Goal: Task Accomplishment & Management: Complete application form

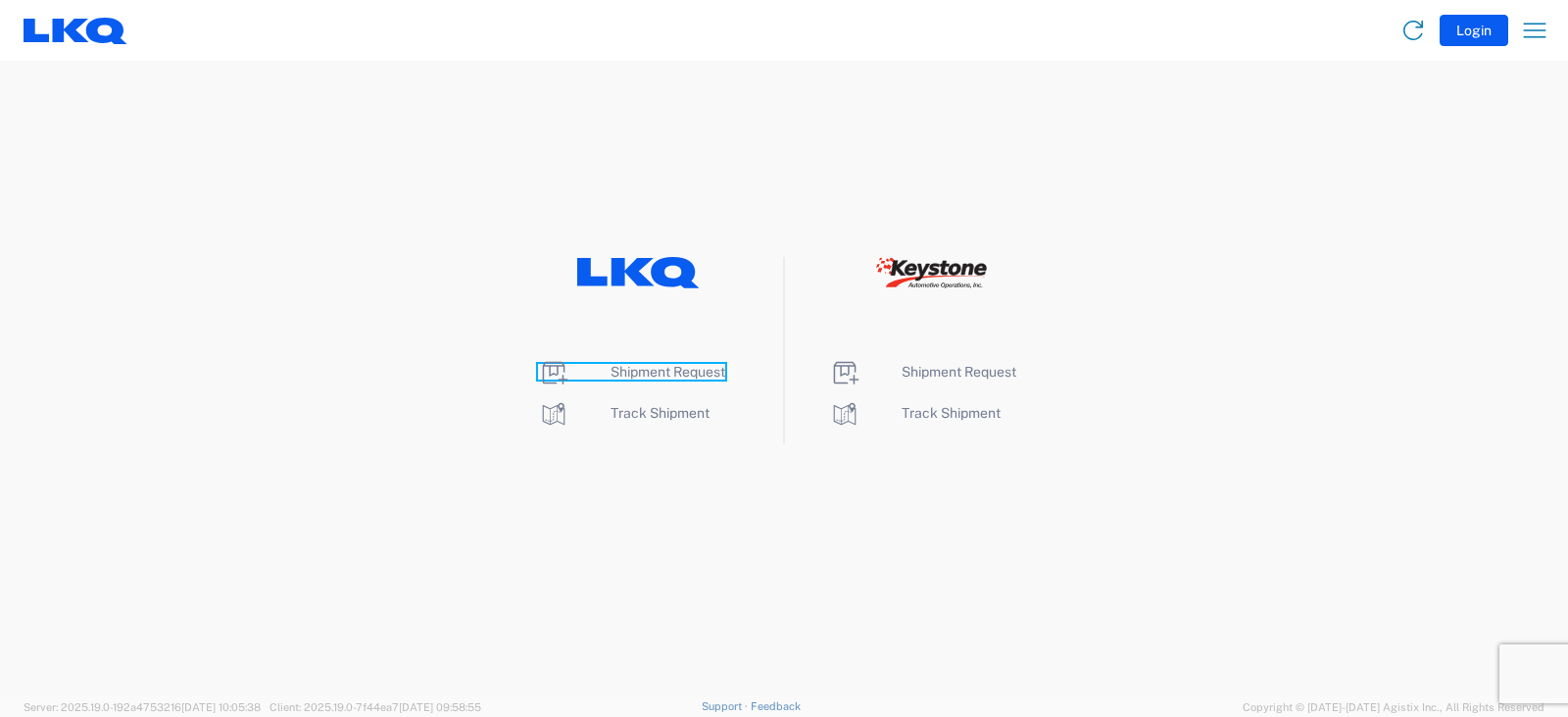
click at [655, 366] on span "Shipment Request" at bounding box center [668, 371] width 114 height 16
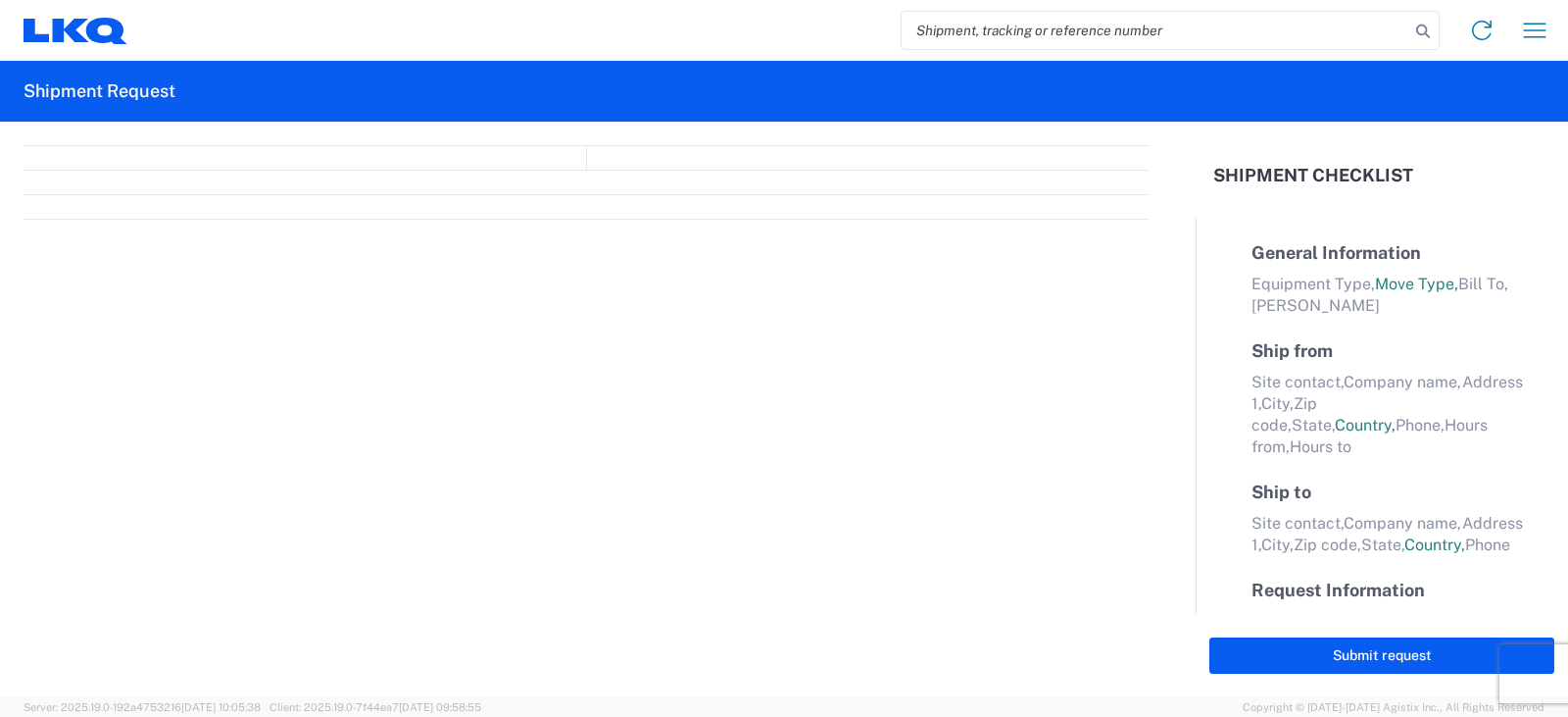
select select "FULL"
select select "LBS"
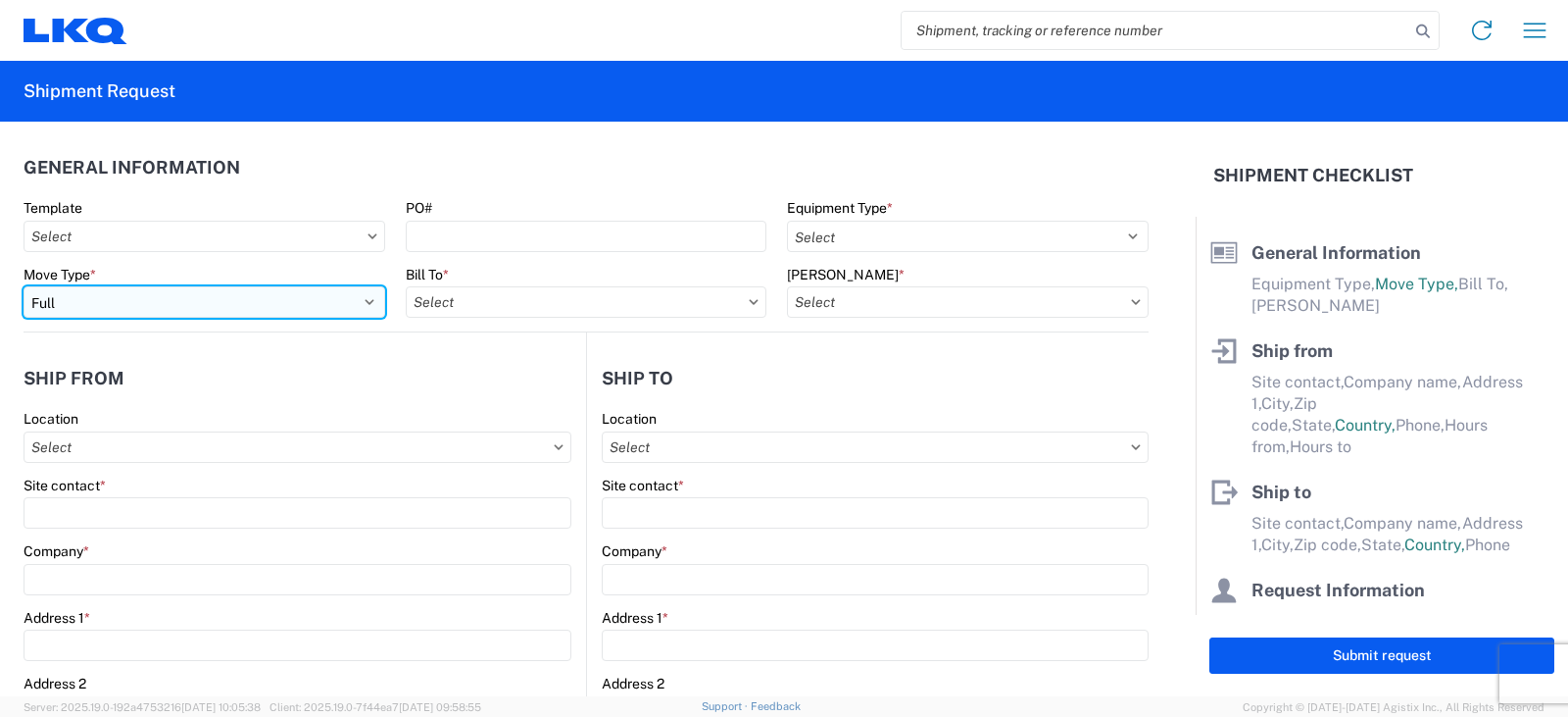
click at [156, 306] on select "Select Full Partial TL" at bounding box center [204, 302] width 361 height 32
select select "PARTIAL_TL"
click at [24, 287] on select "Select Full Partial TL" at bounding box center [204, 302] width 361 height 32
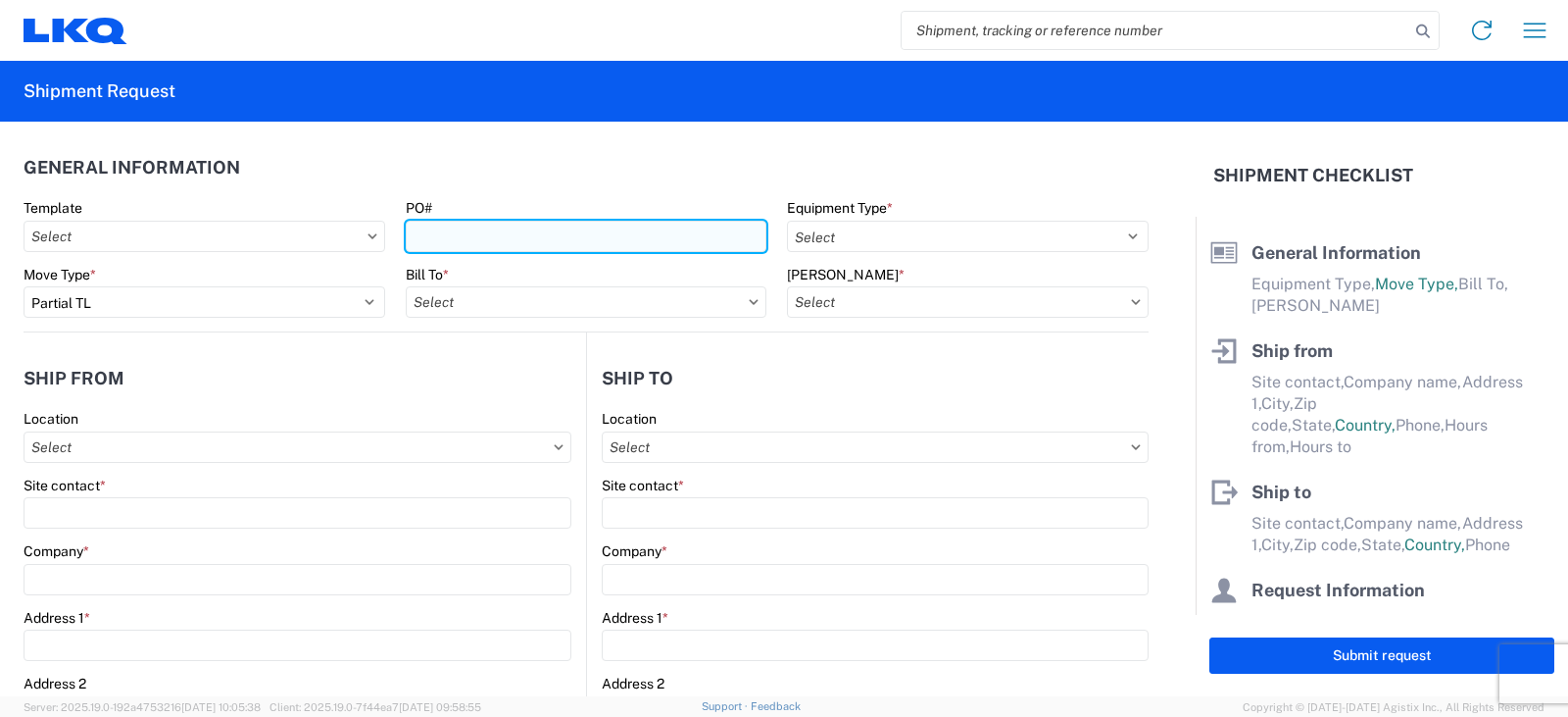
click at [459, 240] on input "PO#" at bounding box center [586, 236] width 361 height 32
type input "TRN#'S TH734353, TH734262"
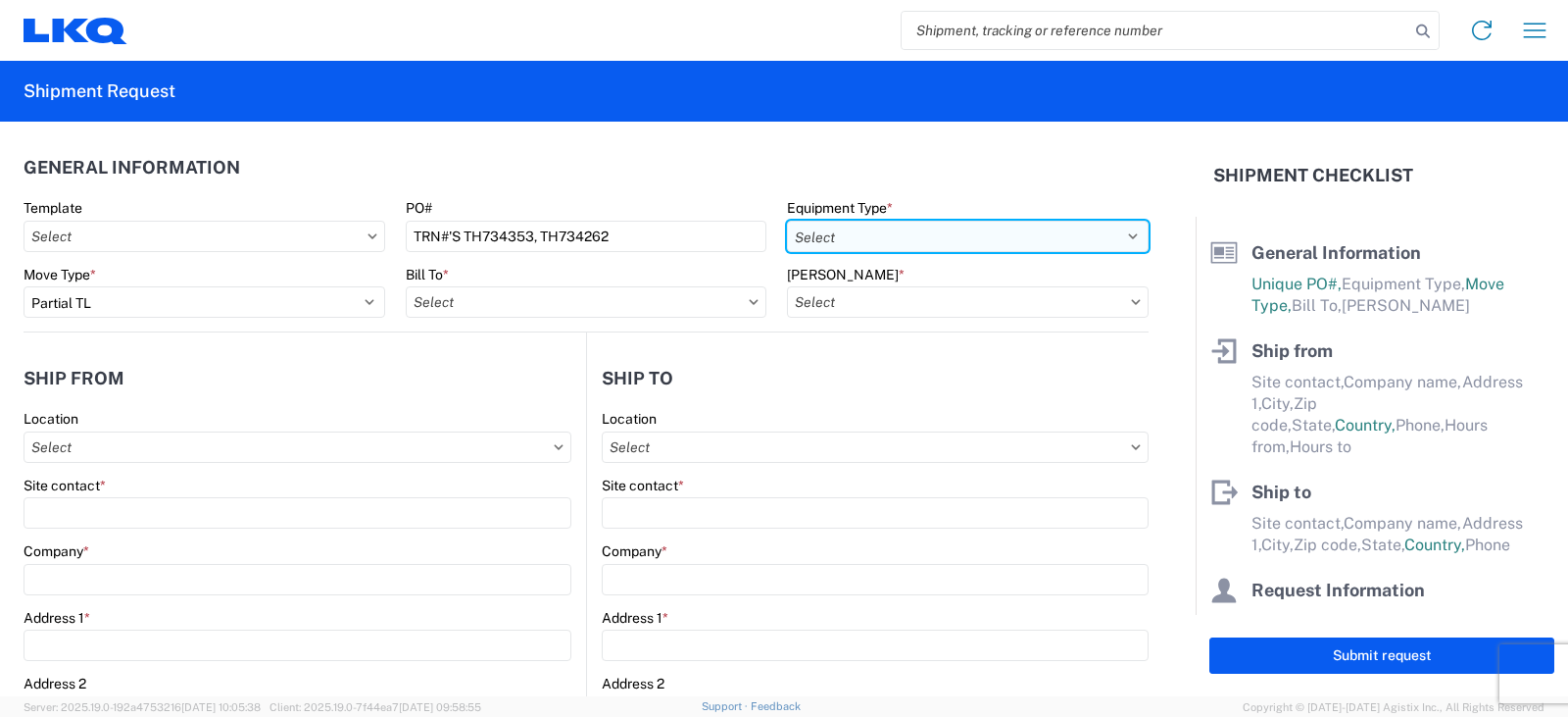
click at [859, 245] on select "Select 53’ Dry Van Flatbed Dropdeck (van) Lowboy (flatbed) Rail" at bounding box center [967, 236] width 361 height 32
select select "STDV"
click at [787, 221] on select "Select 53’ Dry Van Flatbed Dropdeck (van) Lowboy (flatbed) Rail" at bounding box center [967, 236] width 361 height 32
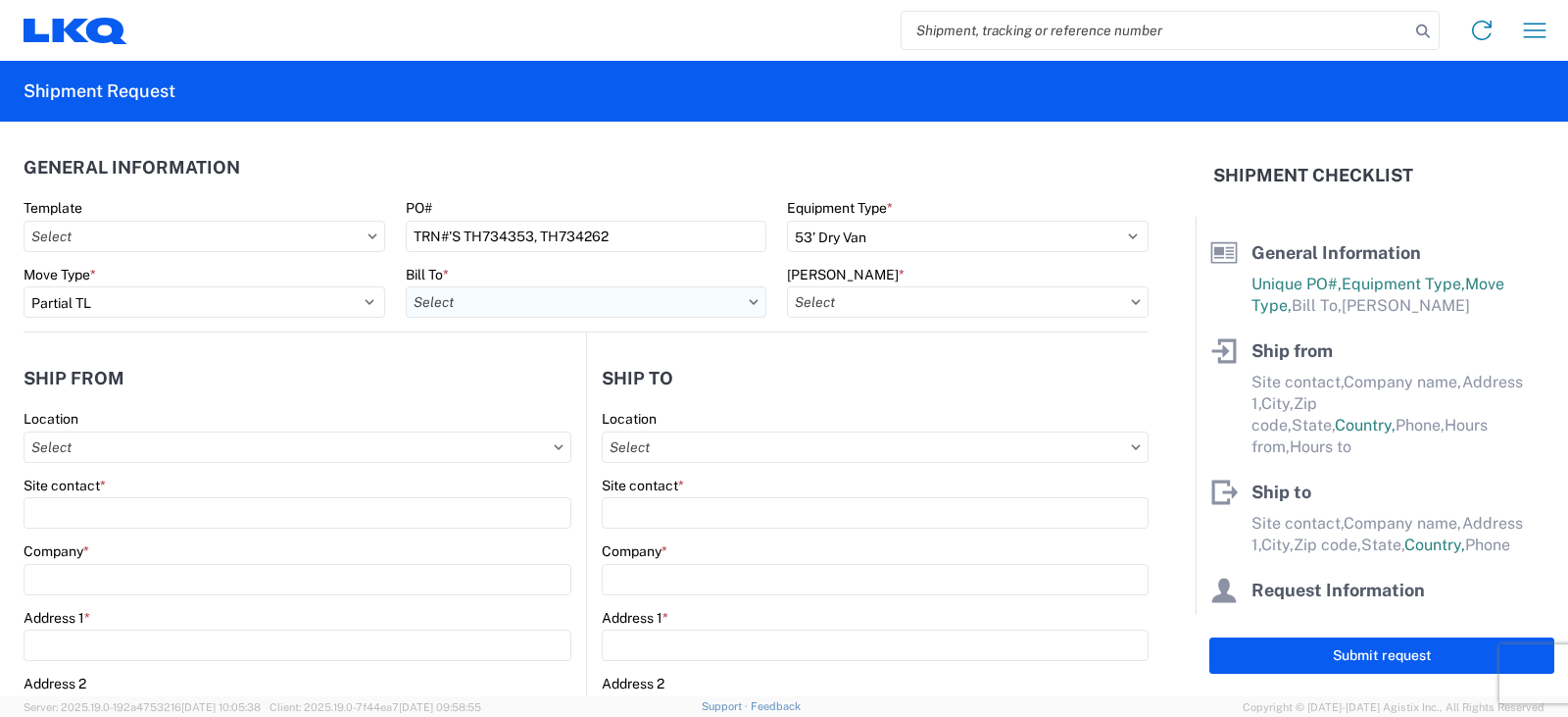
click at [504, 300] on input "text" at bounding box center [586, 302] width 361 height 32
type input "3081"
click at [498, 387] on div "3081 - Miami FL (081)" at bounding box center [577, 389] width 343 height 32
type input "3081 - Miami FL (081)"
click at [889, 309] on input "text" at bounding box center [967, 302] width 361 height 32
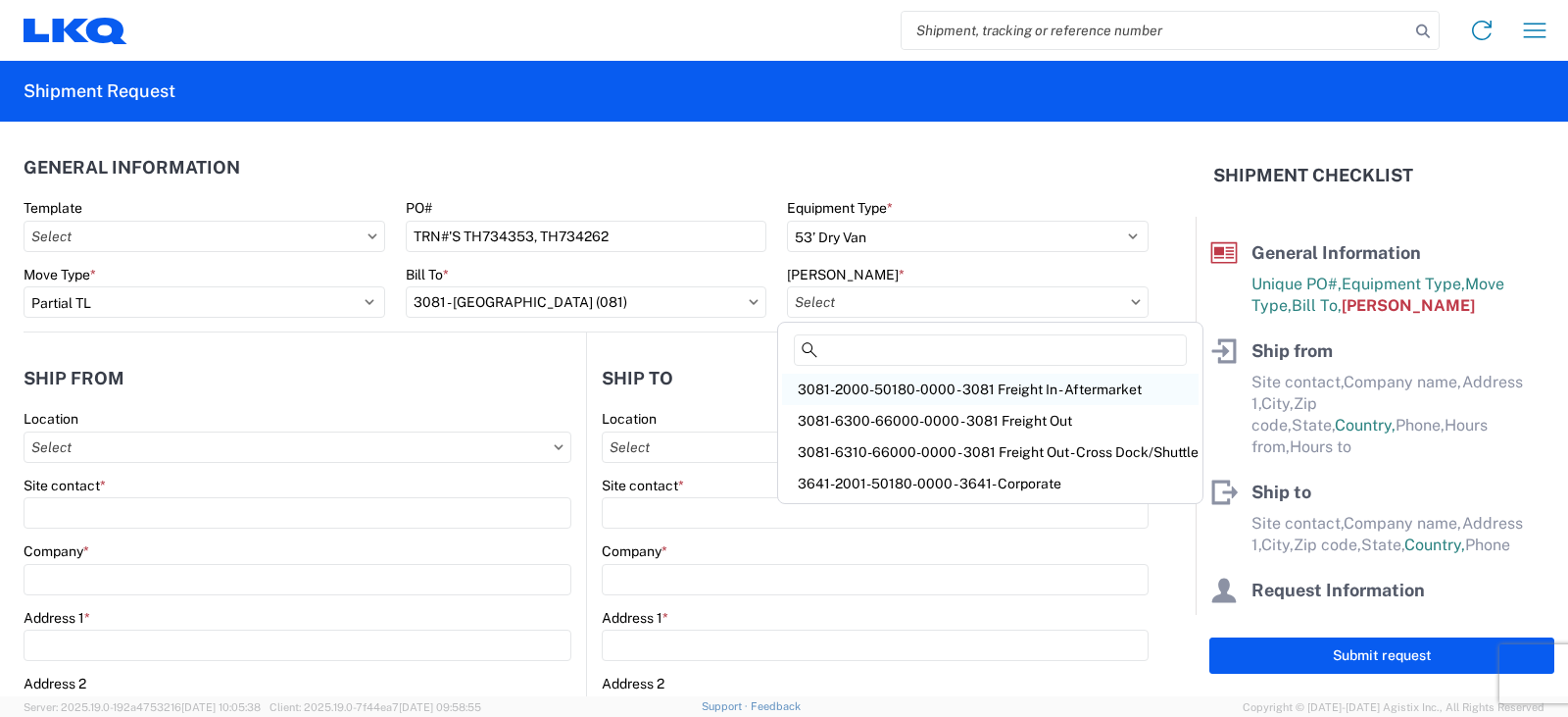
click at [862, 391] on div "3081-2000-50180-0000 - 3081 Freight In - Aftermarket" at bounding box center [990, 389] width 417 height 32
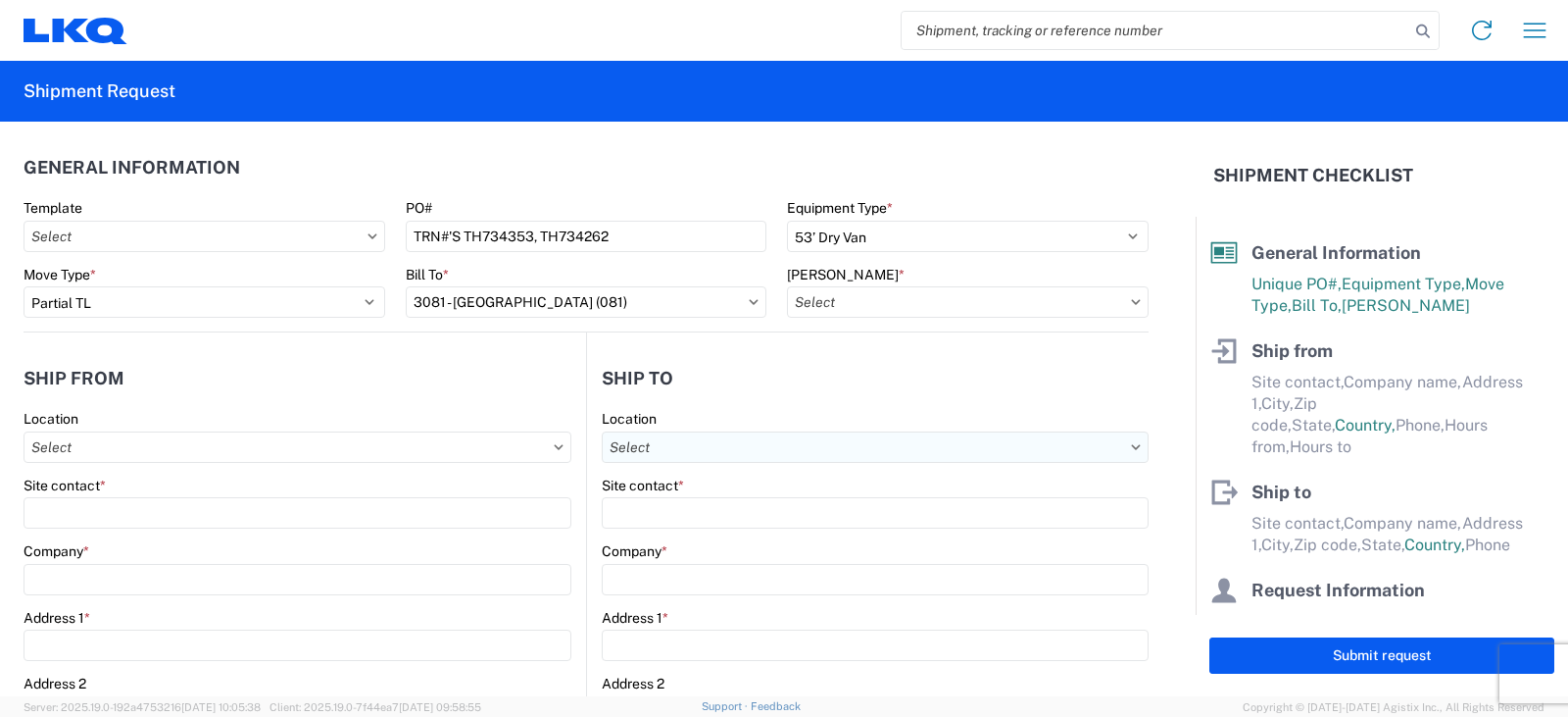
type input "3081-2000-50180-0000 - 3081 Freight In - Aftermarket"
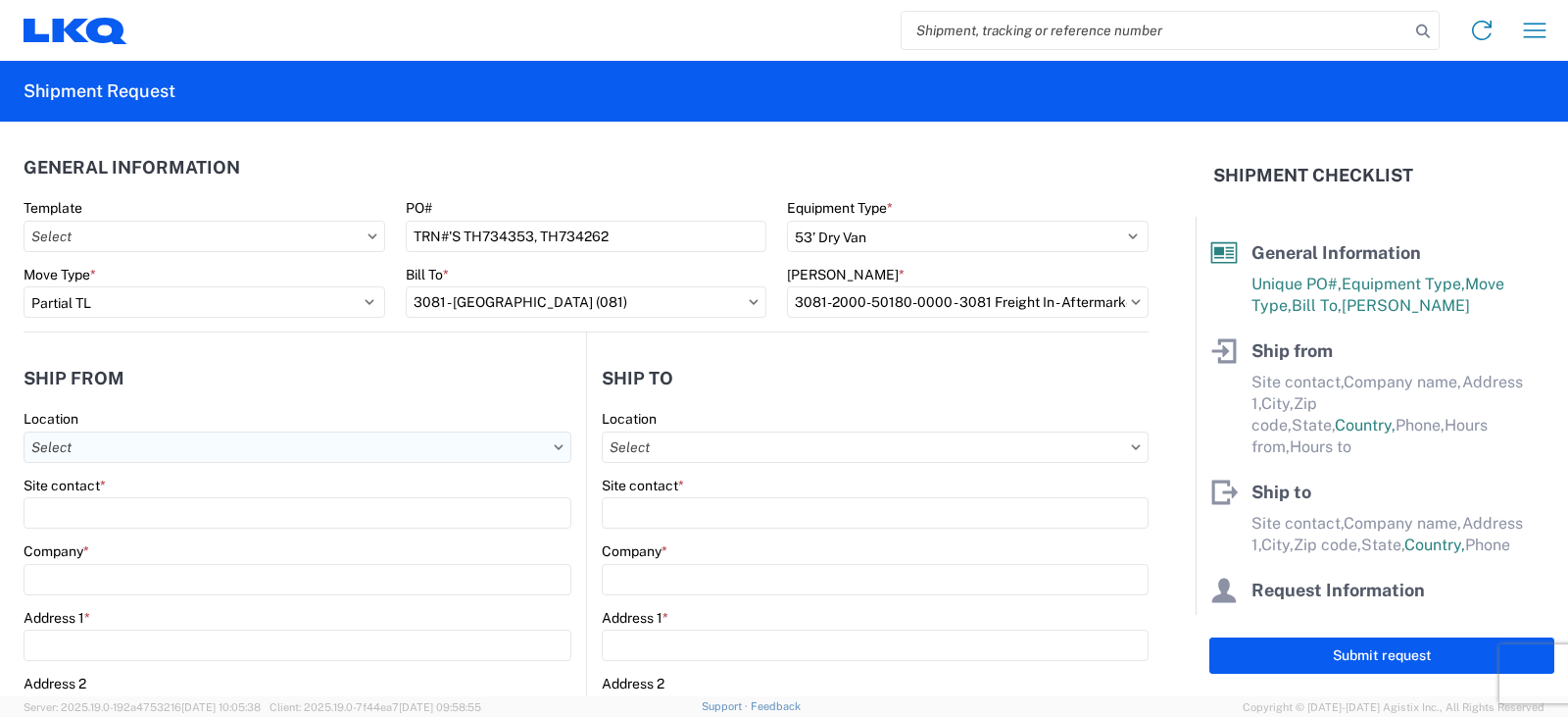
click at [68, 454] on input "text" at bounding box center [297, 447] width 548 height 32
type input "3238"
click at [103, 528] on div "3238 - Huntington IDC" at bounding box center [200, 534] width 343 height 32
type input "3238 - Huntington IDC"
type input "LKQ Corporation"
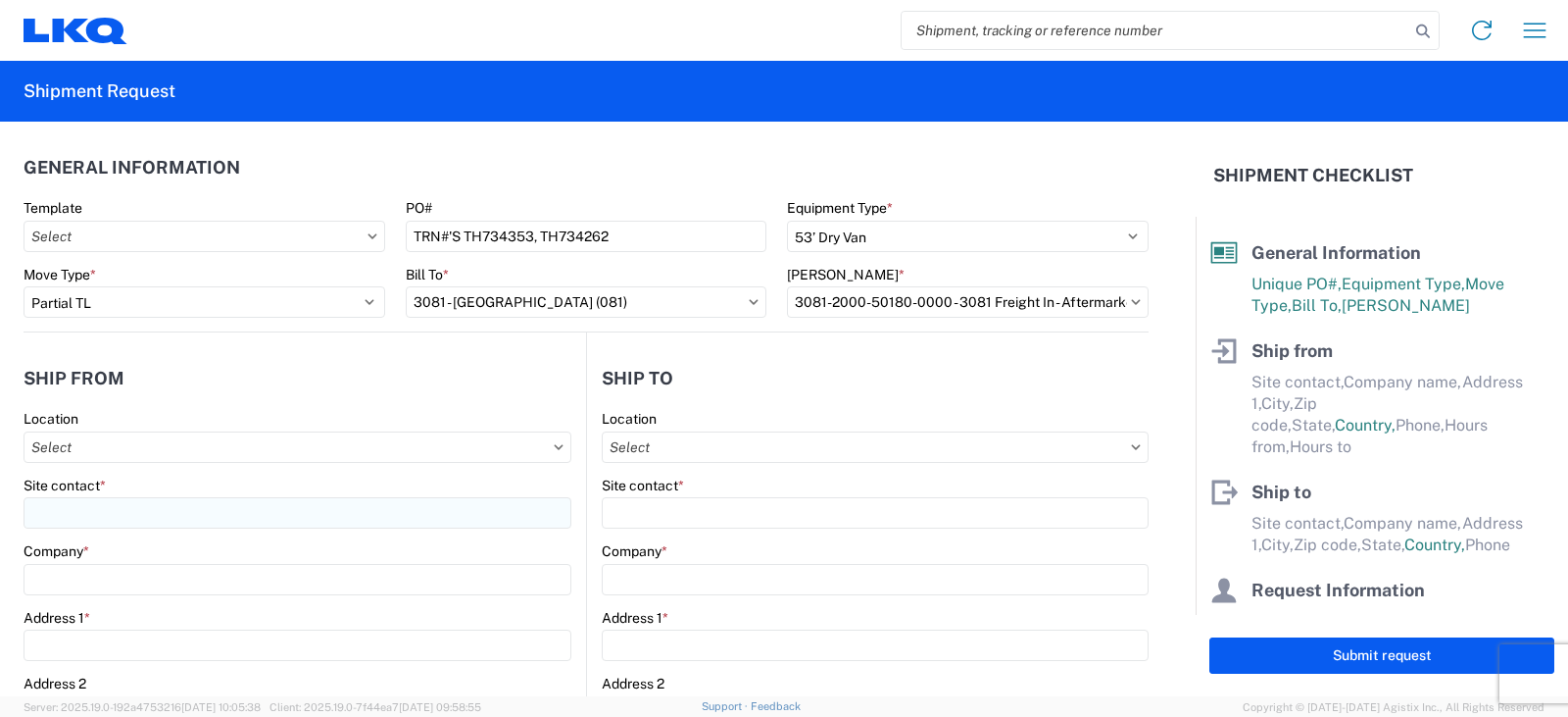
type input "1870 Riverfork Drive W"
type input "Huntington"
type input "46750"
select select "IN"
select select "US"
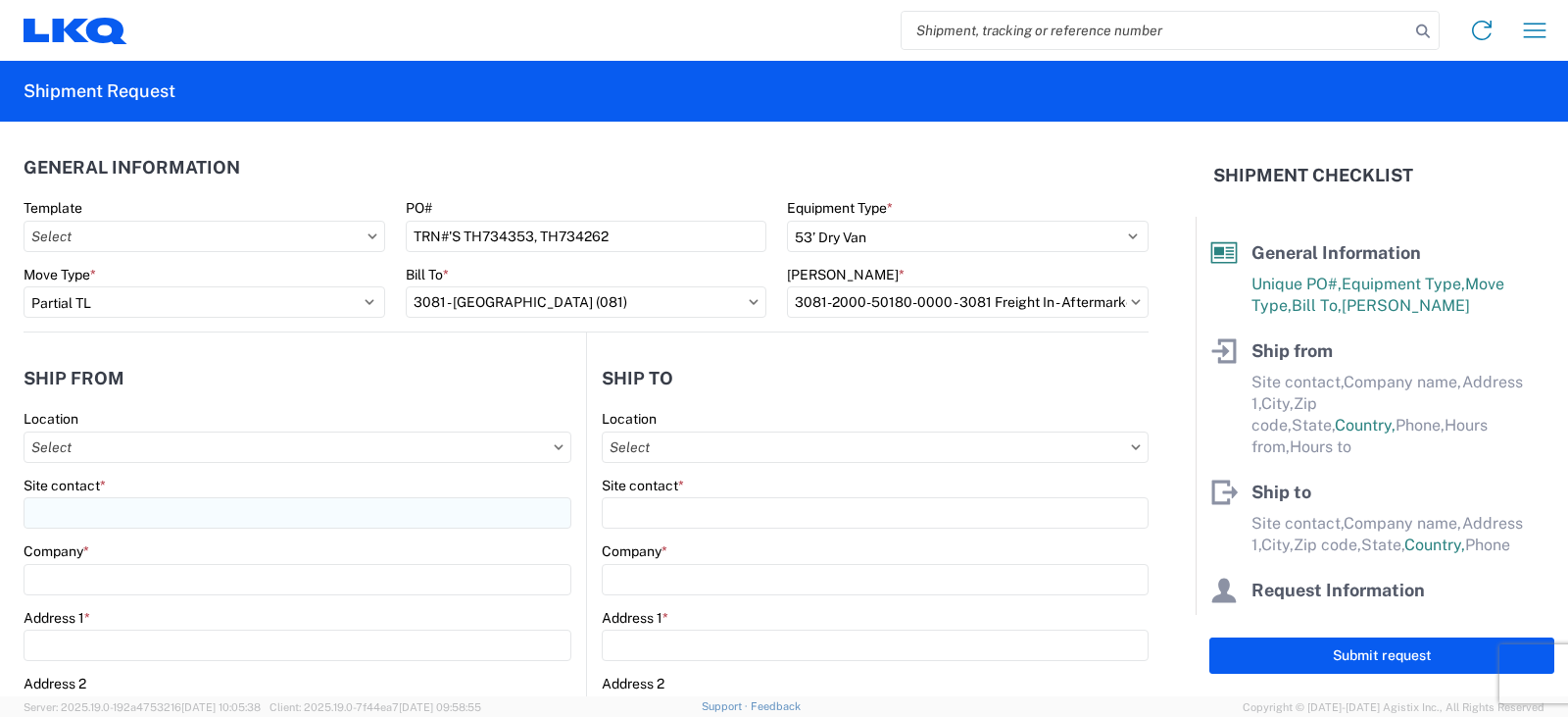
type input "07:00"
type input "17:00"
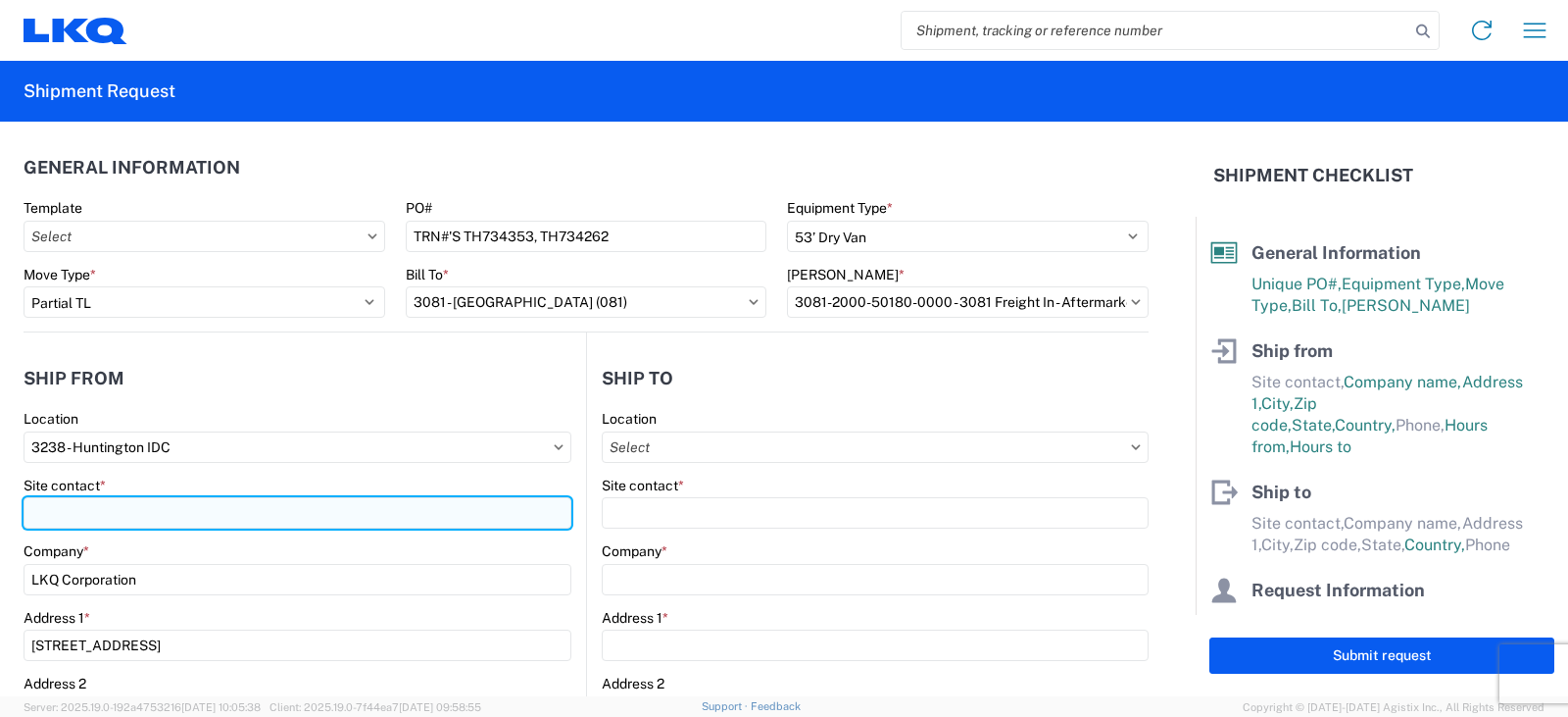
click at [64, 502] on input "Site contact *" at bounding box center [297, 513] width 548 height 32
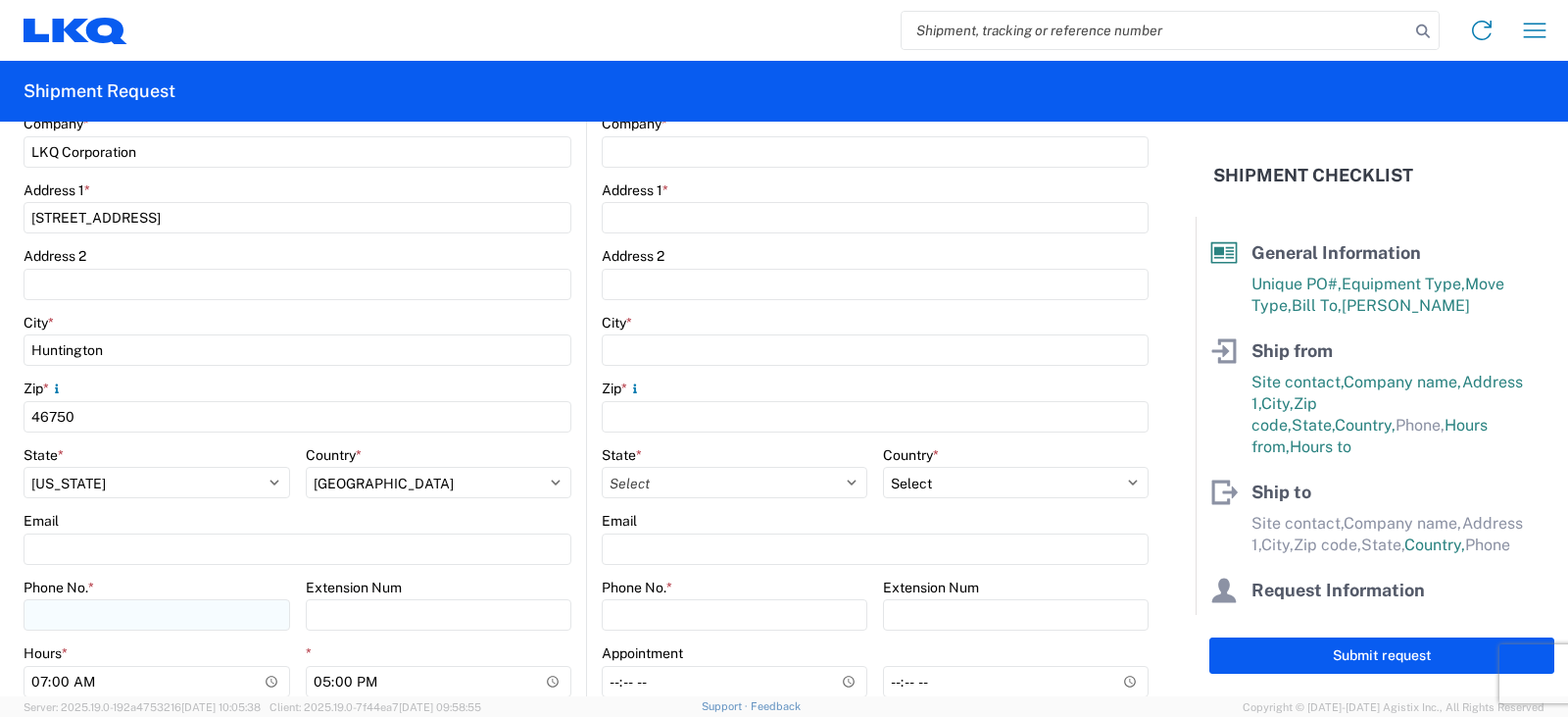
scroll to position [490, 0]
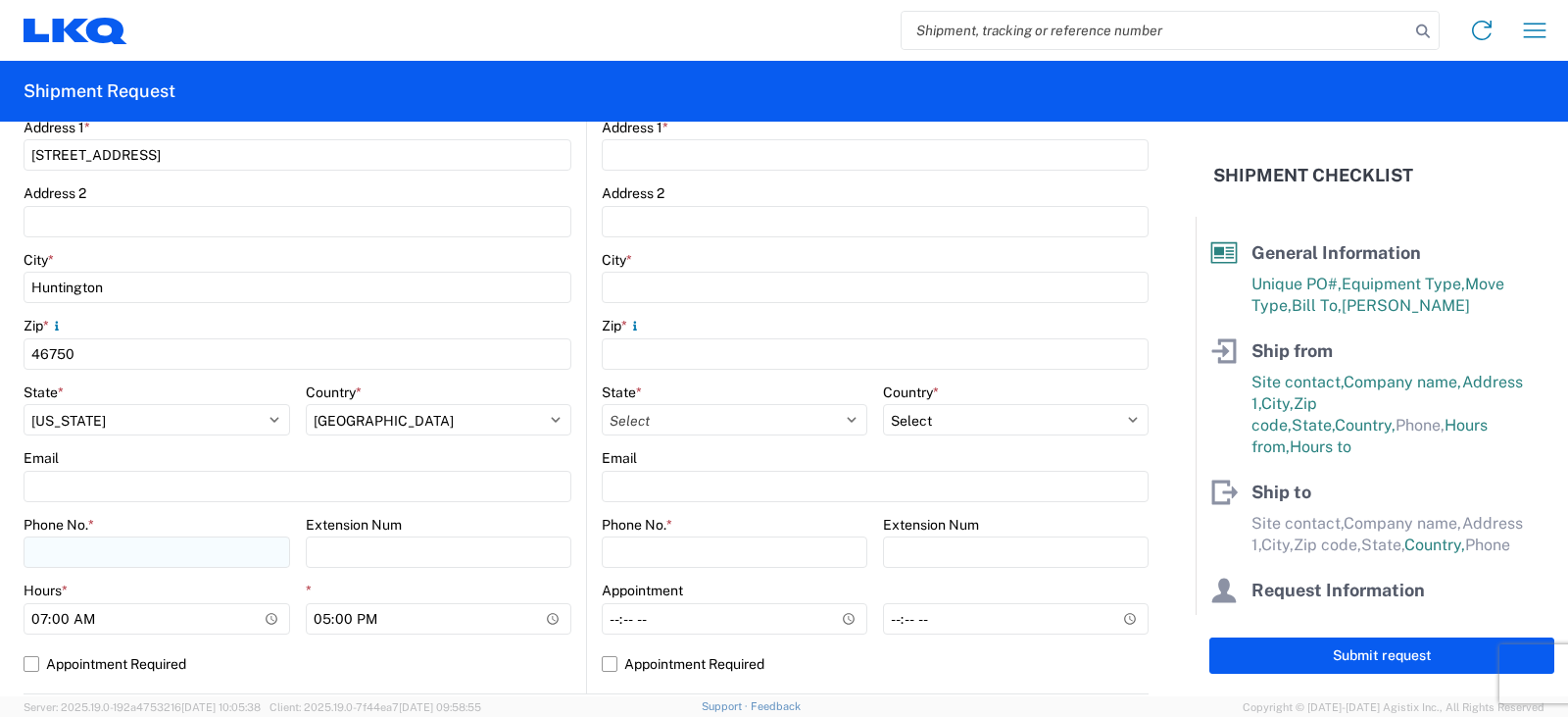
type input "DEE SNEAD"
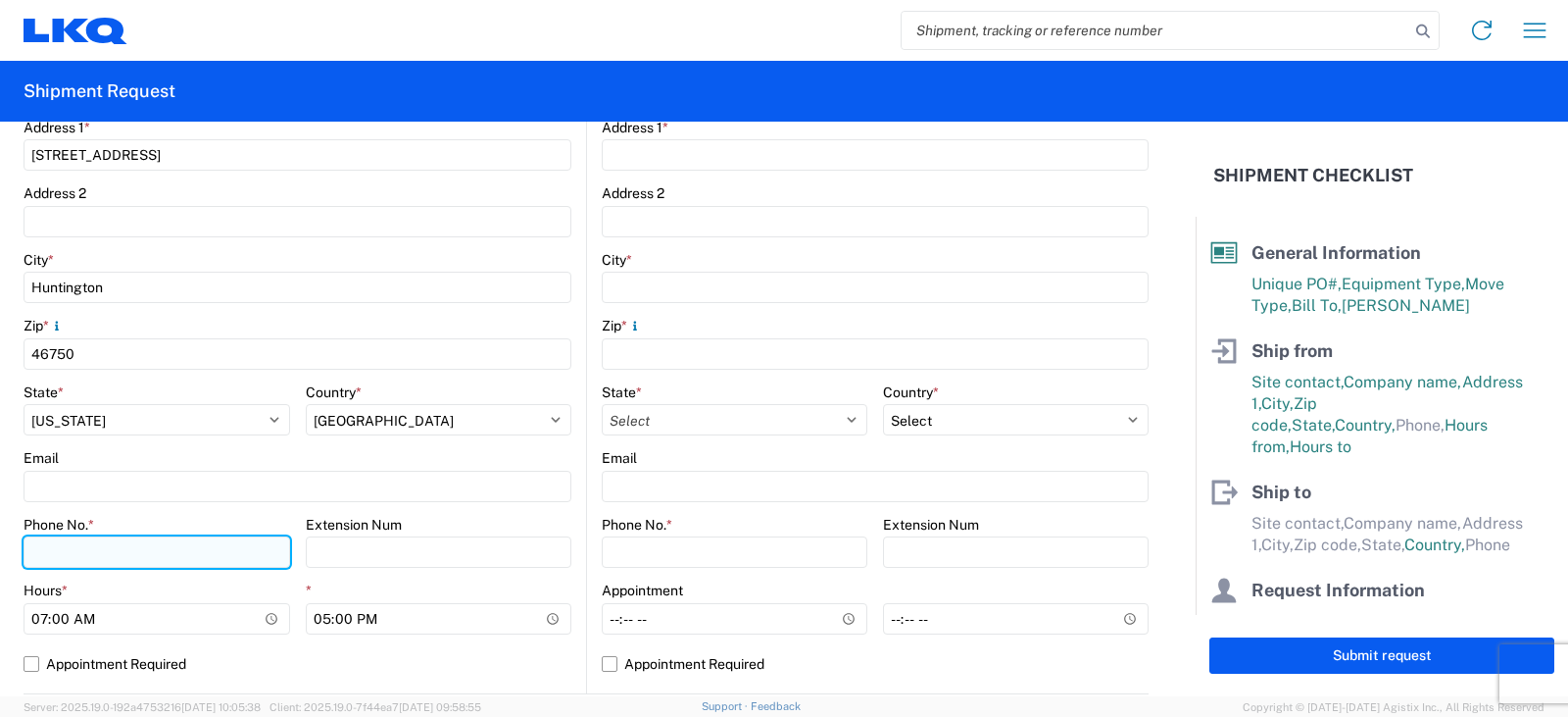
click at [91, 550] on input "Phone No. *" at bounding box center [157, 552] width 267 height 32
type input "260-359-7402"
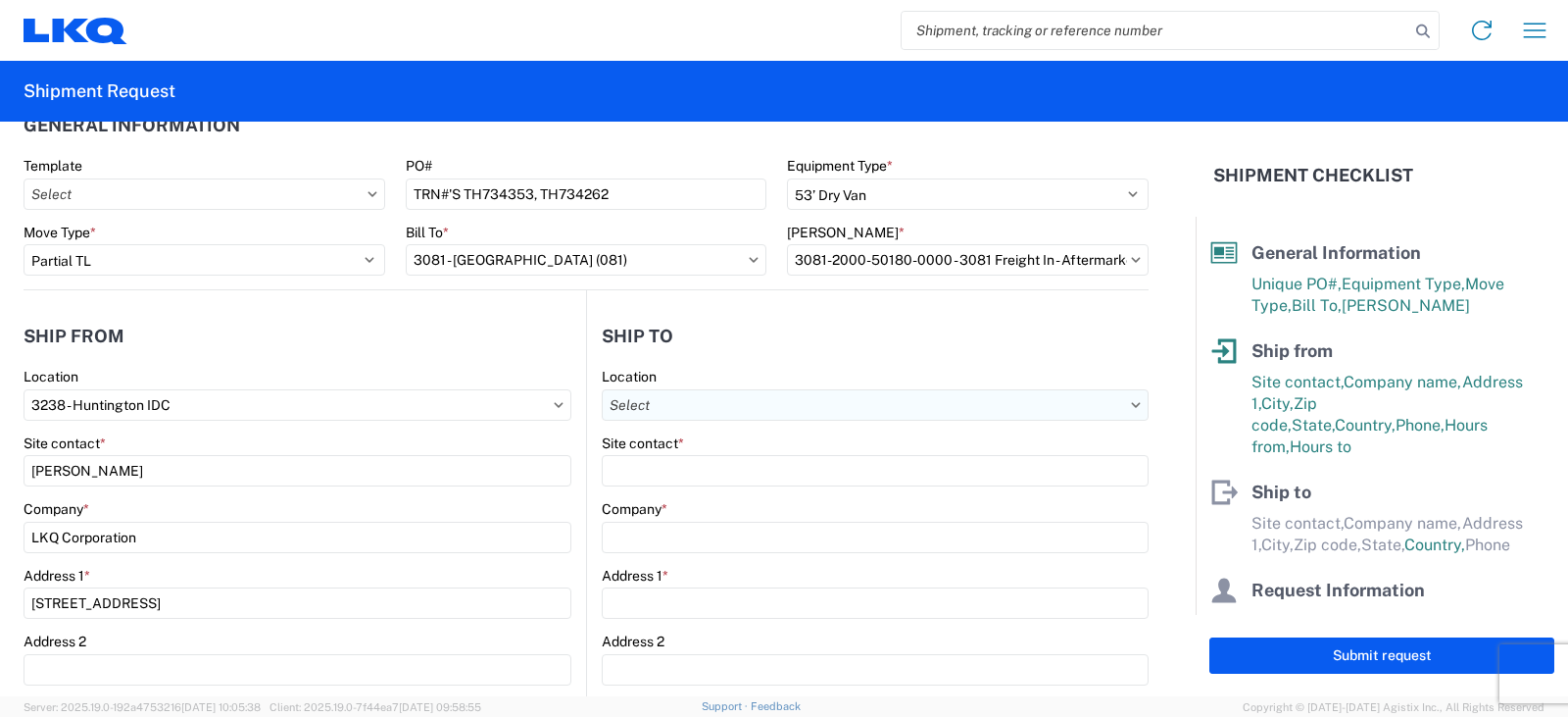
scroll to position [0, 0]
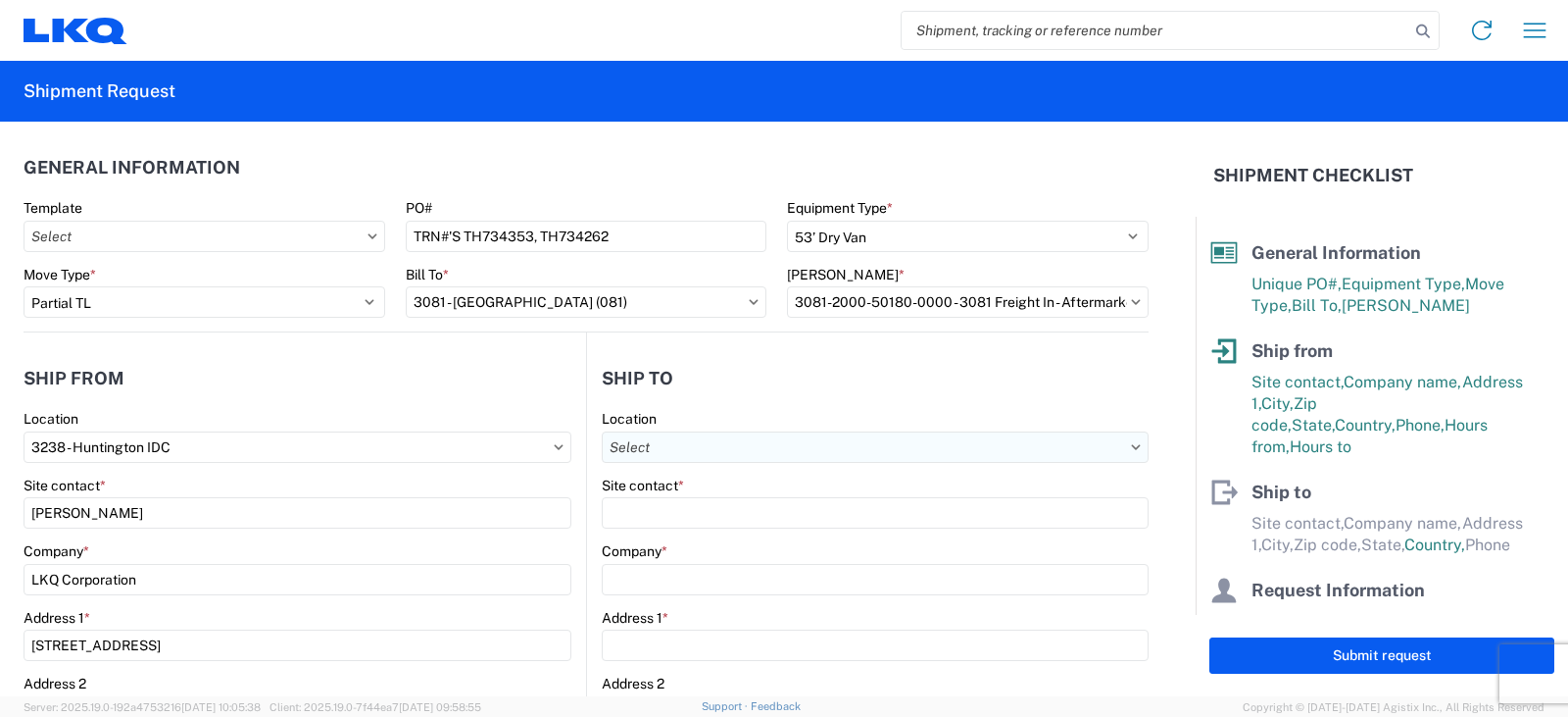
click at [652, 451] on input "text" at bounding box center [875, 447] width 547 height 32
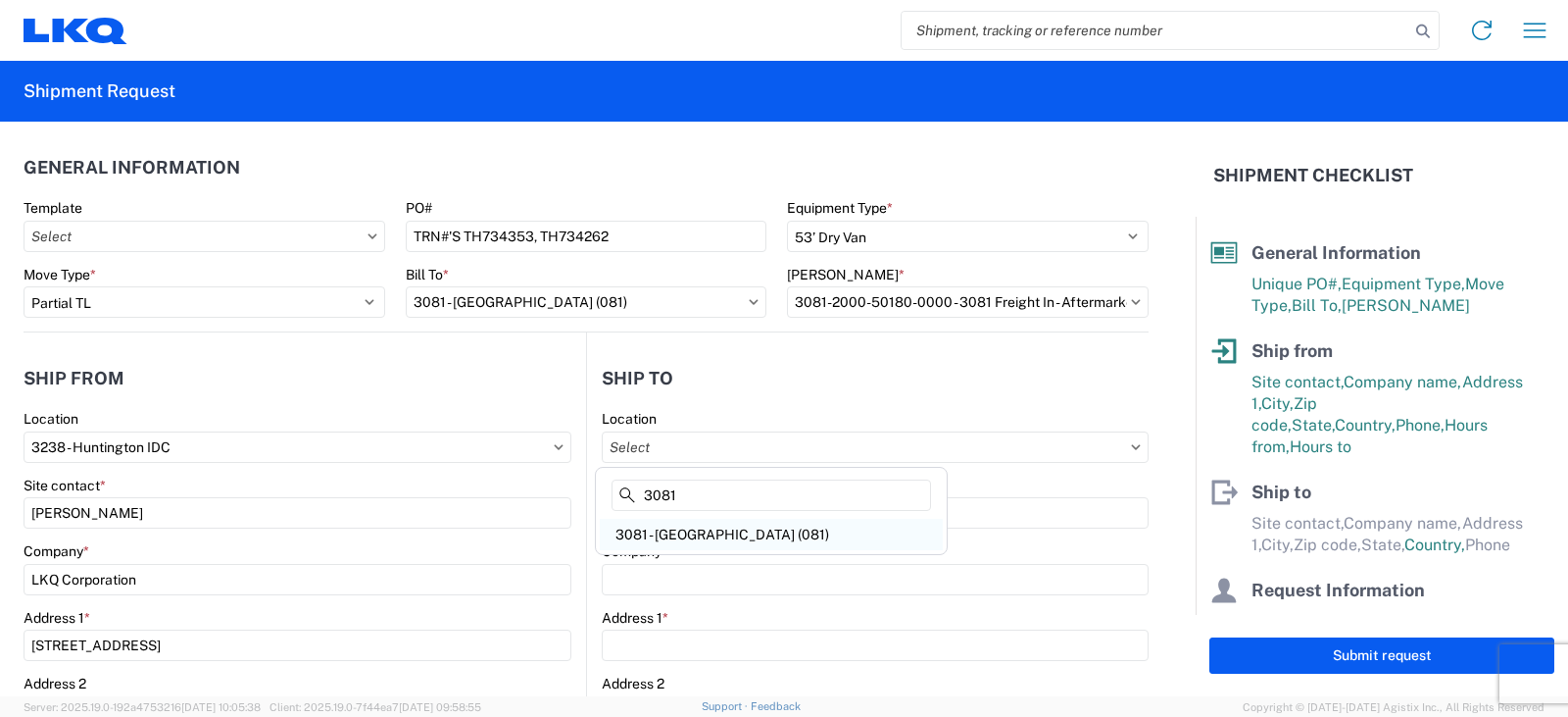
type input "3081"
click at [697, 529] on div "3081 - Miami FL (081)" at bounding box center [771, 534] width 343 height 32
type input "3081 - Miami FL (081)"
type input "LKQ Corporation"
type input "11701 NW 101 RD Suite 1"
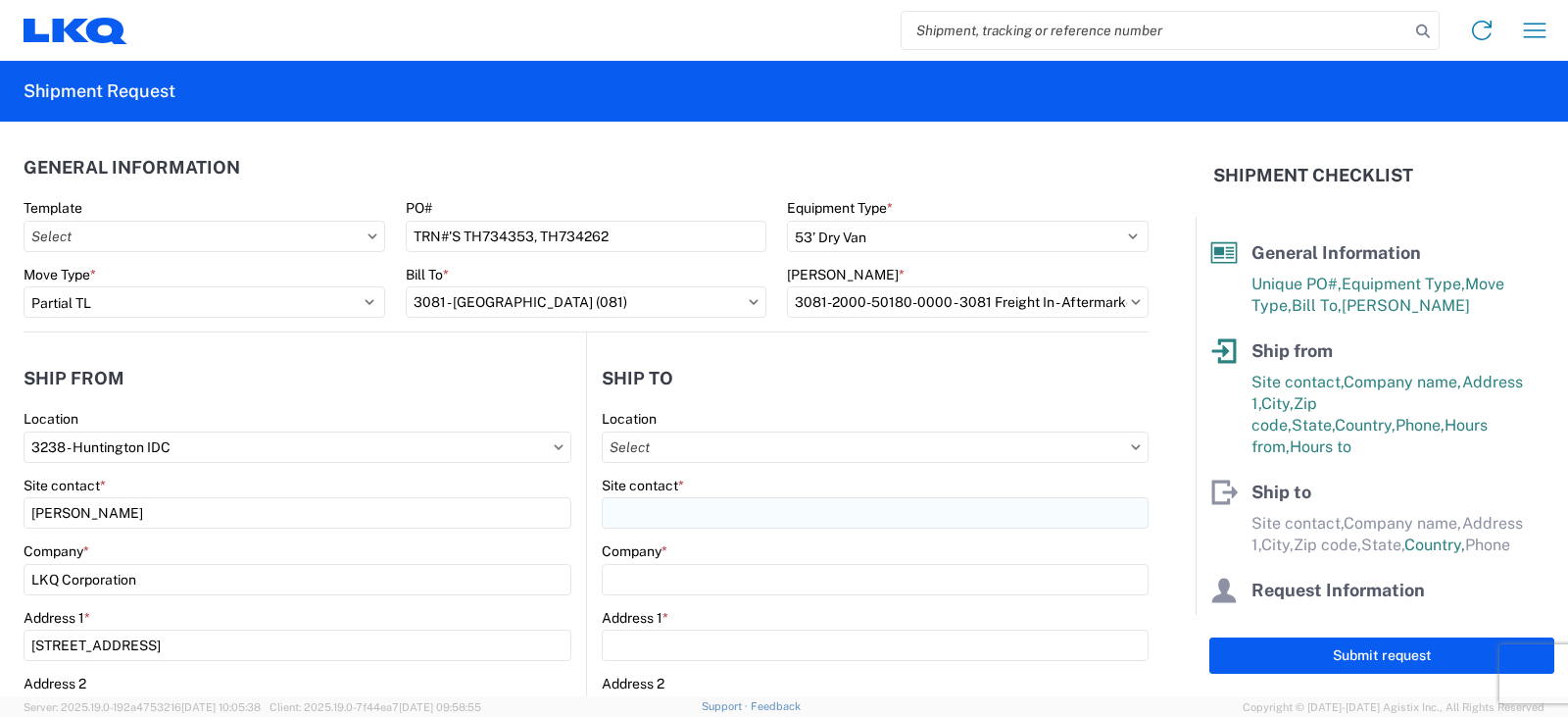
type input "Medley"
type input "33178"
select select "US"
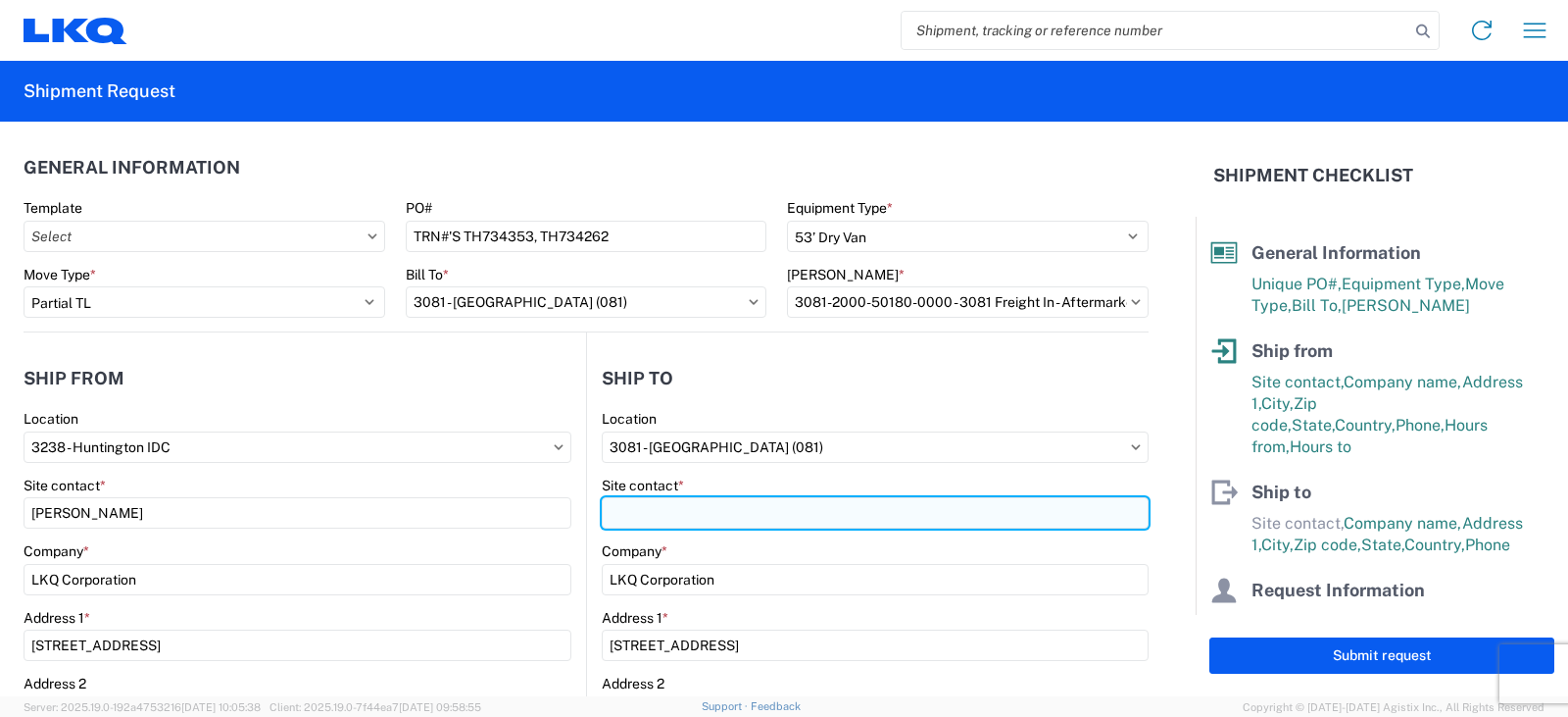
click at [667, 510] on input "Site contact *" at bounding box center [875, 513] width 547 height 32
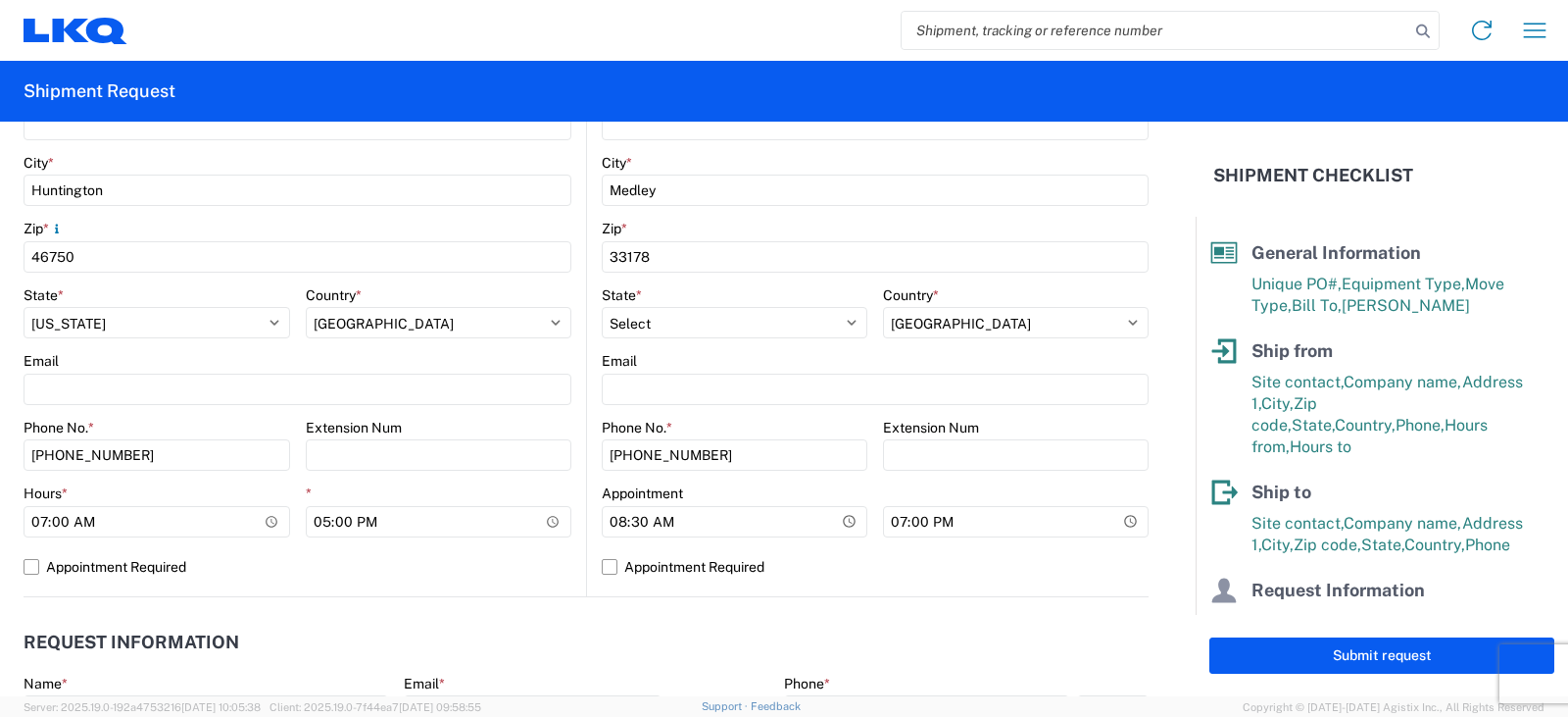
scroll to position [588, 0]
type input "SHIPPING/RECEIVING"
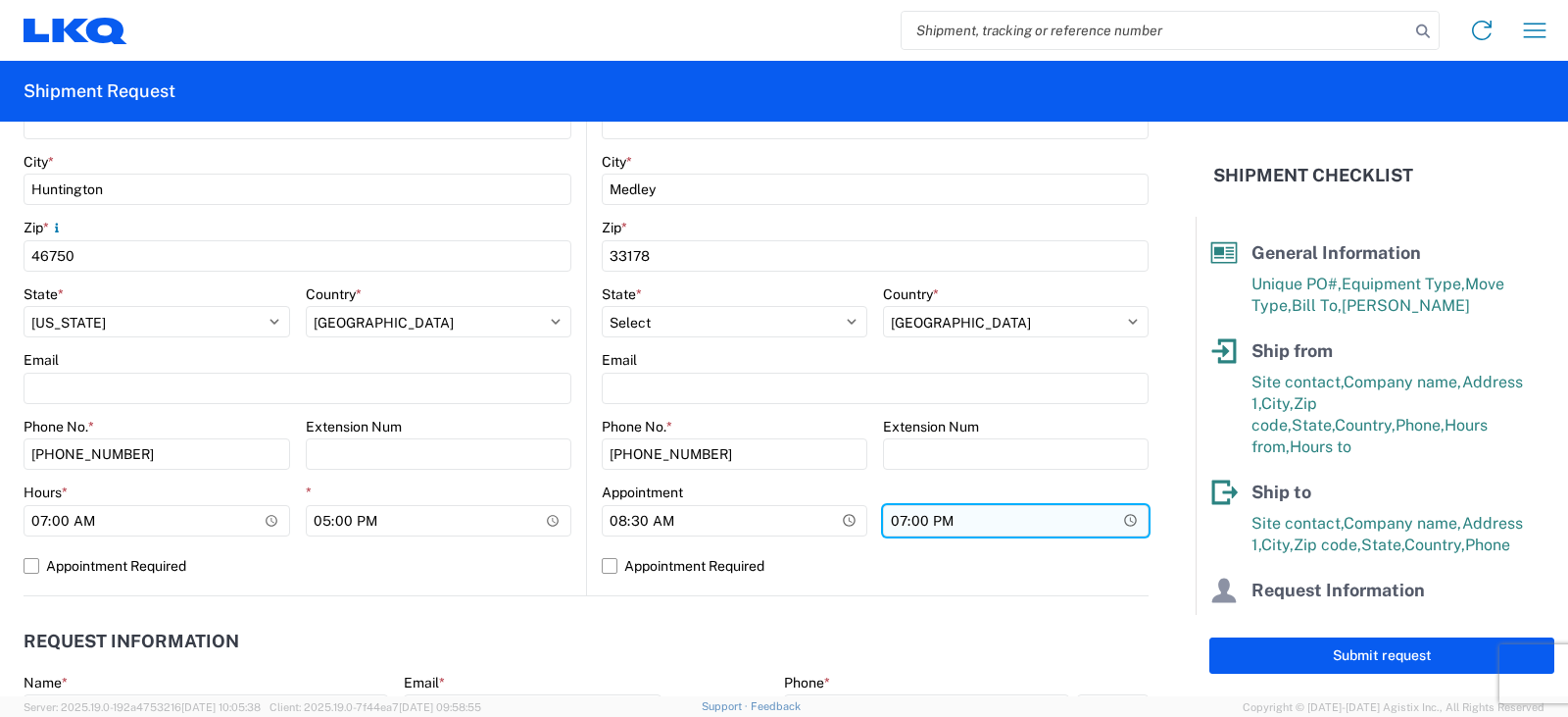
click at [888, 515] on input "19:00" at bounding box center [1016, 521] width 266 height 32
type input "17:00"
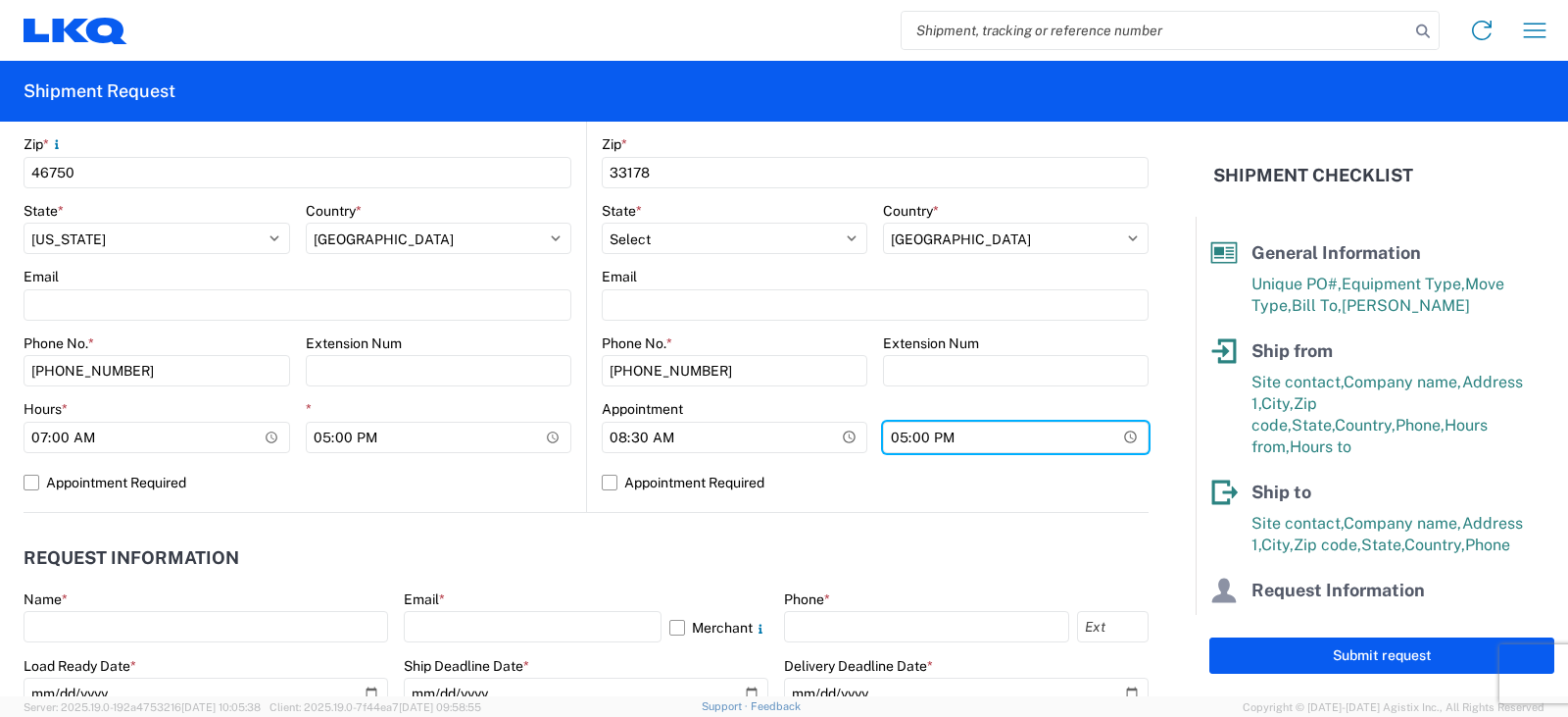
scroll to position [784, 0]
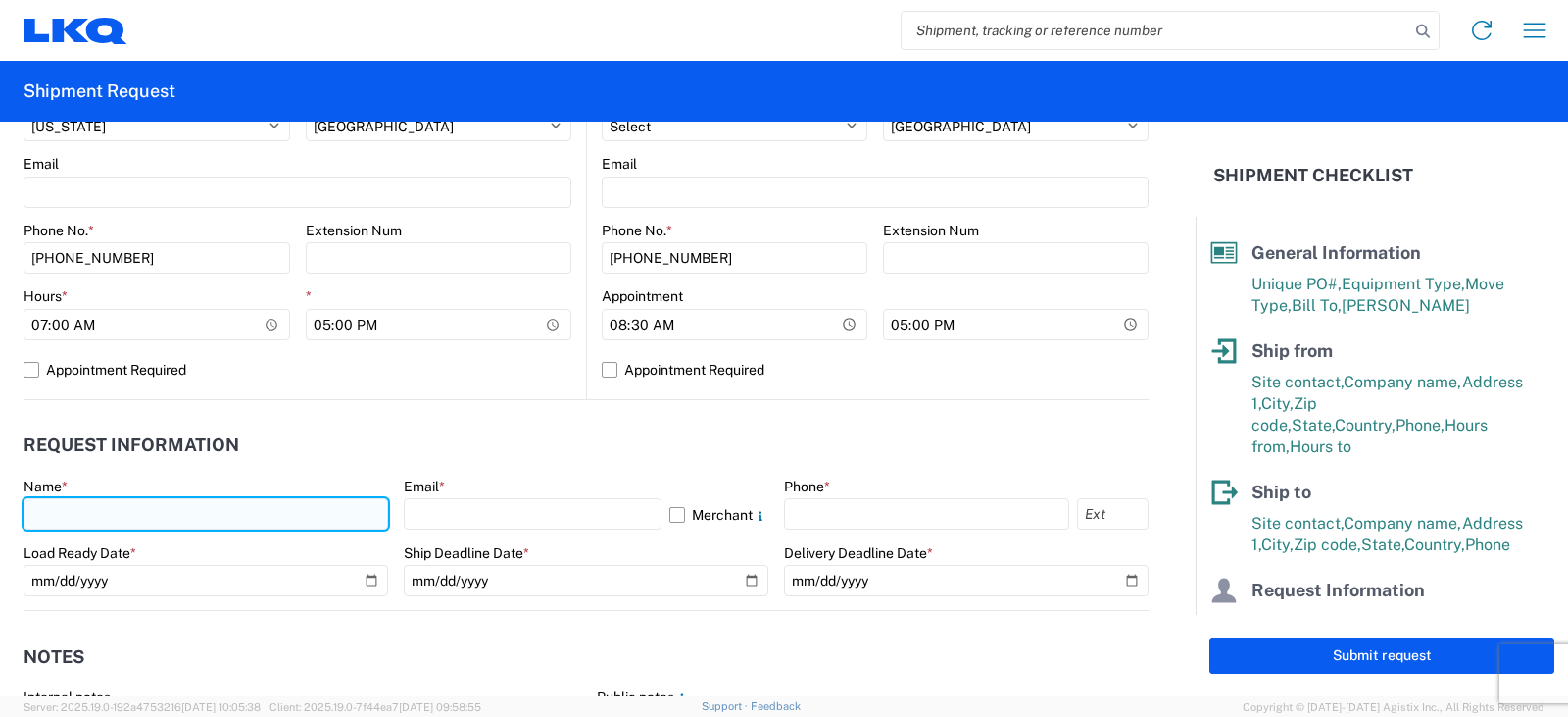
click at [47, 514] on input "text" at bounding box center [206, 514] width 364 height 32
type input "DEE SNEAD"
type input "1870 Riverfork Drive W"
type input "Huntington"
type input "46750"
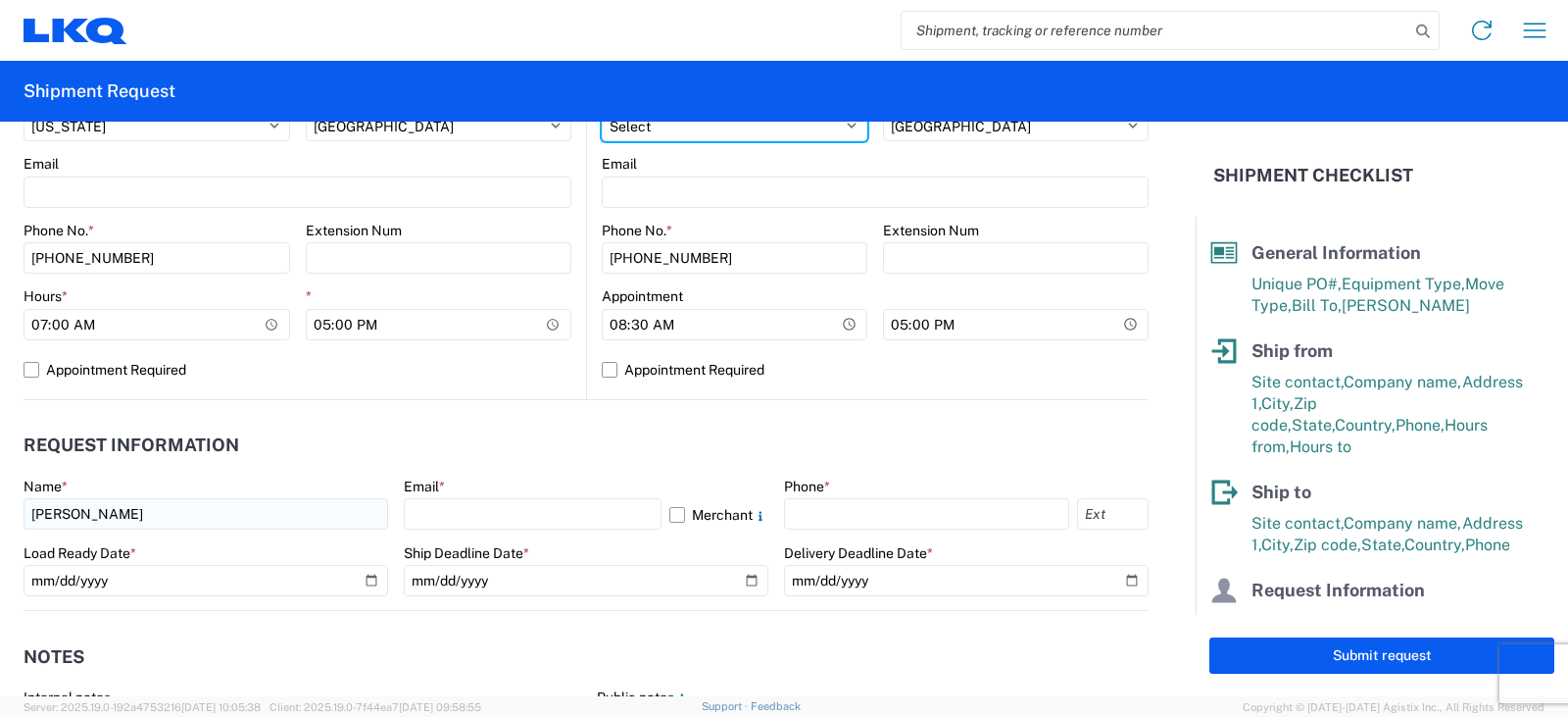
select select "IN"
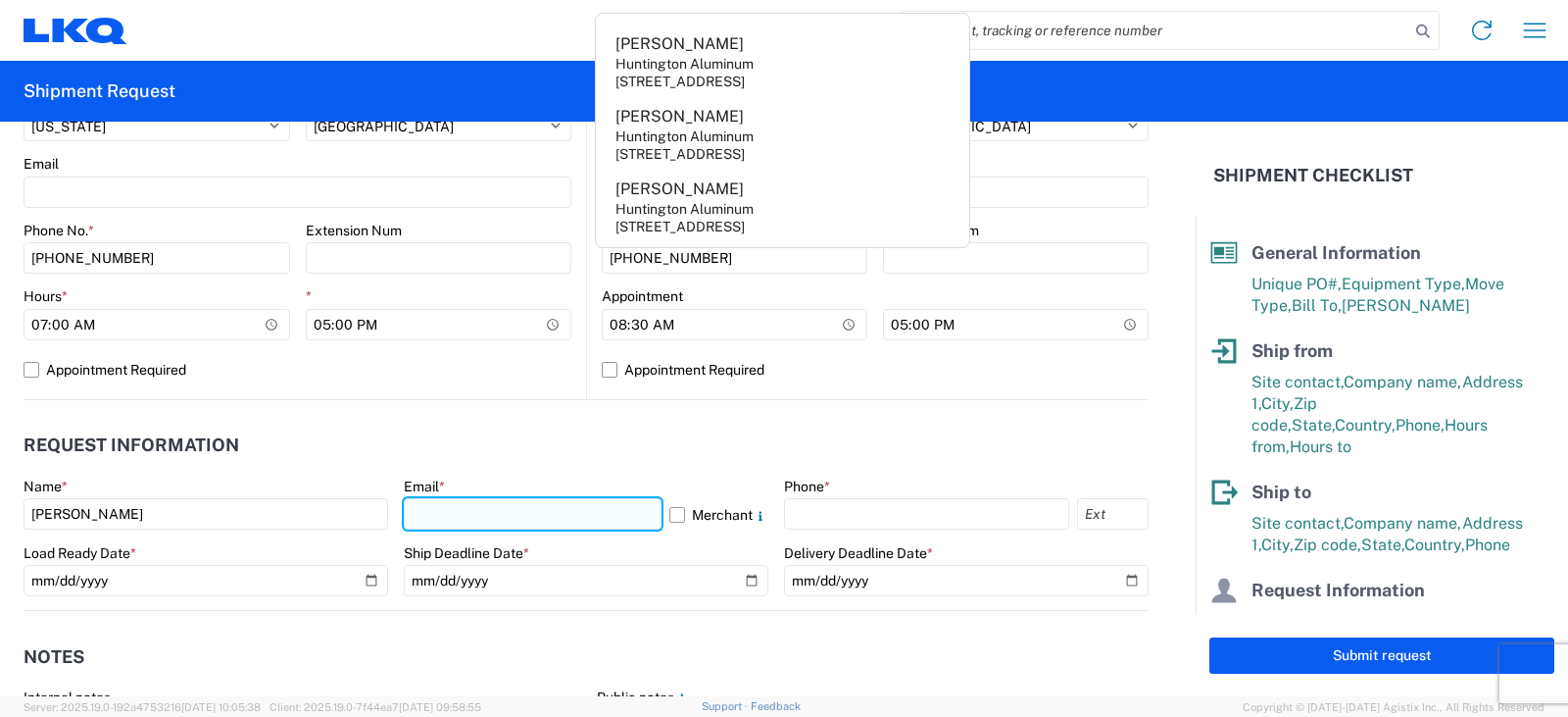
click at [437, 514] on input "text" at bounding box center [533, 514] width 258 height 32
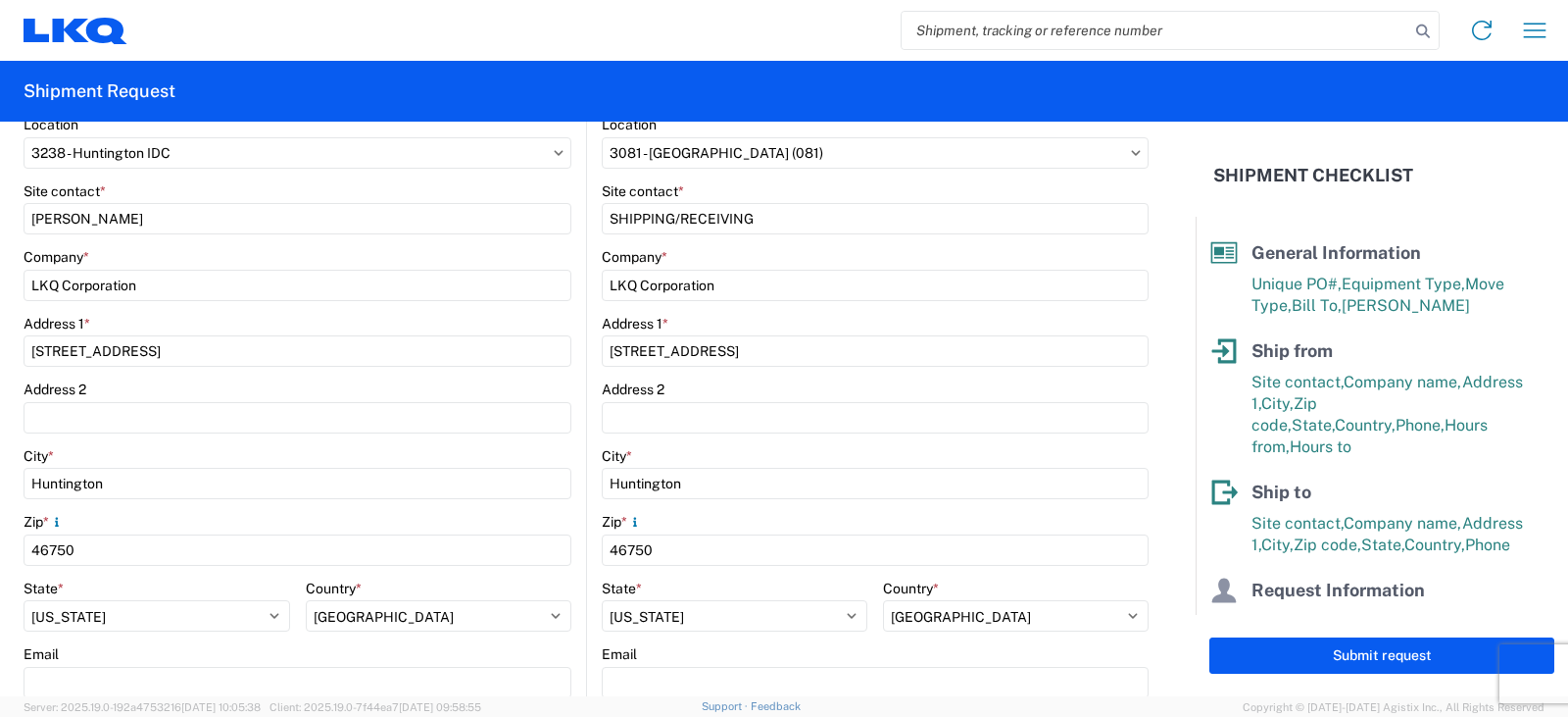
scroll to position [0, 0]
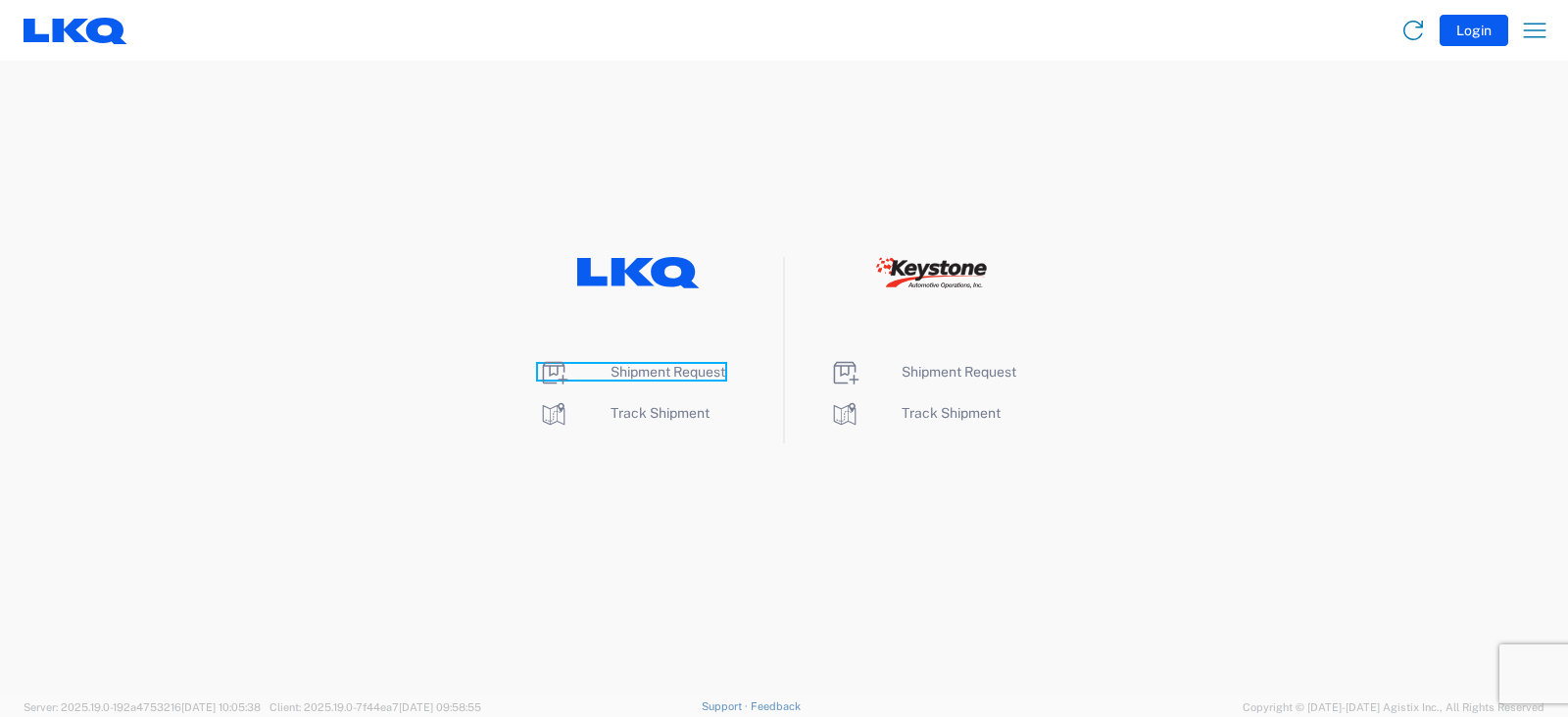
click at [669, 376] on span "Shipment Request" at bounding box center [668, 371] width 114 height 16
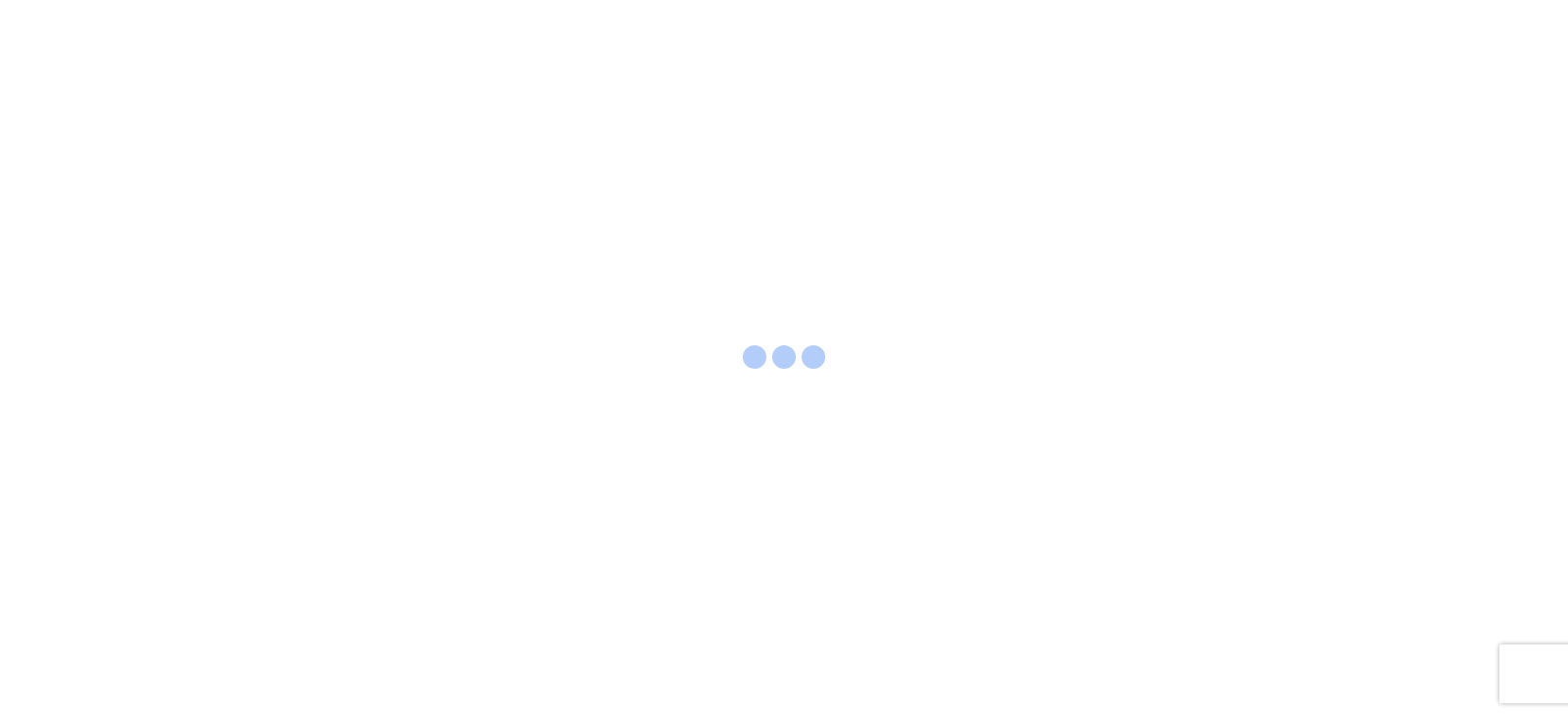
select select "FULL"
select select "LBS"
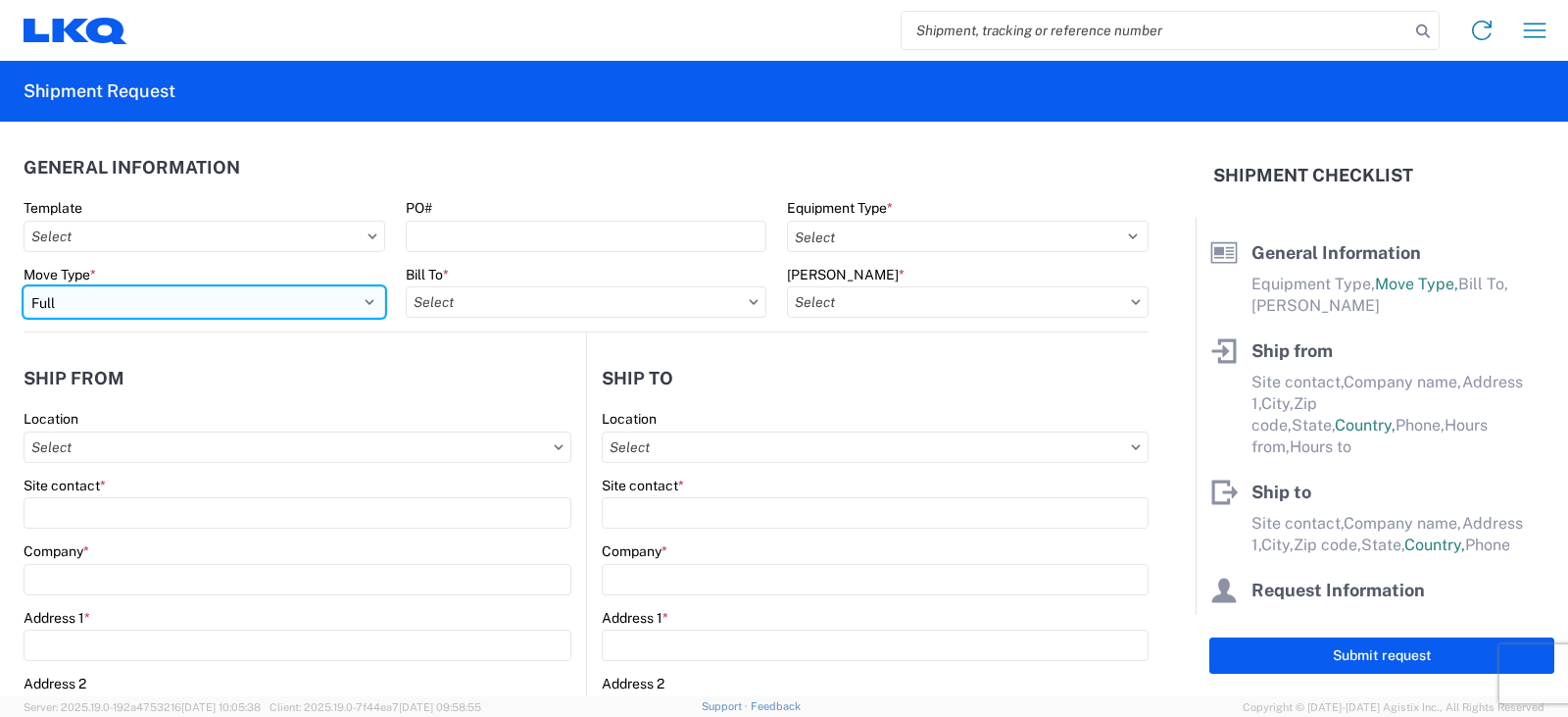
click at [98, 298] on select "Select Full Partial TL" at bounding box center [204, 302] width 361 height 32
select select "PARTIAL_TL"
click at [24, 287] on select "Select Full Partial TL" at bounding box center [204, 302] width 361 height 32
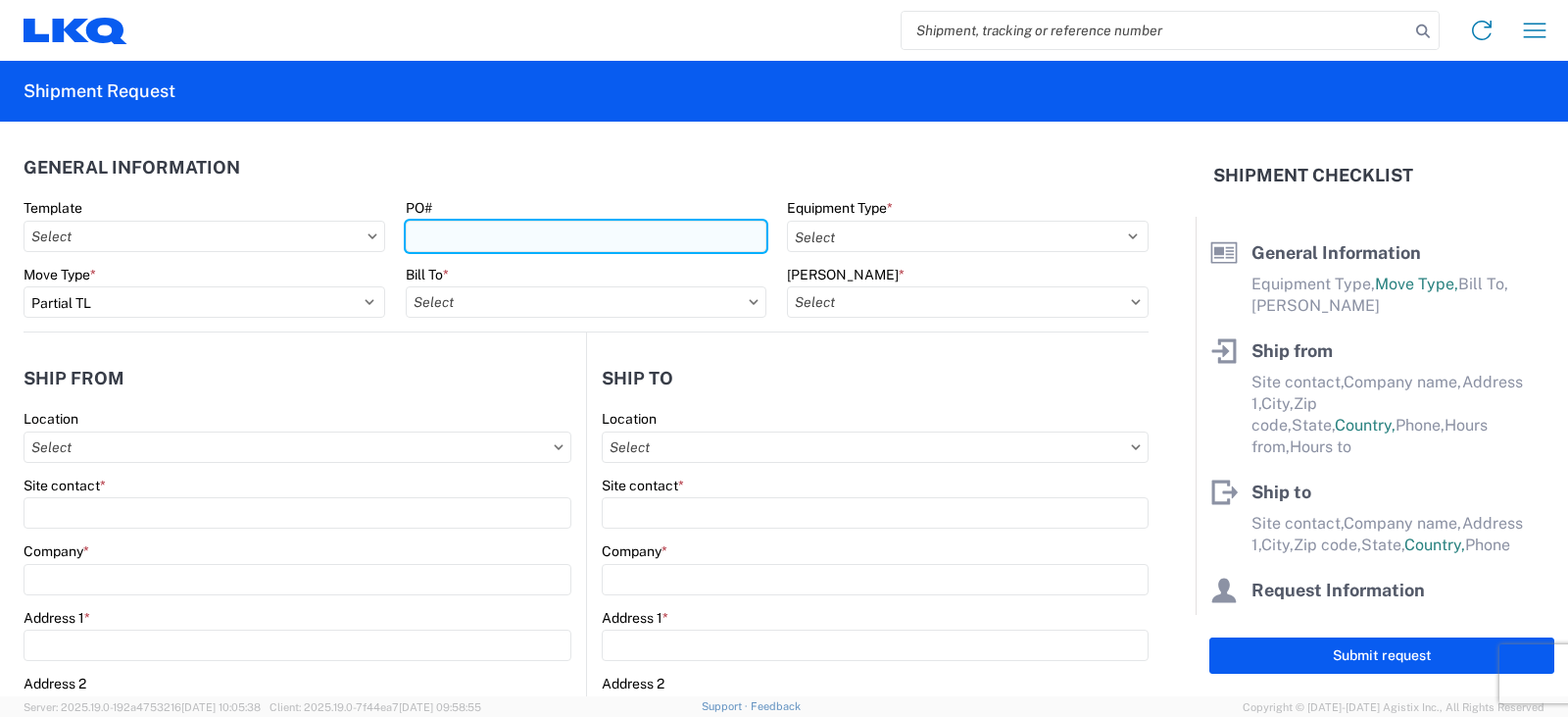
click at [443, 240] on input "PO#" at bounding box center [586, 236] width 361 height 32
type input "TRN#'S TH734262, TH734353"
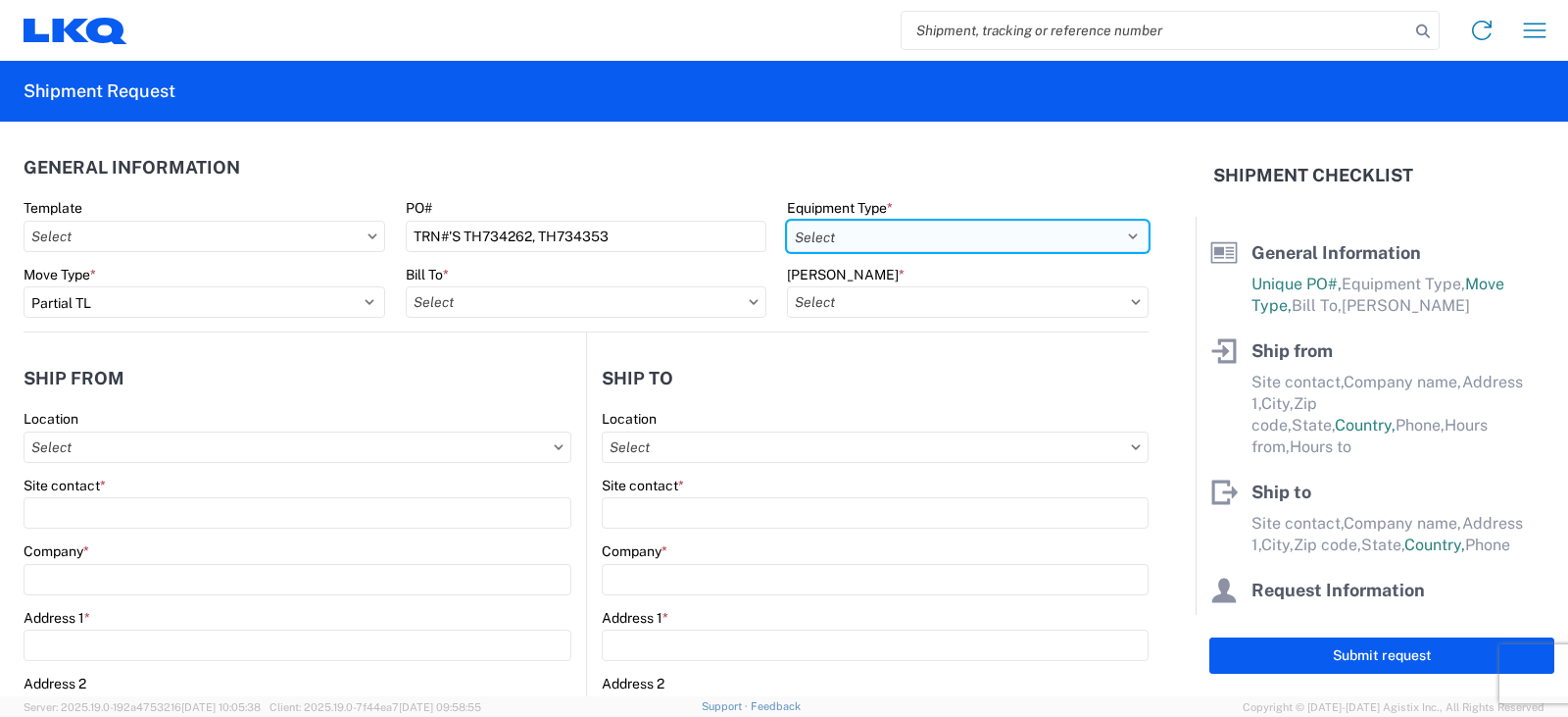
click at [865, 230] on select "Select 53’ Dry Van Flatbed Dropdeck (van) Lowboy (flatbed) Rail" at bounding box center [967, 236] width 361 height 32
select select "STDV"
click at [787, 221] on select "Select 53’ Dry Van Flatbed Dropdeck (van) Lowboy (flatbed) Rail" at bounding box center [967, 236] width 361 height 32
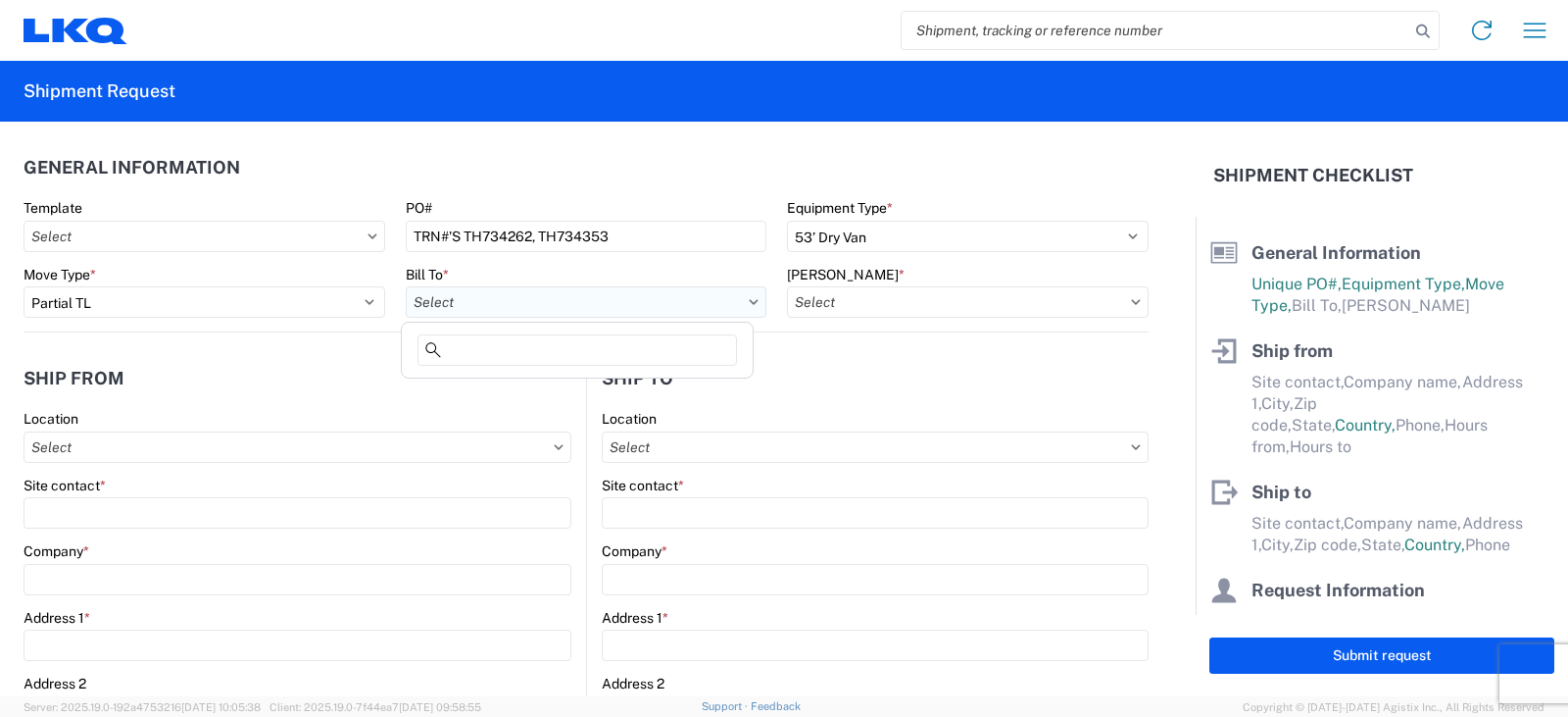
click at [533, 300] on input "text" at bounding box center [586, 302] width 361 height 32
type input "3081"
click at [502, 385] on div "3081 - Miami FL (081)" at bounding box center [577, 389] width 343 height 32
type input "3081 - Miami FL (081)"
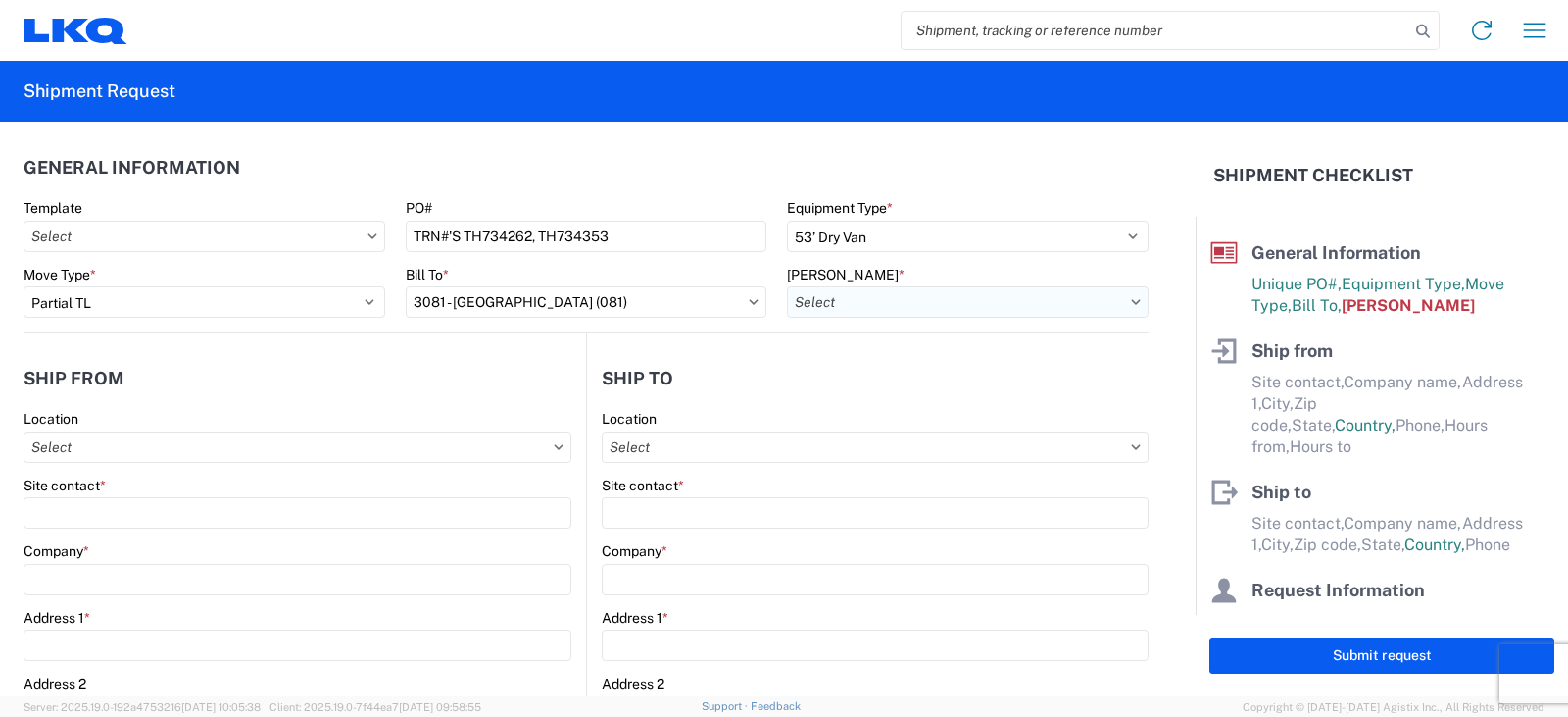
click at [828, 302] on input "text" at bounding box center [967, 302] width 361 height 32
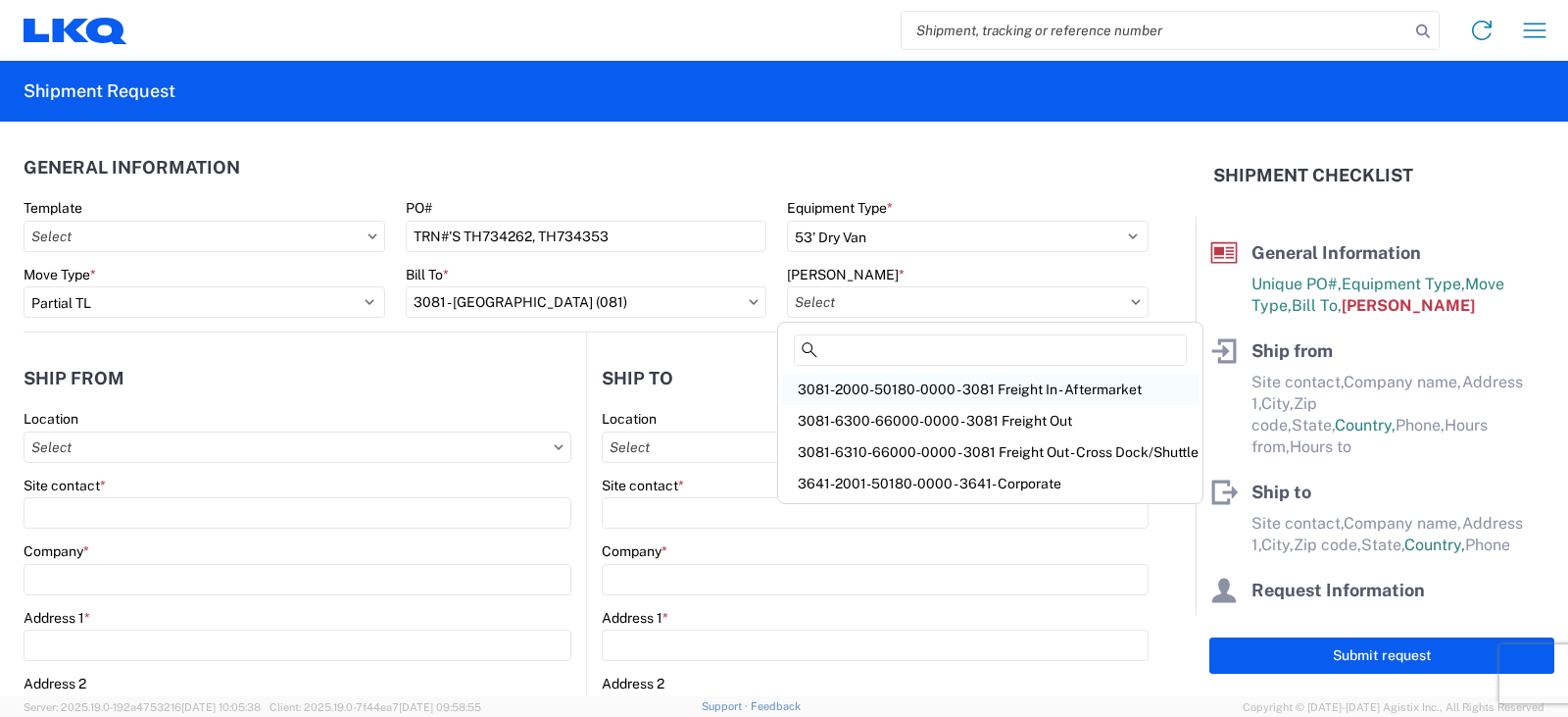
click at [875, 388] on div "3081-2000-50180-0000 - 3081 Freight In - Aftermarket" at bounding box center [990, 389] width 417 height 32
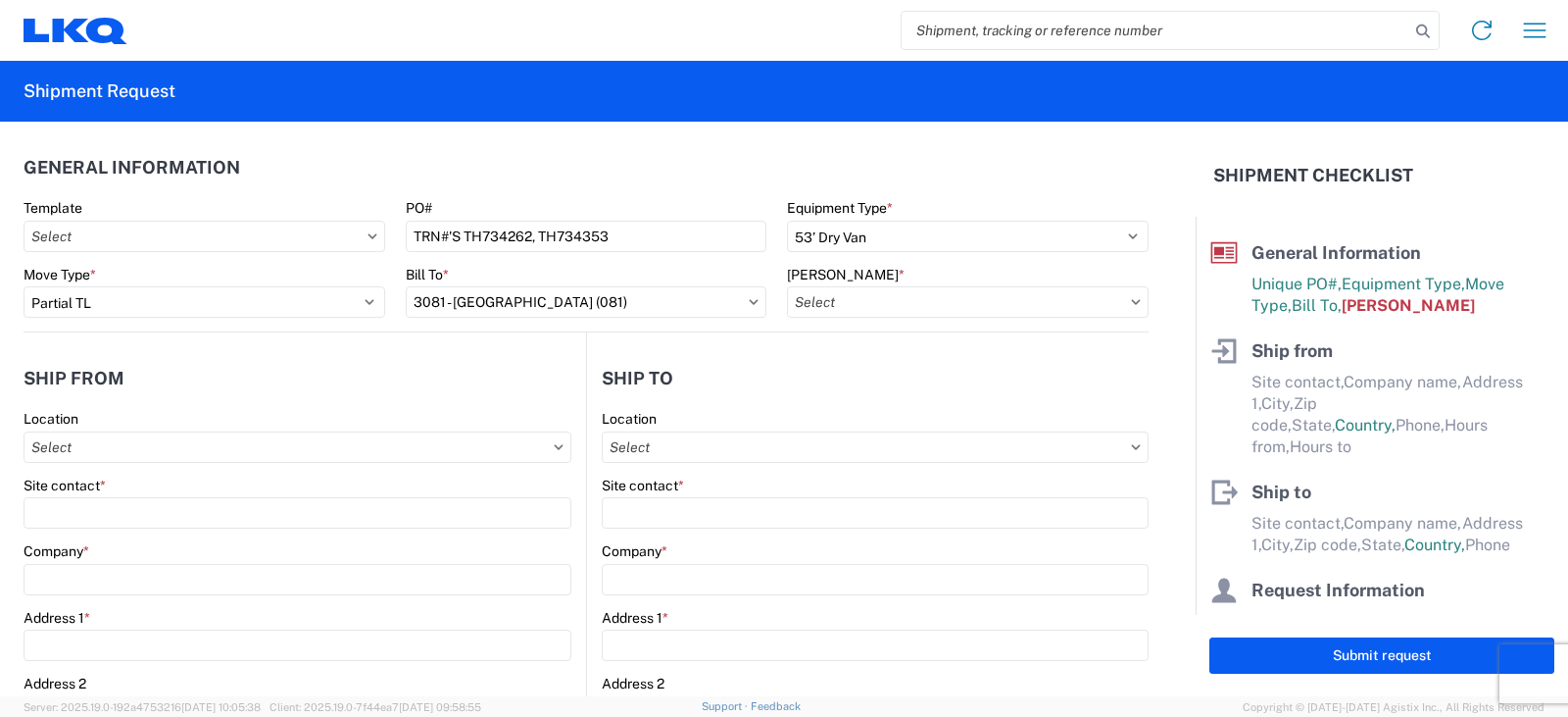
type input "3081-2000-50180-0000 - 3081 Freight In - Aftermarket"
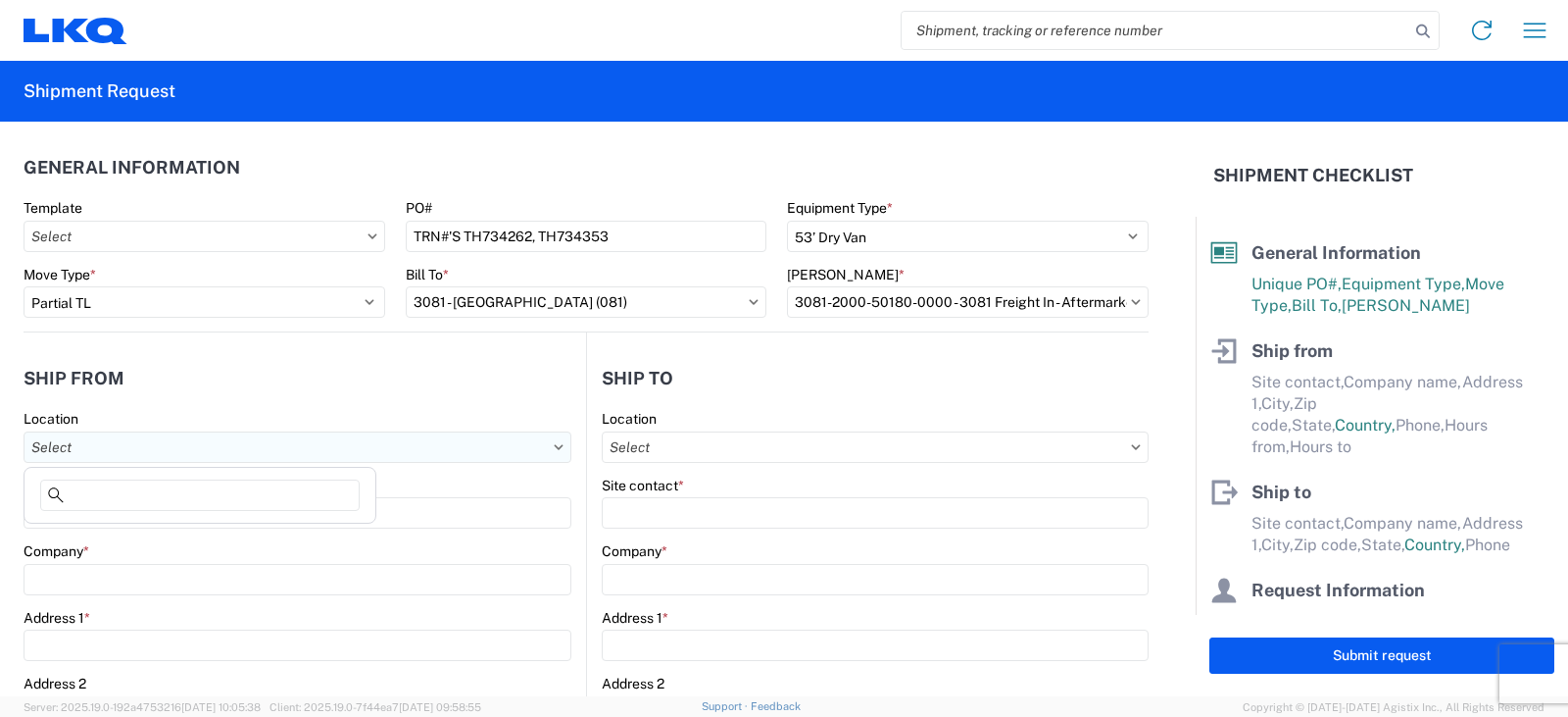
click at [74, 440] on input "text" at bounding box center [297, 447] width 548 height 32
type input "3238"
click at [98, 532] on div "3238 - Huntington IDC" at bounding box center [200, 534] width 343 height 32
type input "3238 - Huntington IDC"
type input "LKQ Corporation"
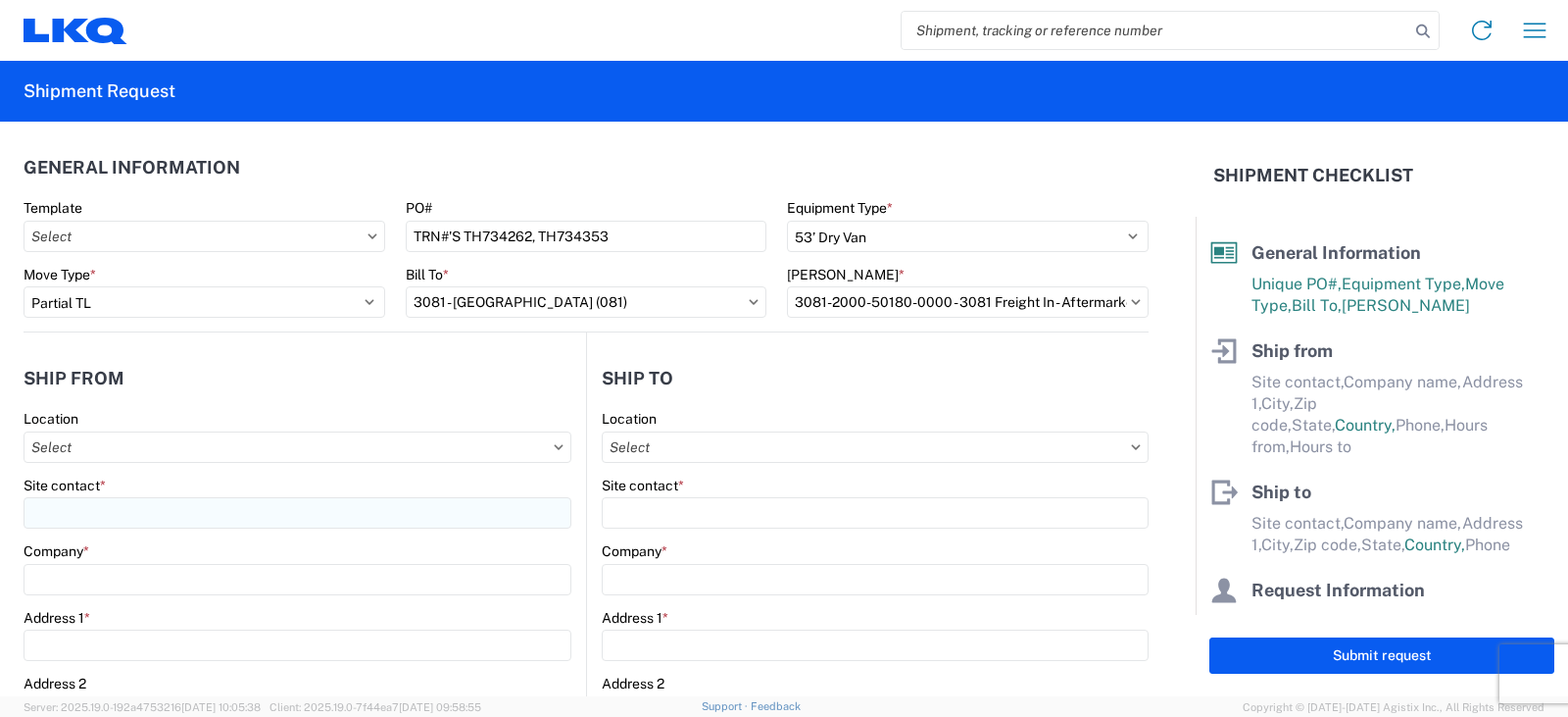
type input "1870 Riverfork Drive W"
type input "Huntington"
type input "46750"
select select "IN"
select select "US"
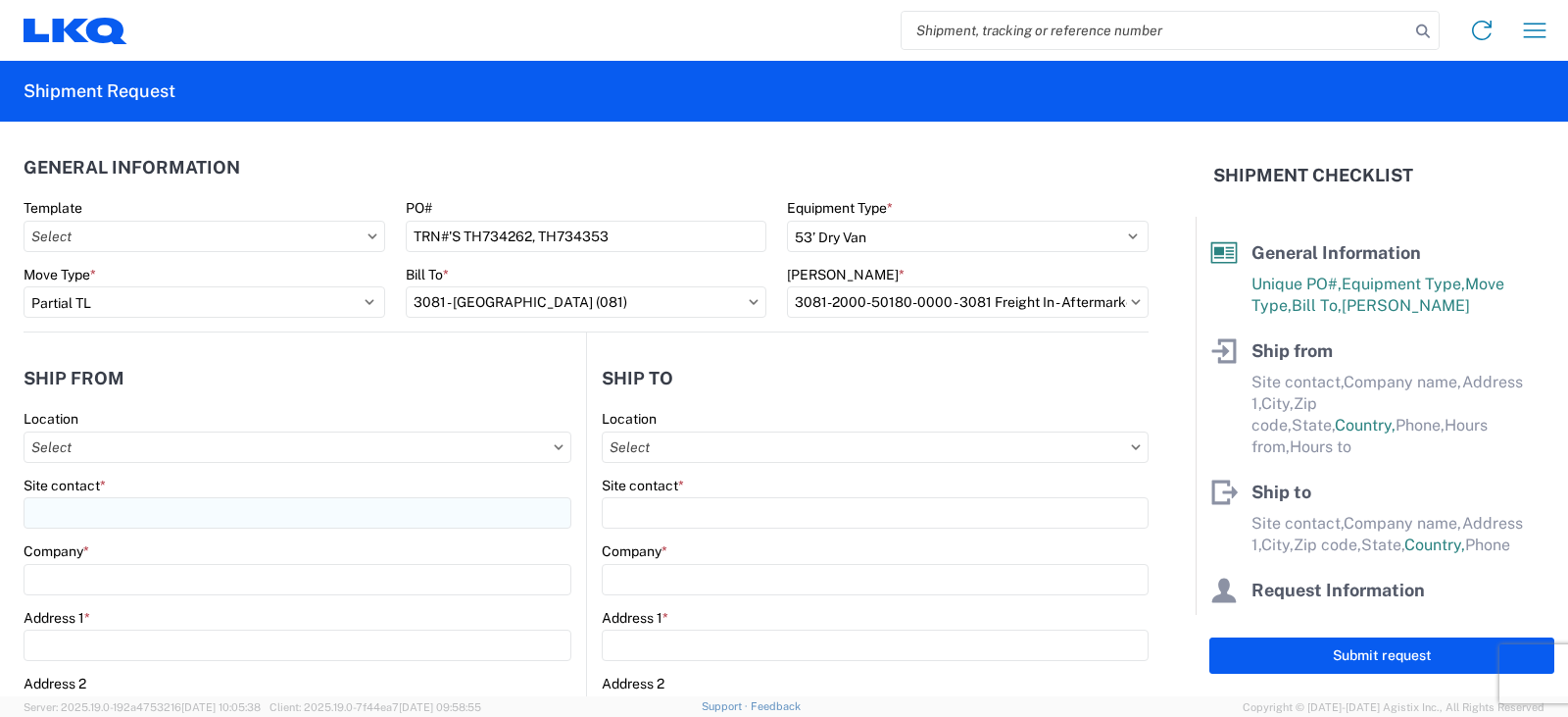
type input "07:00"
type input "17:00"
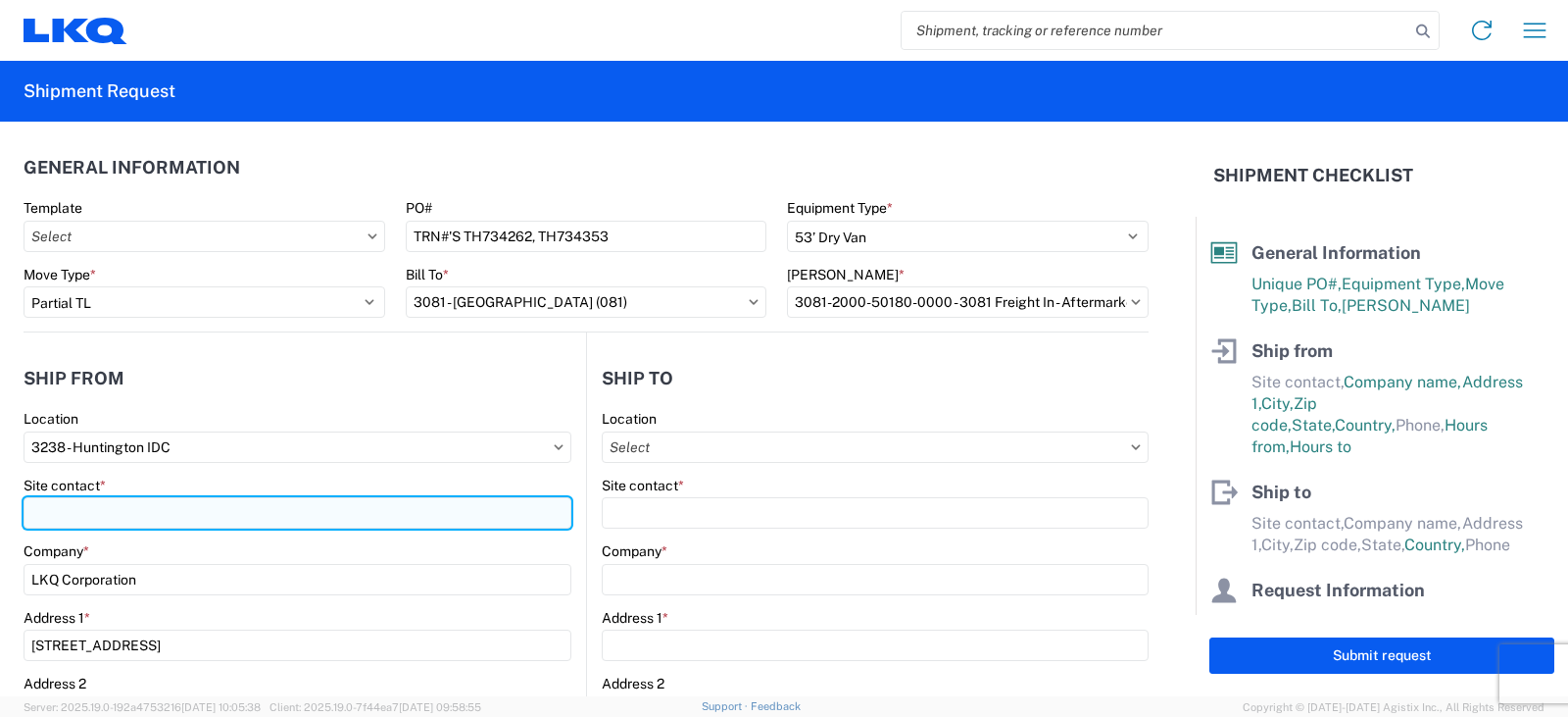
click at [78, 517] on input "Site contact *" at bounding box center [297, 513] width 548 height 32
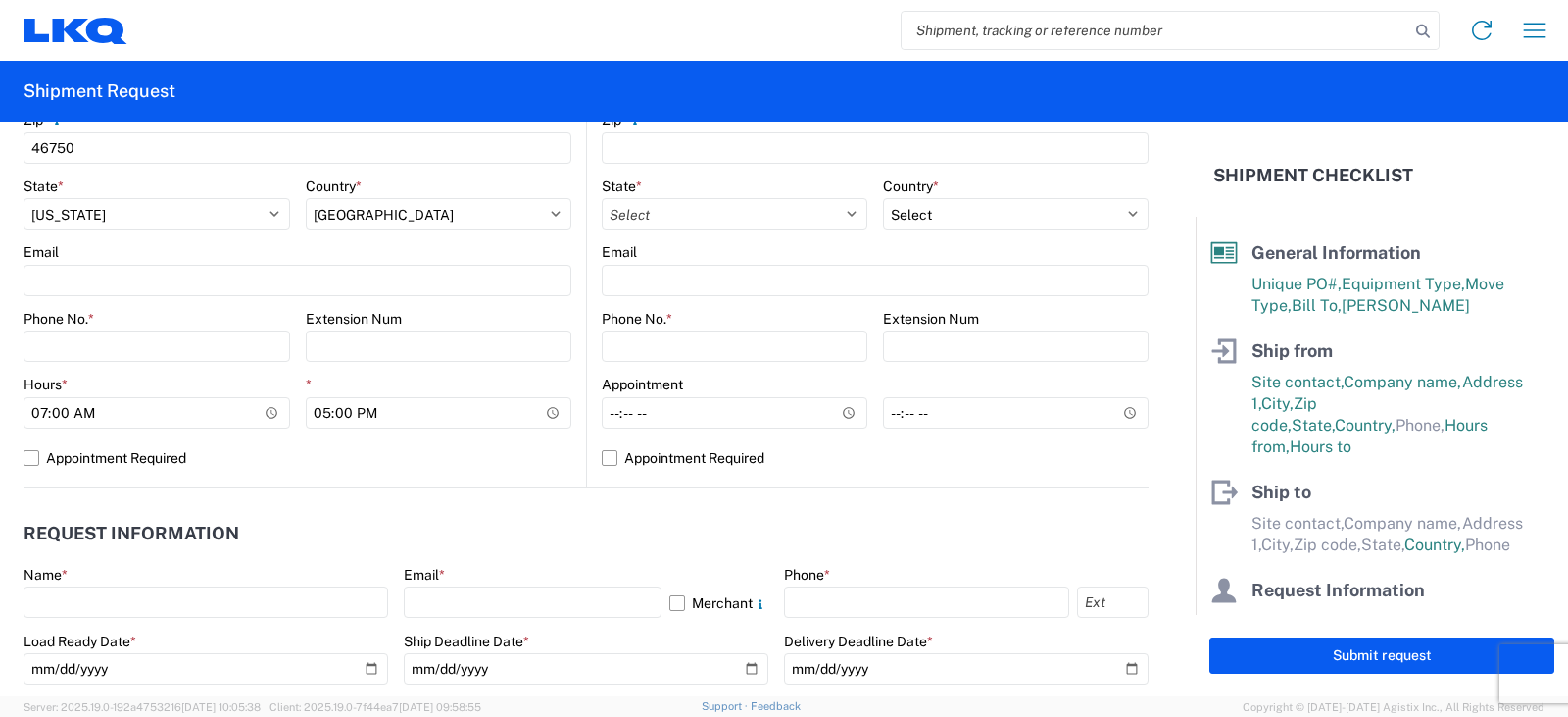
scroll to position [784, 0]
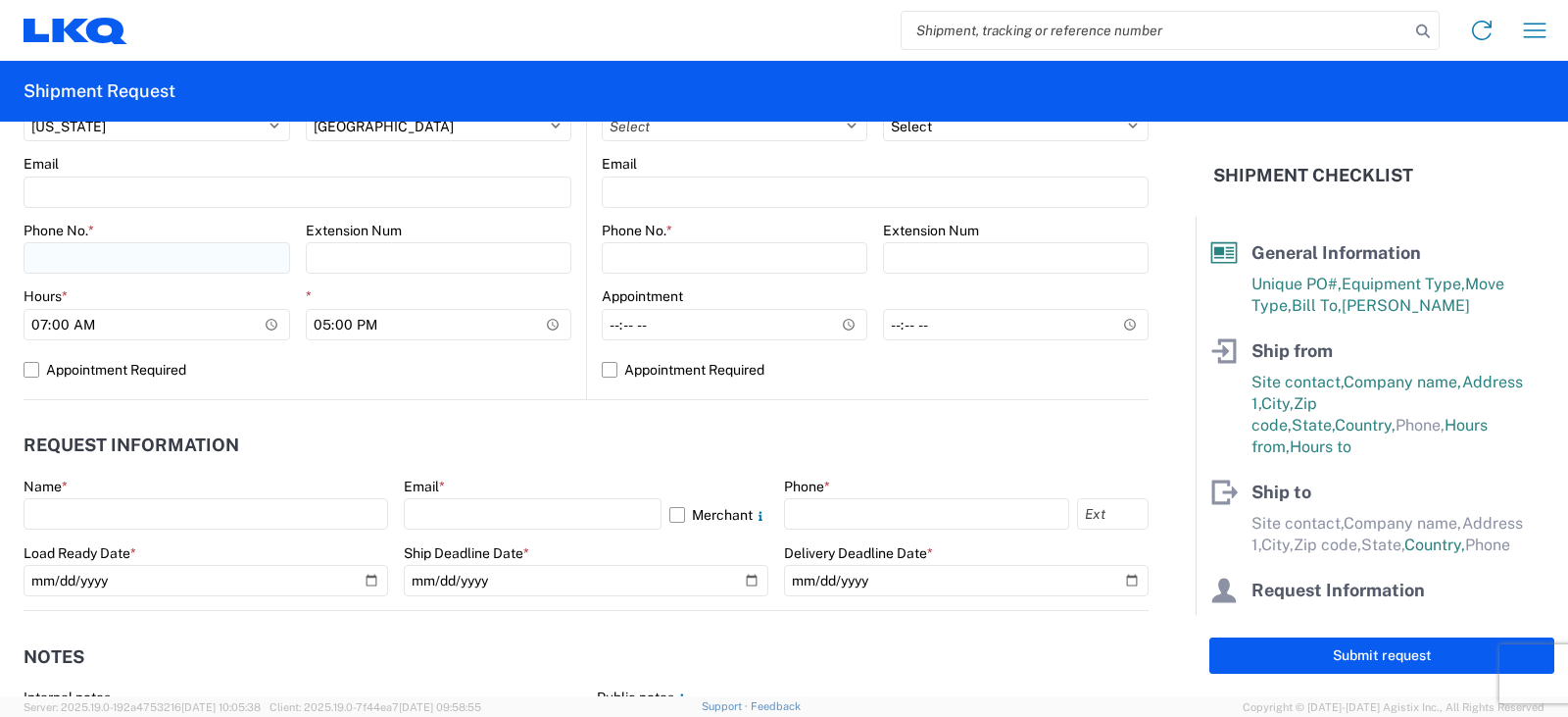
type input "DEE SNEAD"
click at [40, 250] on input "Phone No. *" at bounding box center [157, 258] width 267 height 32
type input "260-359-7402"
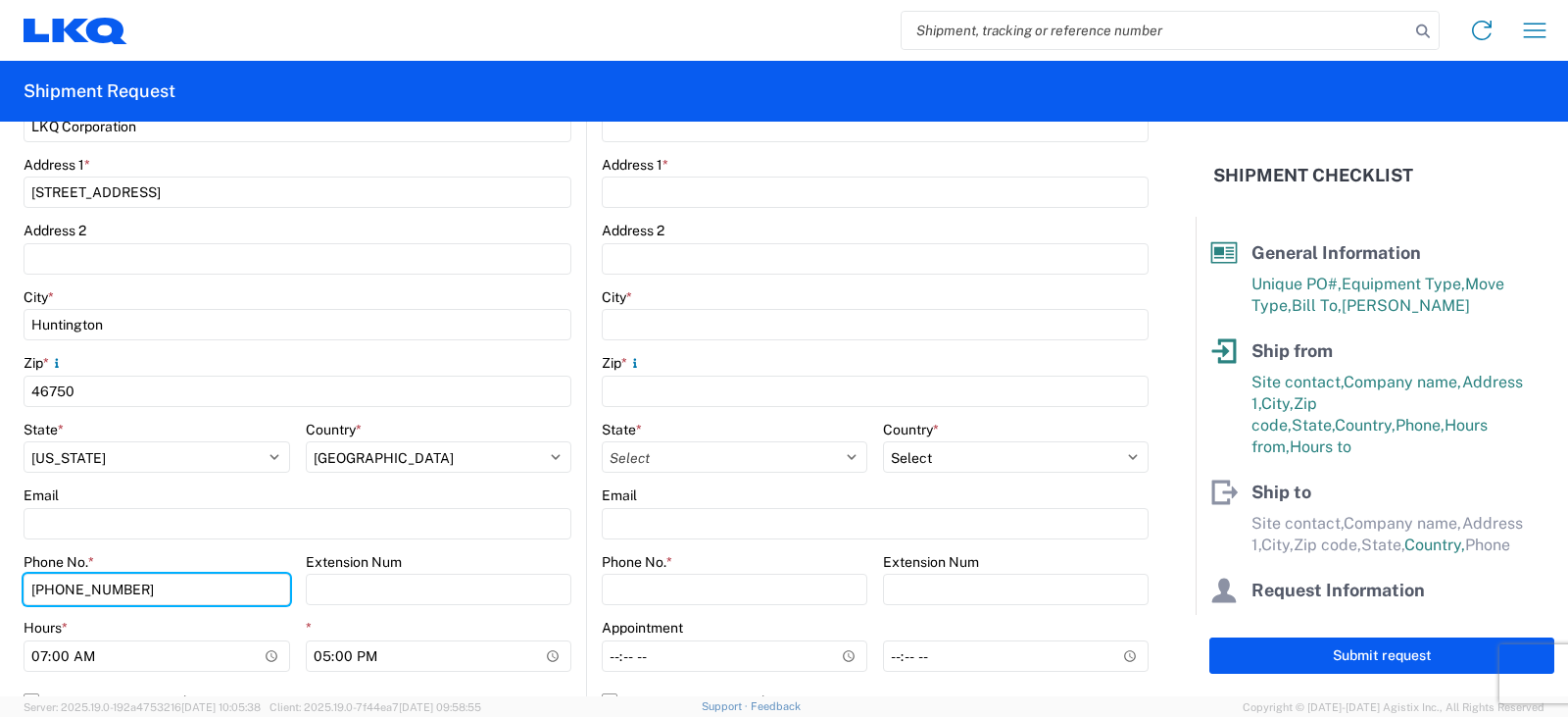
scroll to position [98, 0]
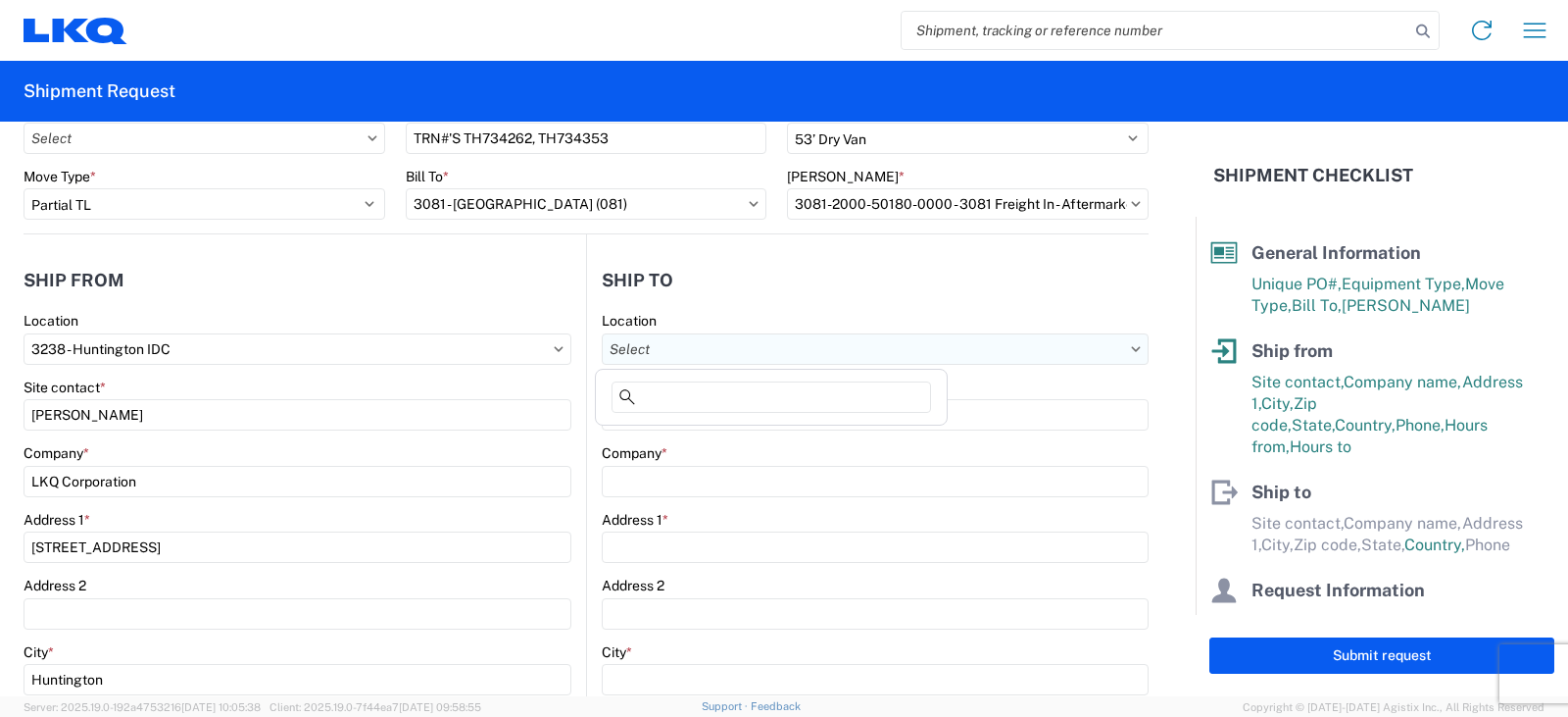
click at [633, 335] on input "text" at bounding box center [875, 349] width 547 height 32
click at [632, 348] on input "text" at bounding box center [875, 349] width 547 height 32
type input "3081"
click at [679, 440] on div "3081 - Miami FL (081)" at bounding box center [771, 436] width 343 height 32
type input "3081 - Miami FL (081)"
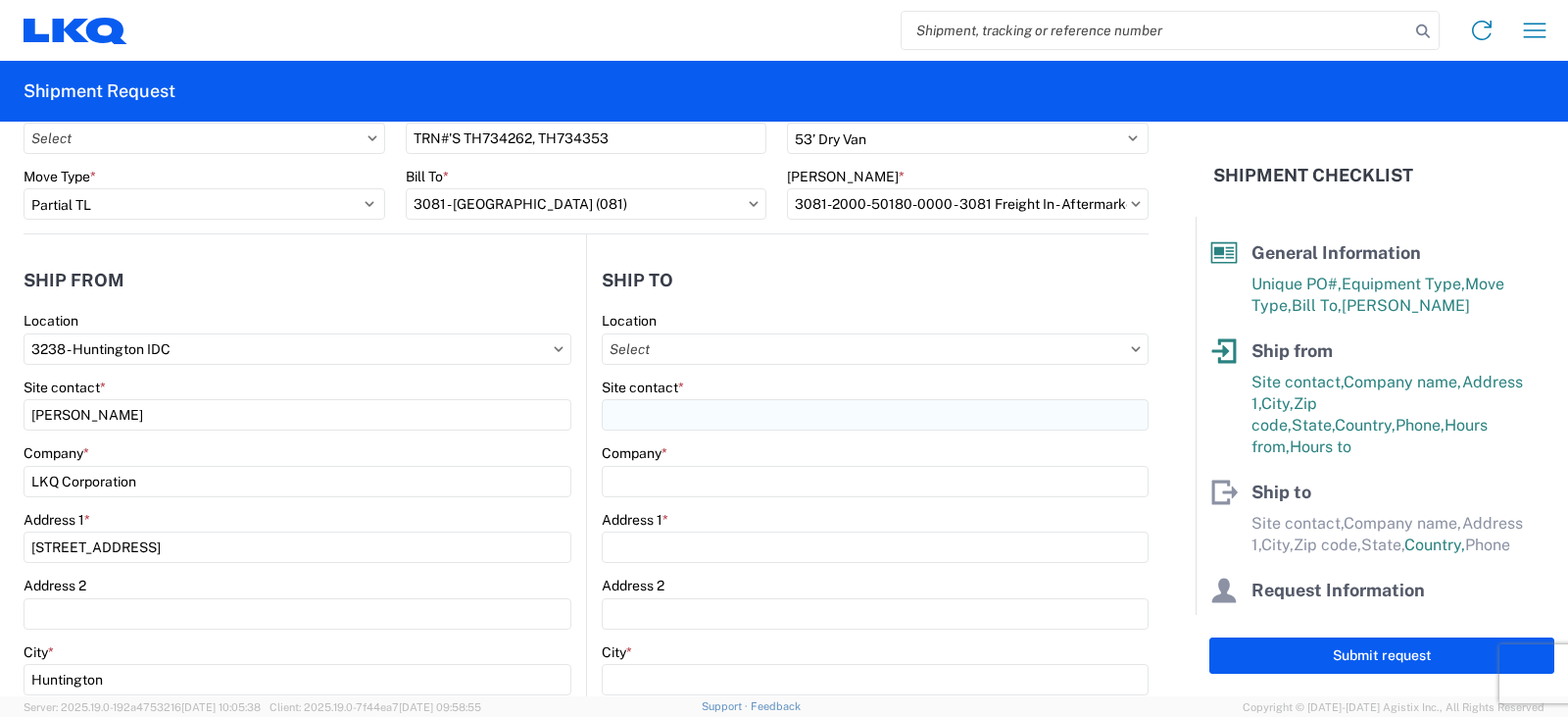
type input "LKQ Corporation"
type input "11701 NW 101 RD Suite 1"
type input "Medley"
type input "33178"
select select "FL"
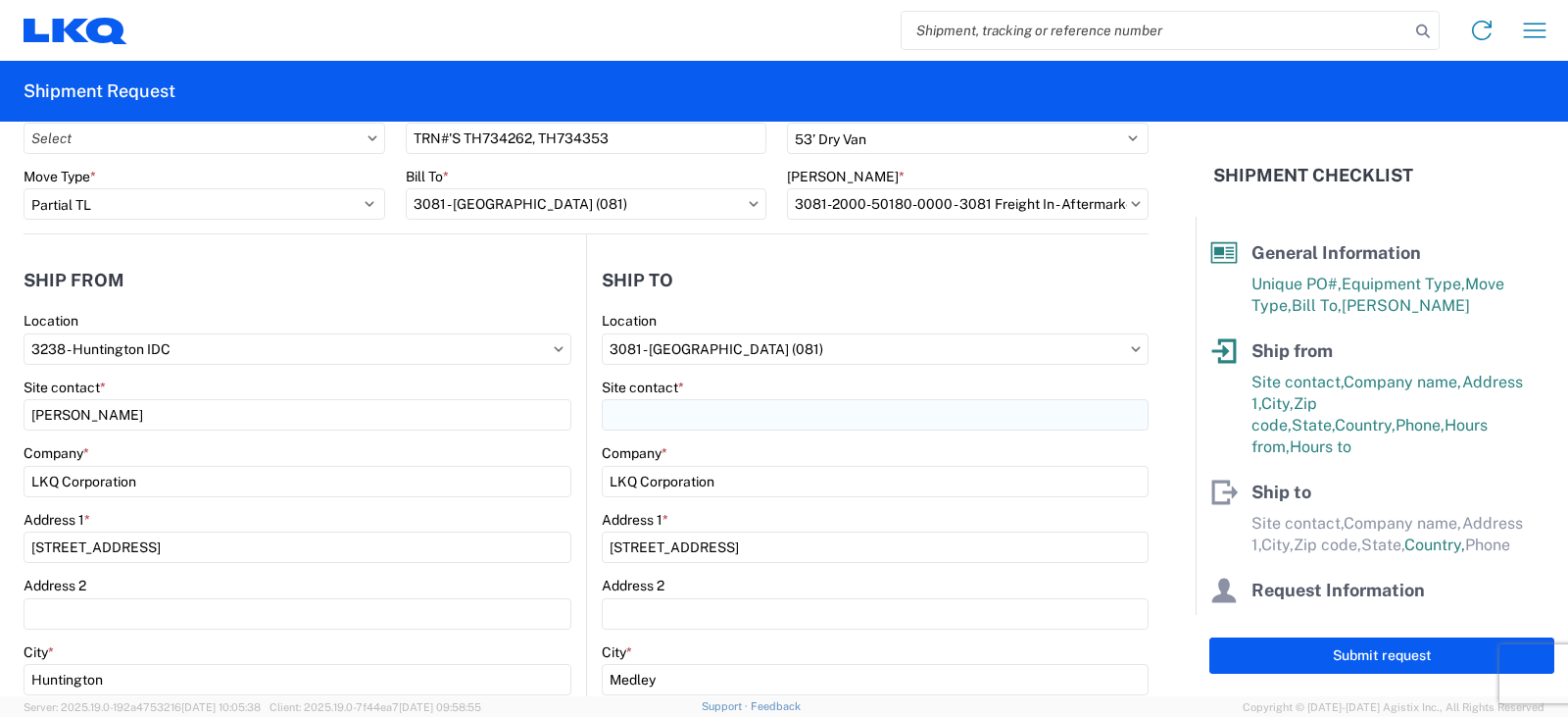
select select "US"
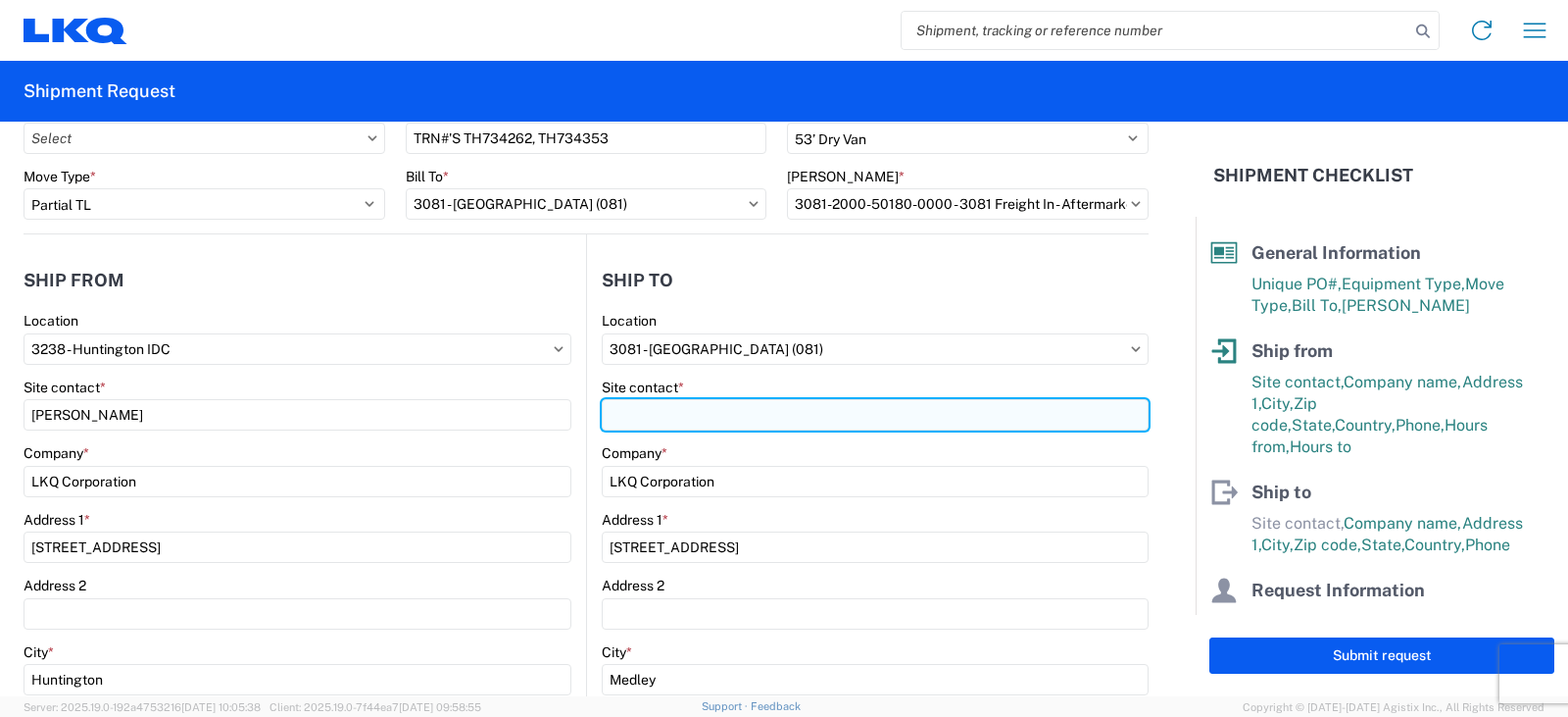
click at [626, 416] on input "Site contact *" at bounding box center [875, 415] width 547 height 32
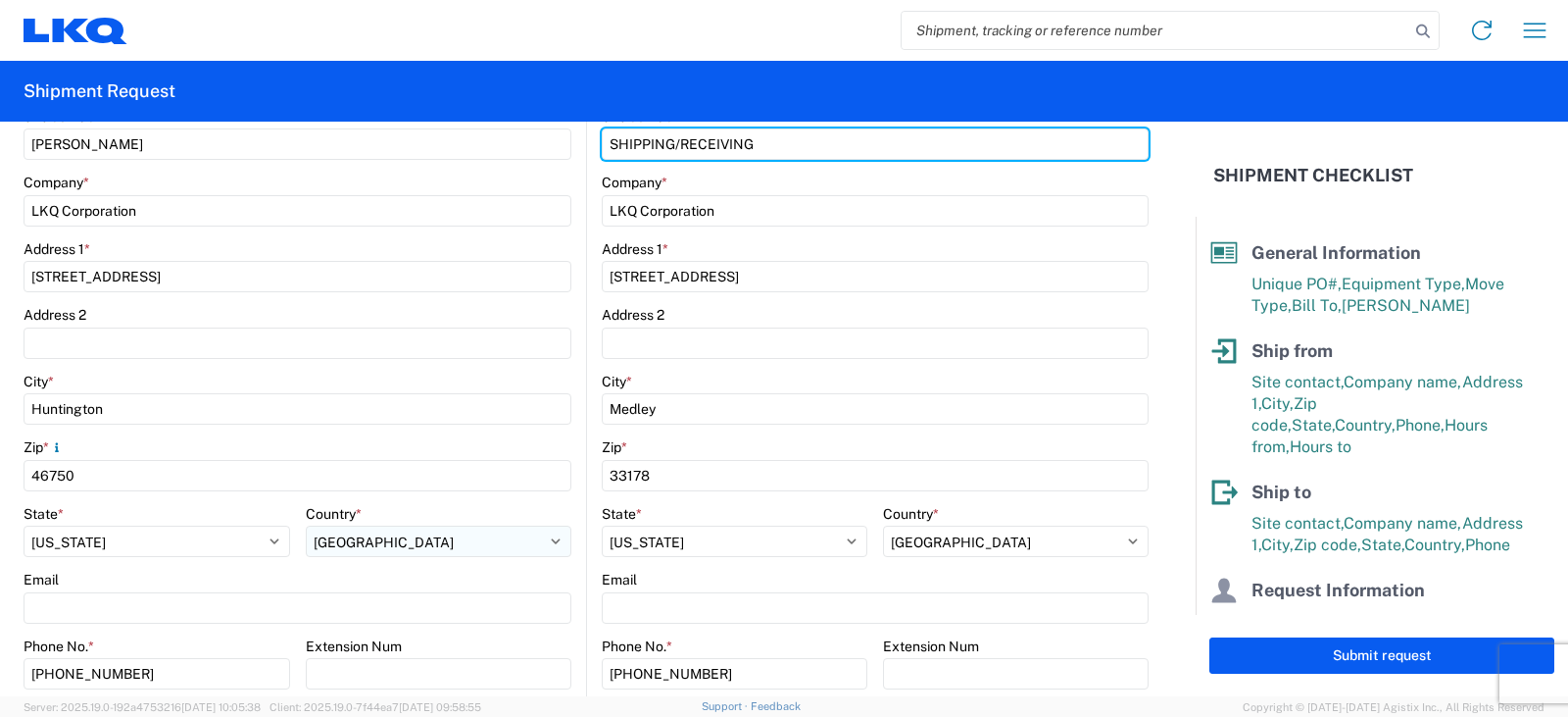
scroll to position [490, 0]
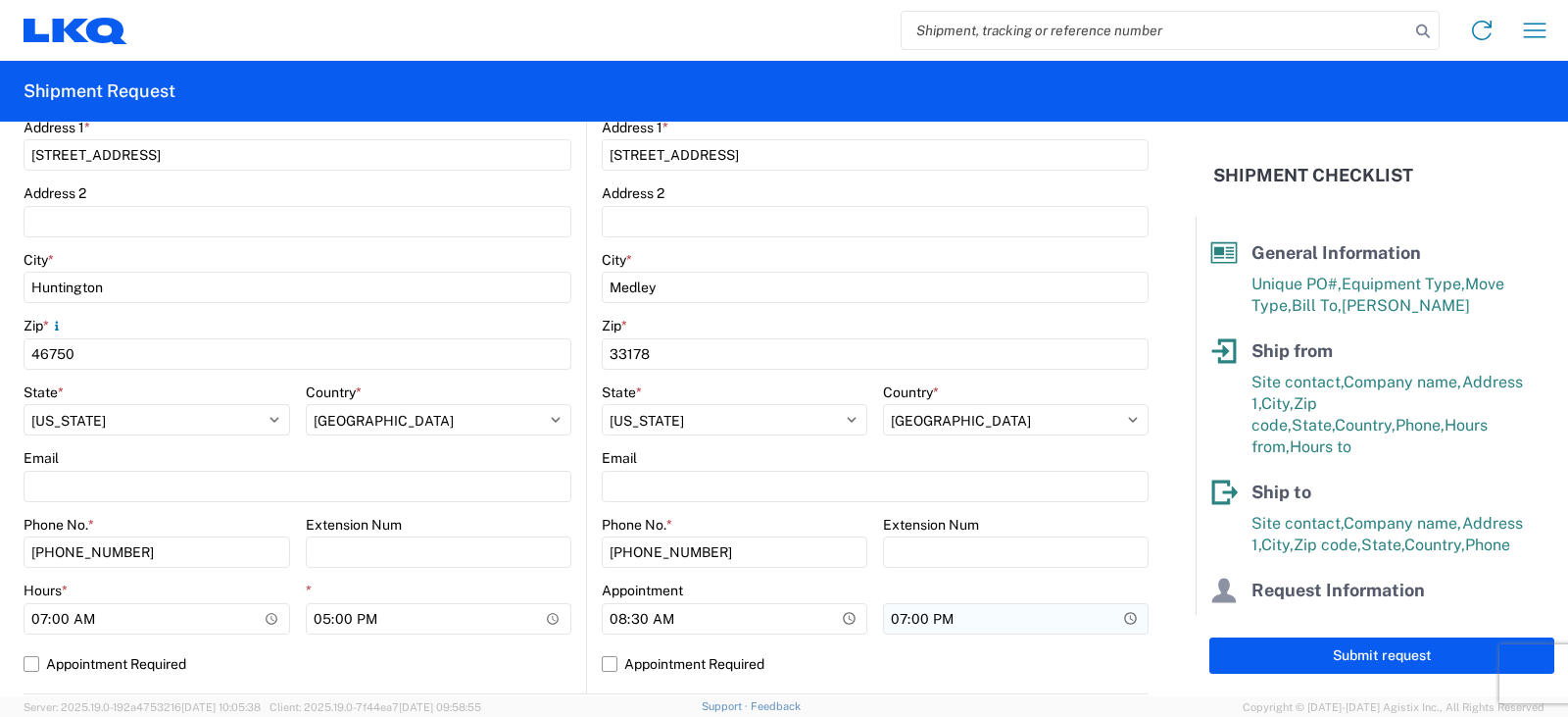
type input "SHIPPING/RECEIVING"
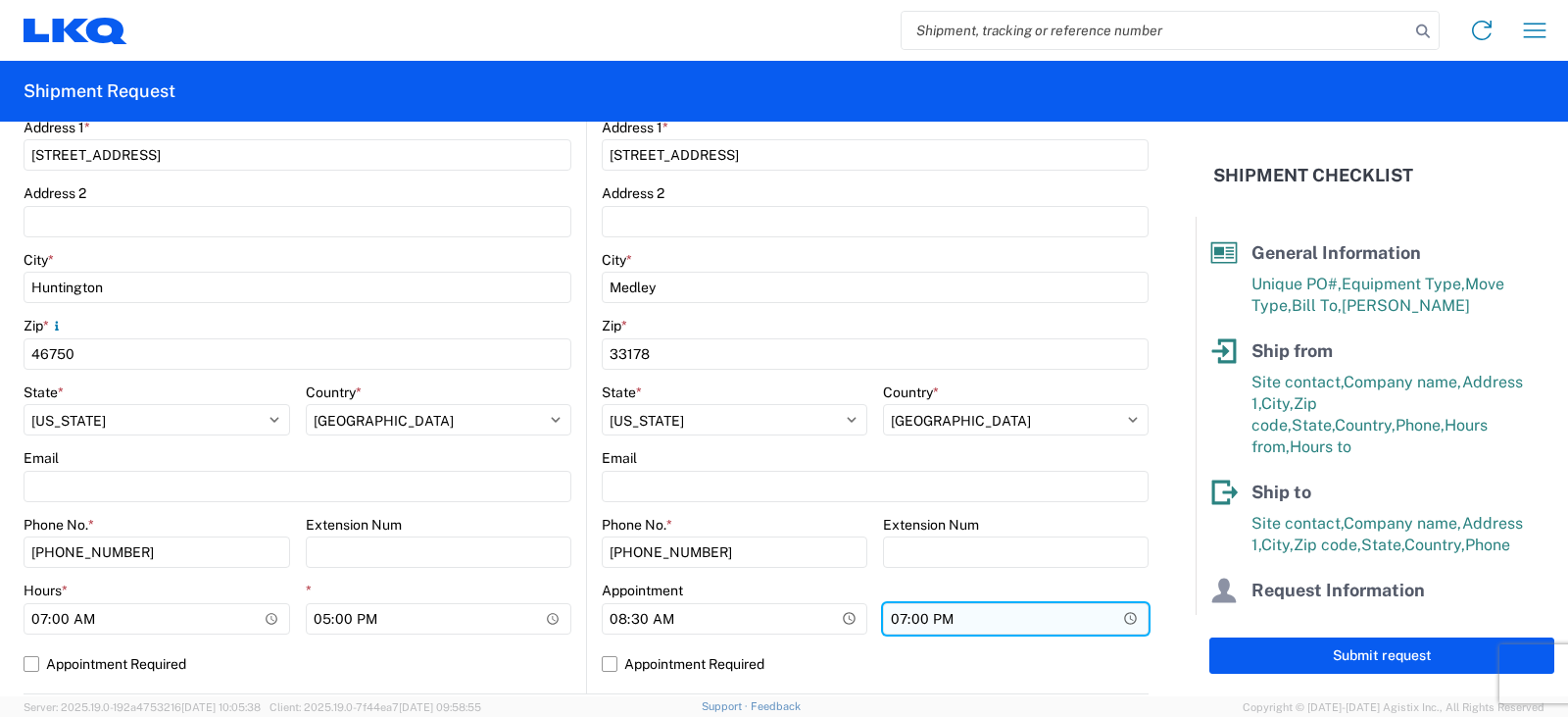
click at [886, 616] on input "19:00" at bounding box center [1016, 619] width 266 height 32
type input "17:00"
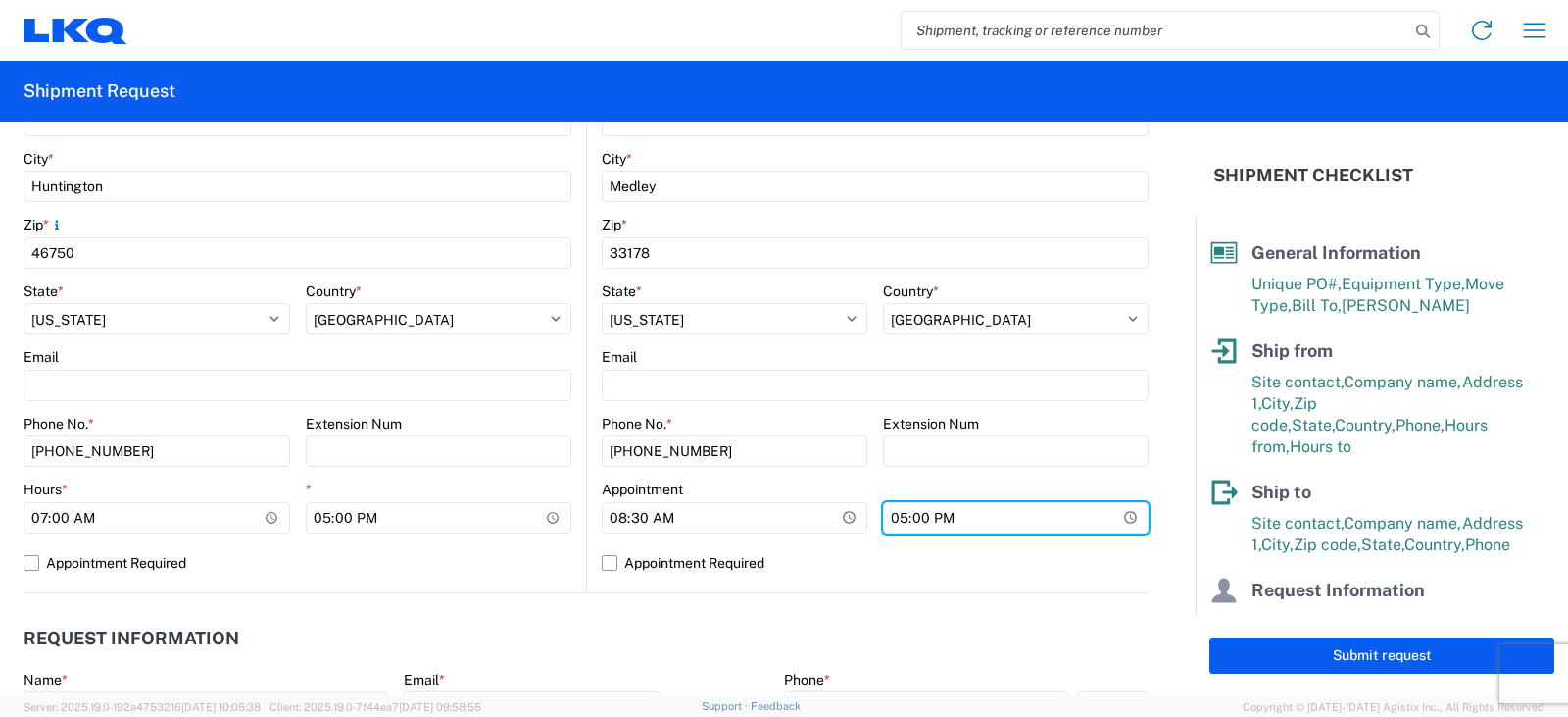
scroll to position [784, 0]
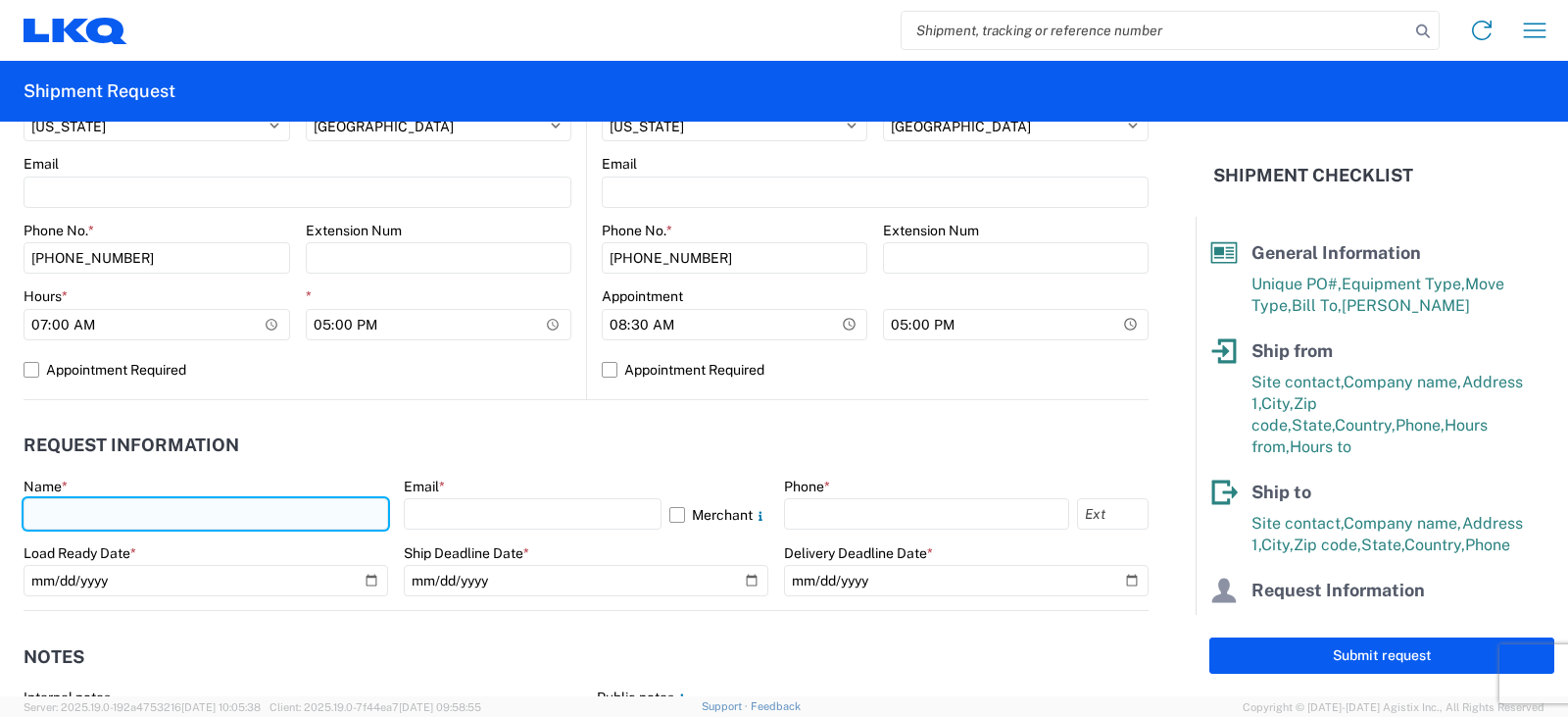
click at [36, 523] on input "text" at bounding box center [206, 514] width 364 height 32
type input "DEE SNEAD"
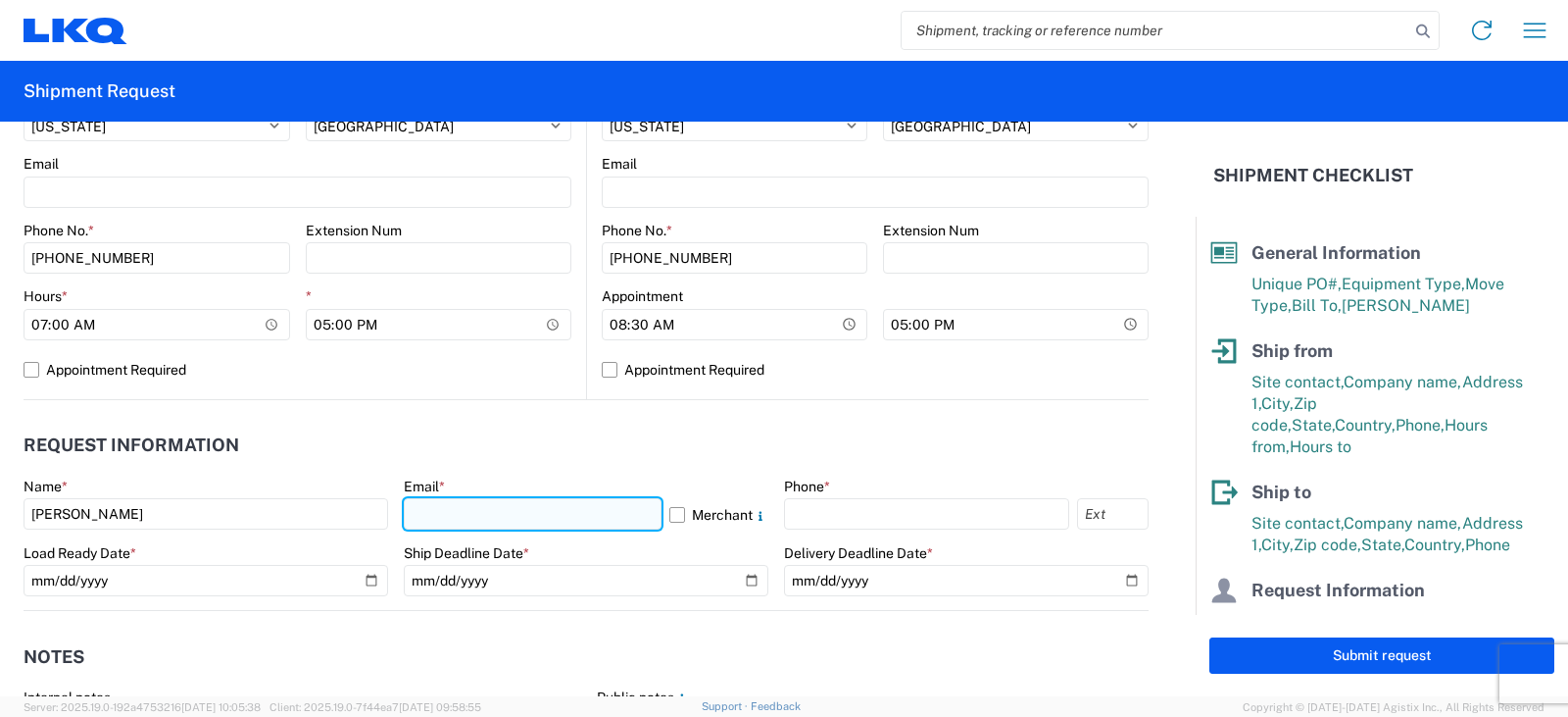
click at [465, 509] on input "text" at bounding box center [533, 514] width 258 height 32
type input "drsnead@lkqcorp.com"
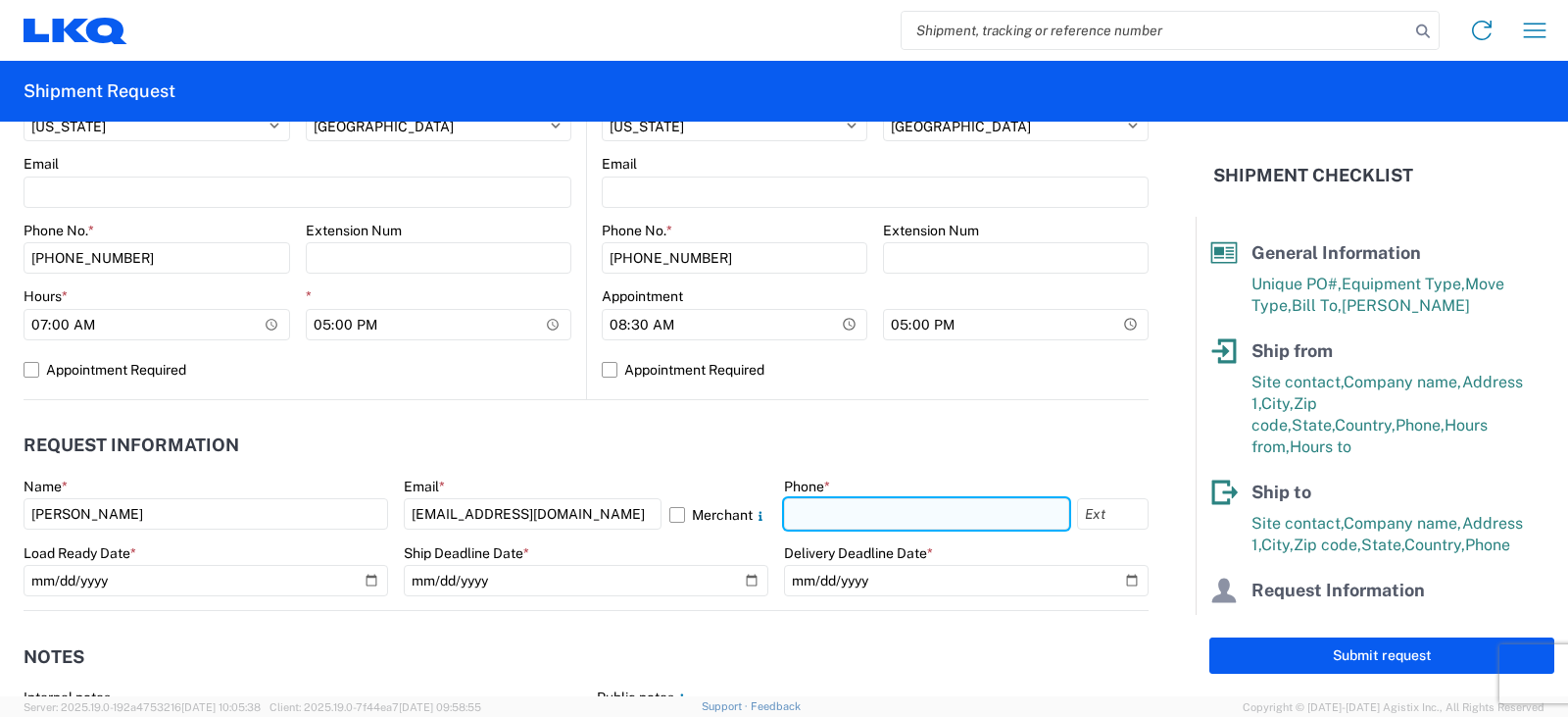
click at [864, 506] on input "text" at bounding box center [927, 514] width 286 height 32
type input "260-359-7402"
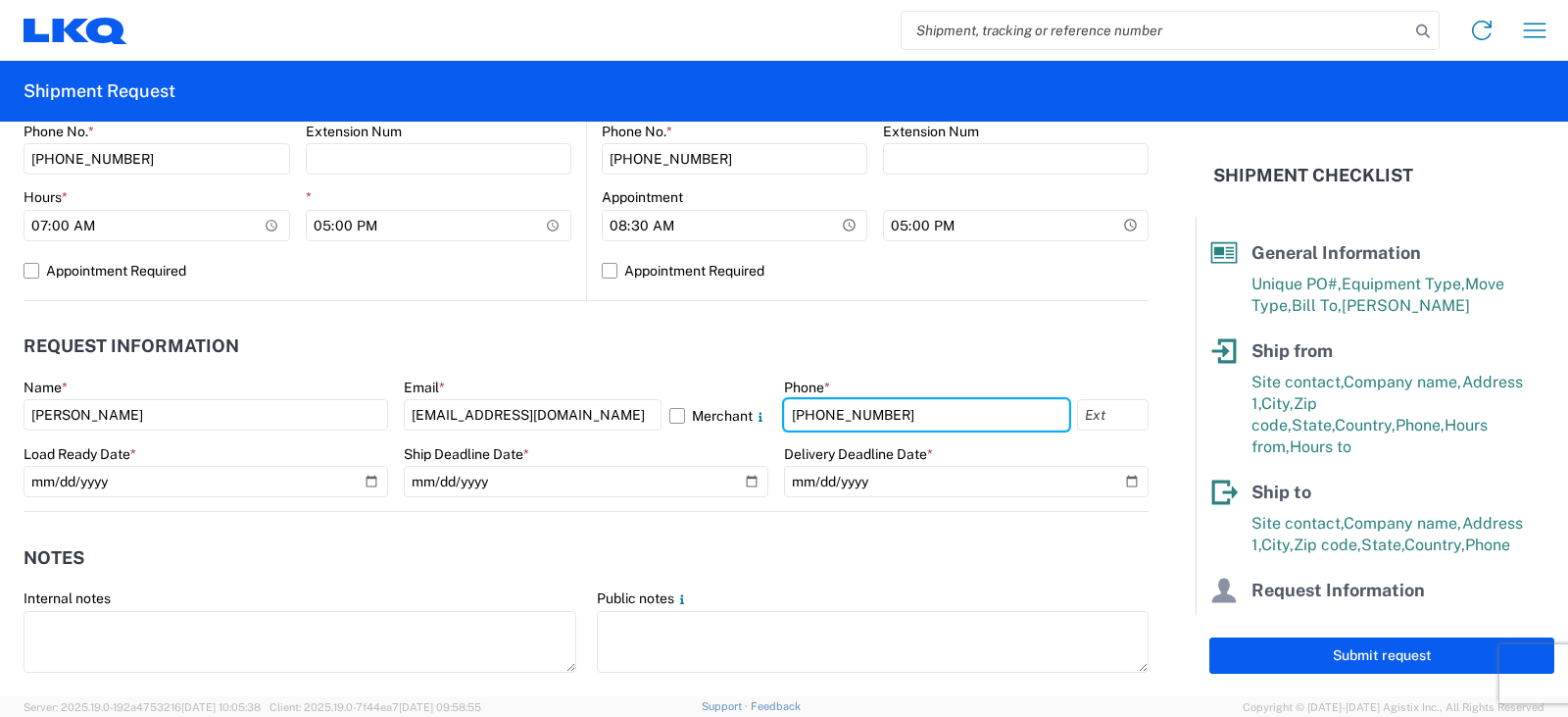
scroll to position [980, 0]
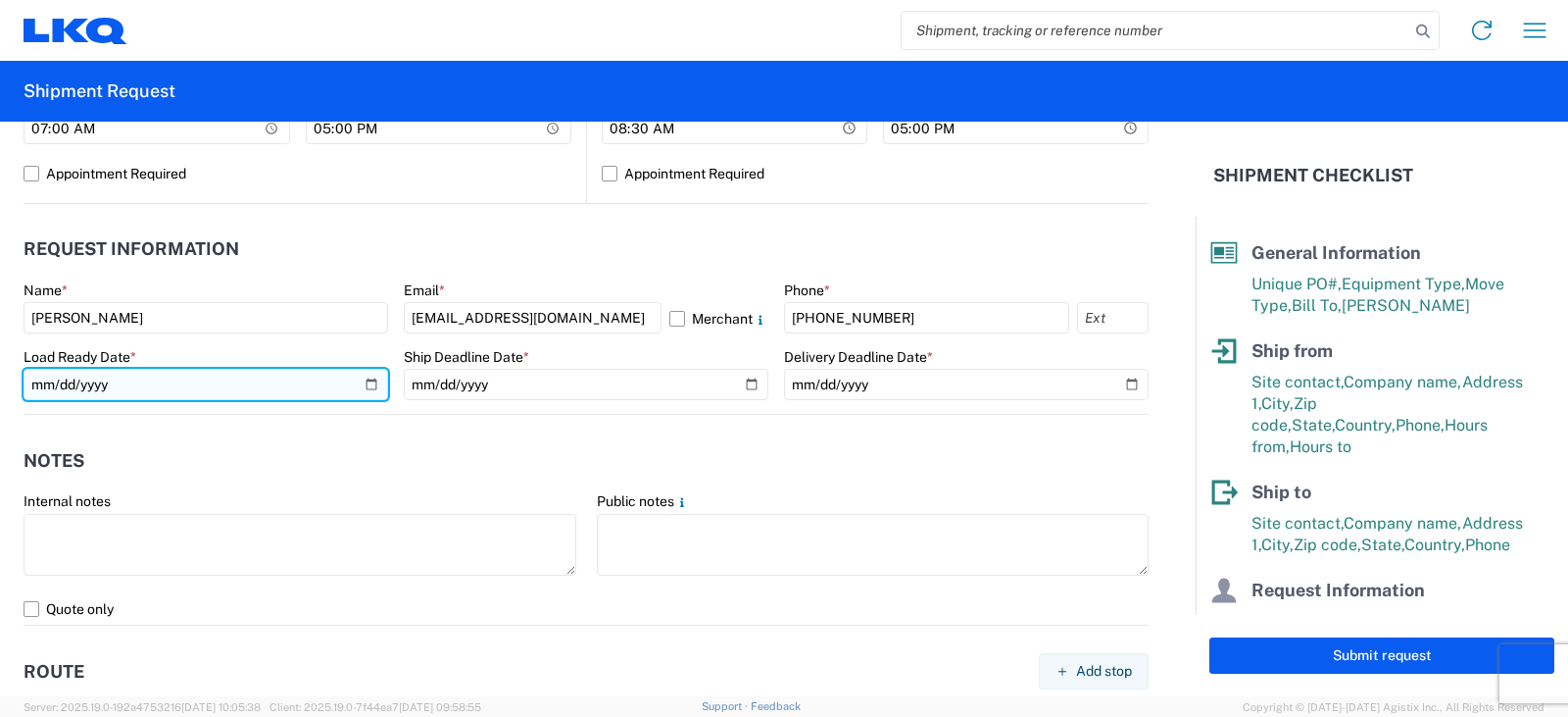
click at [367, 381] on input "date" at bounding box center [206, 384] width 364 height 32
type input "2025-09-16"
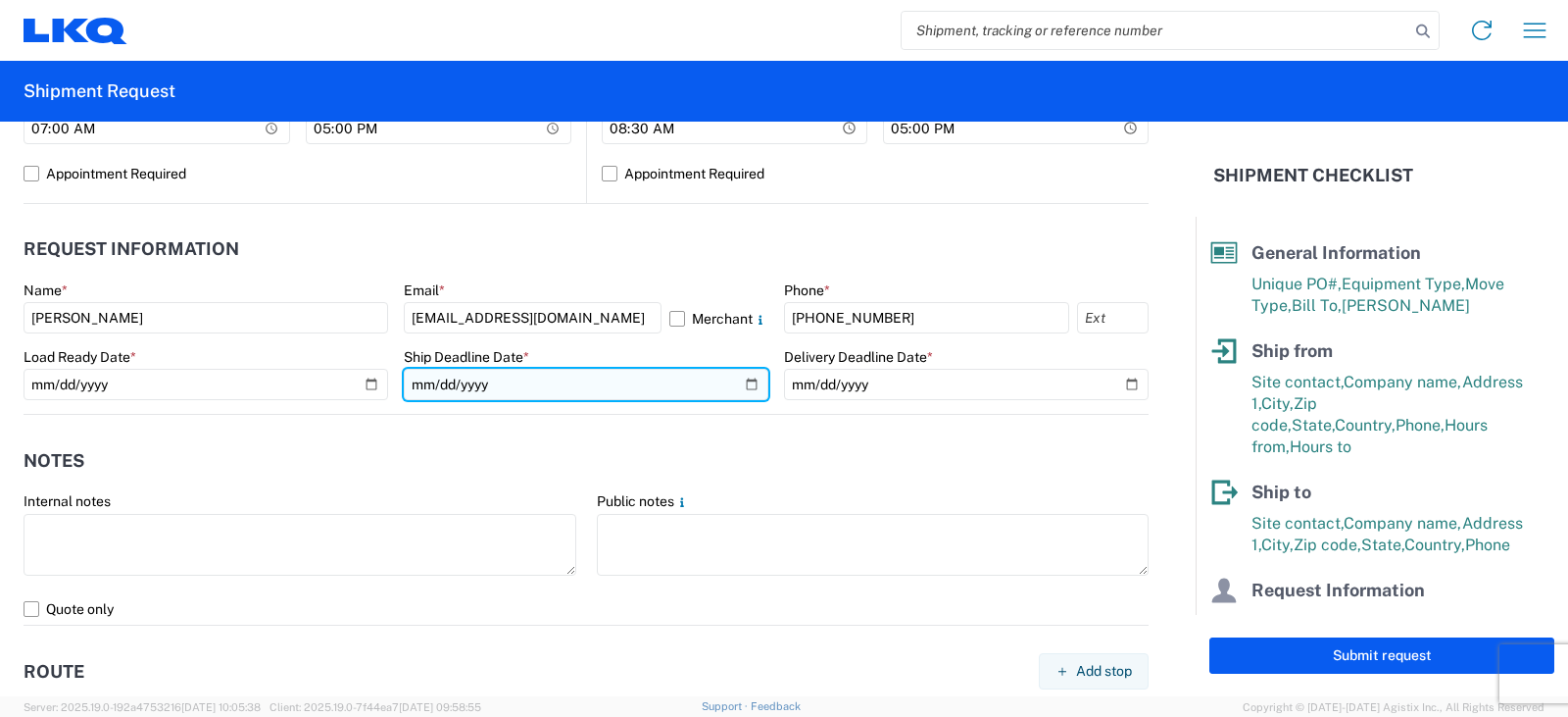
click at [733, 383] on input "date" at bounding box center [586, 384] width 364 height 32
type input "2025-09-16"
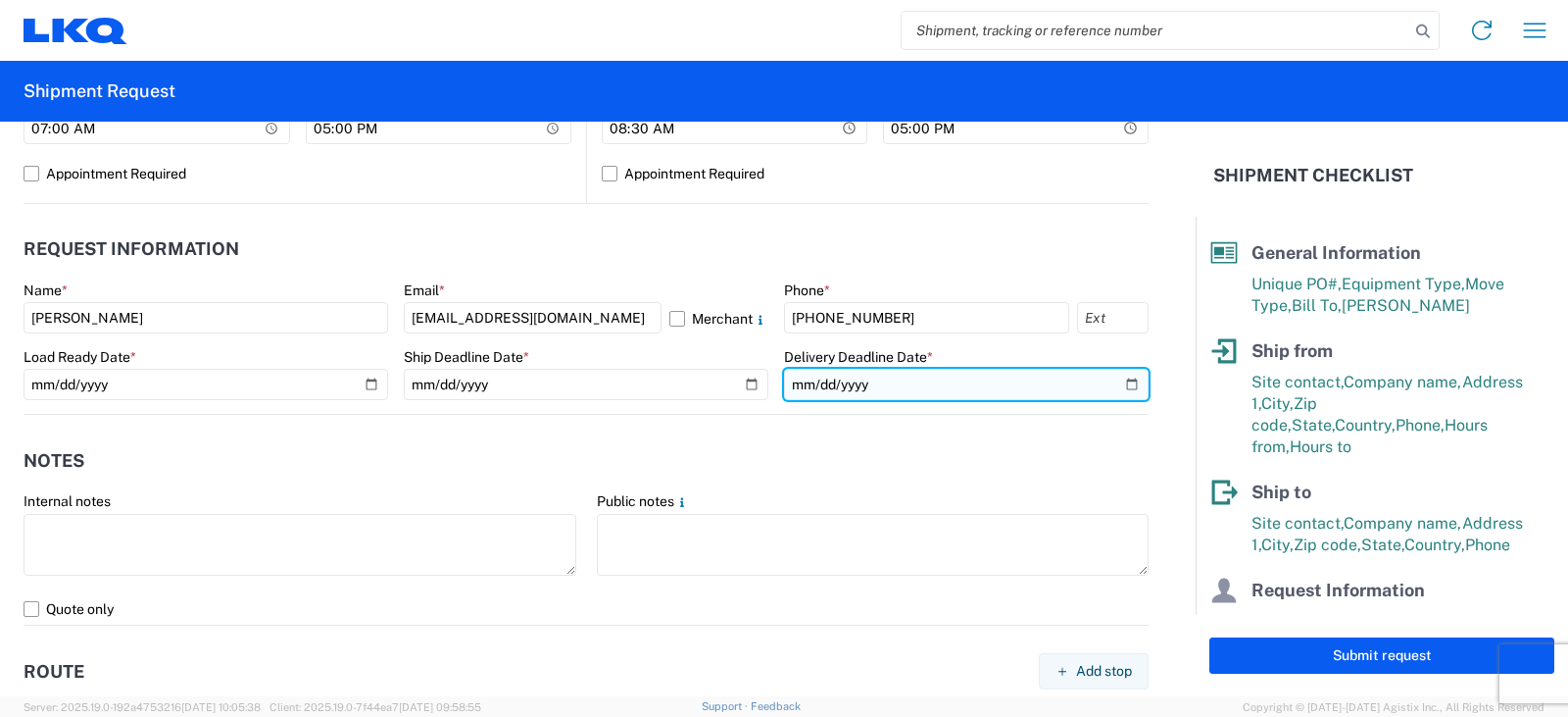
click at [1118, 388] on input "date" at bounding box center [966, 384] width 364 height 32
type input "2025-09-19"
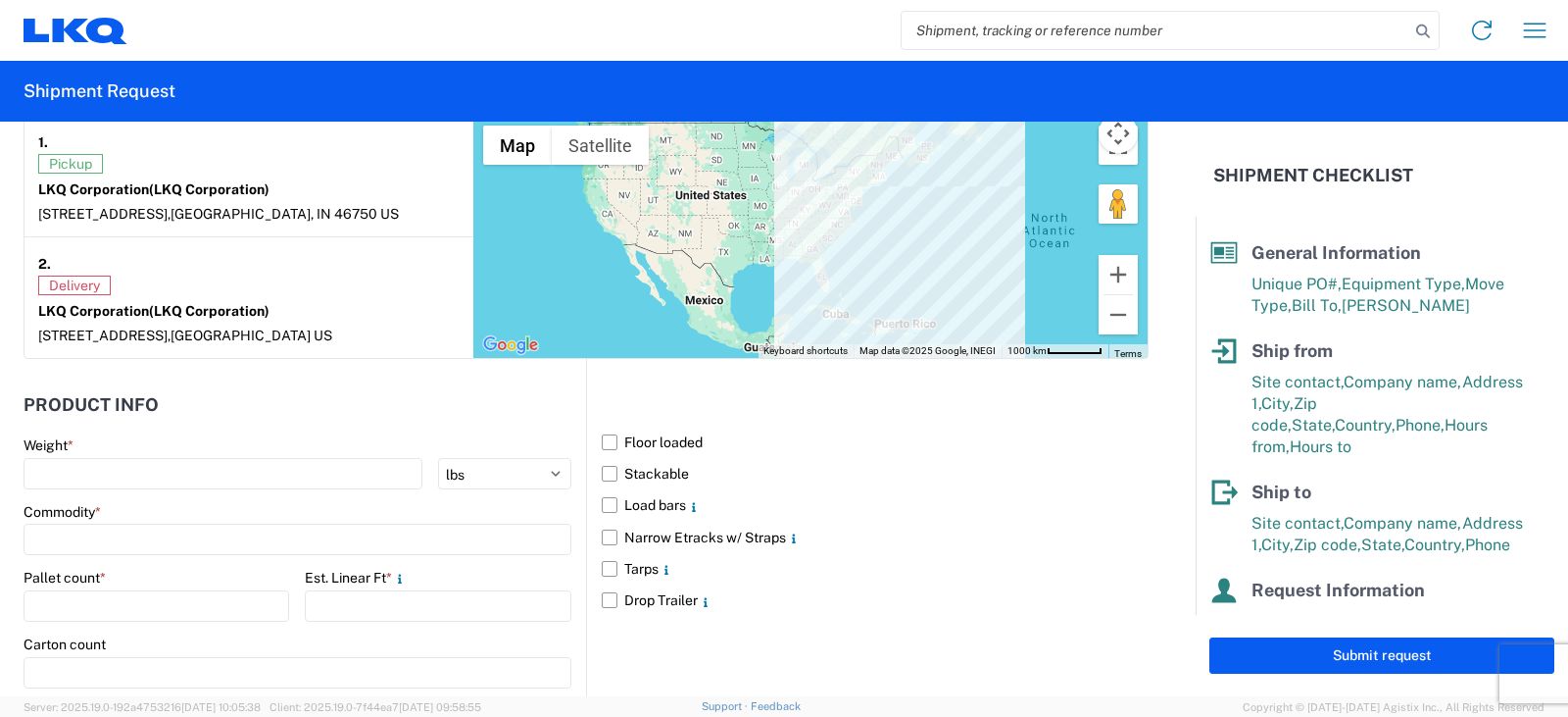
scroll to position [1666, 0]
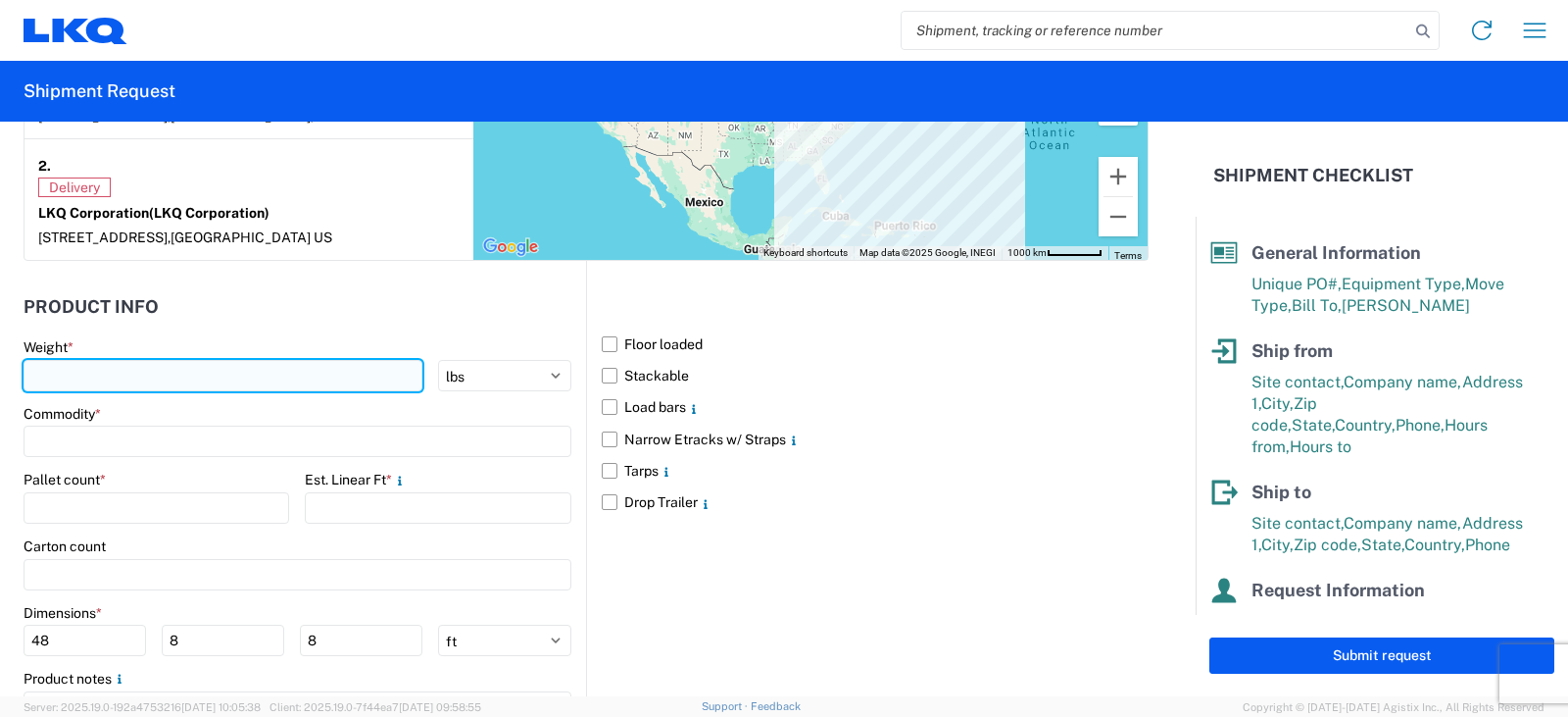
click at [49, 375] on input "number" at bounding box center [223, 375] width 399 height 32
type input "9270"
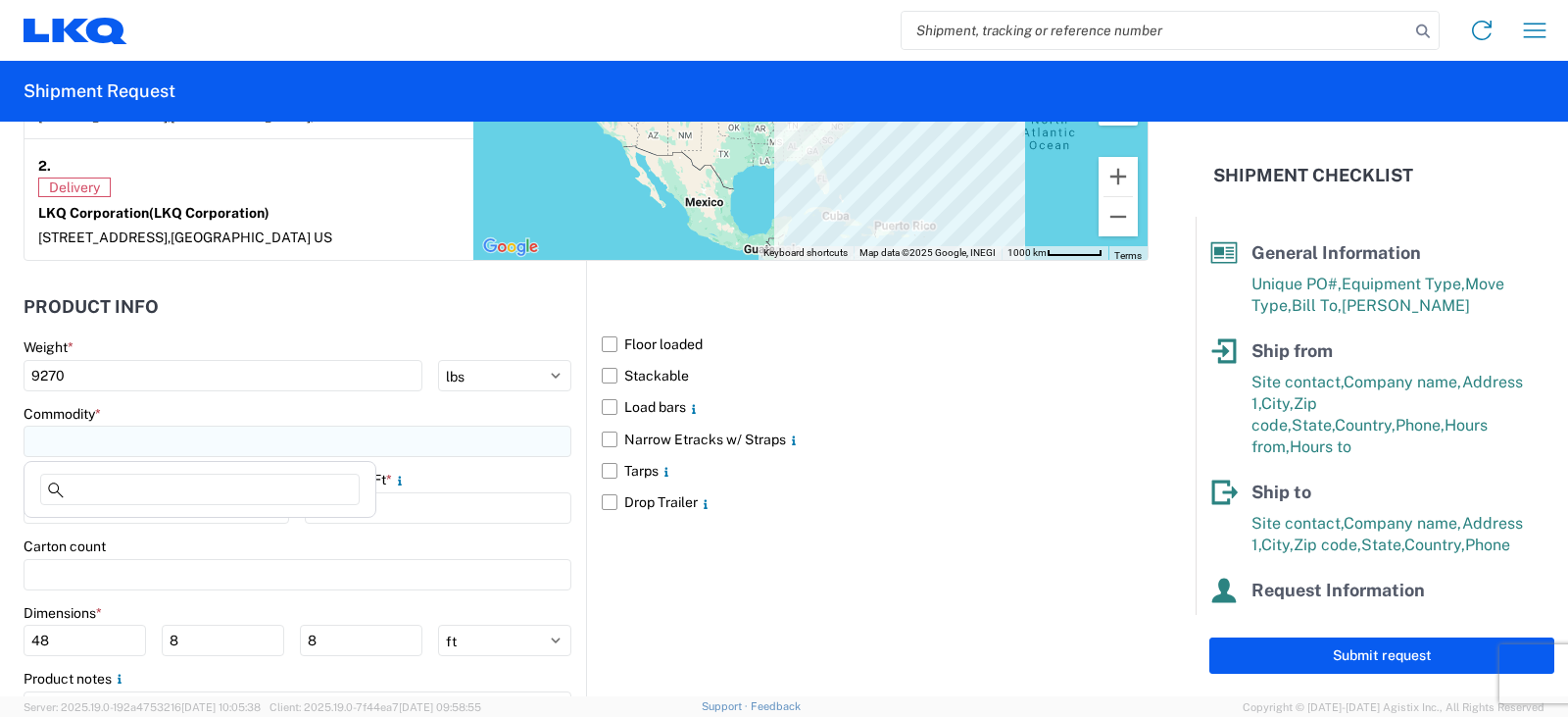
click at [89, 448] on input at bounding box center [297, 441] width 548 height 32
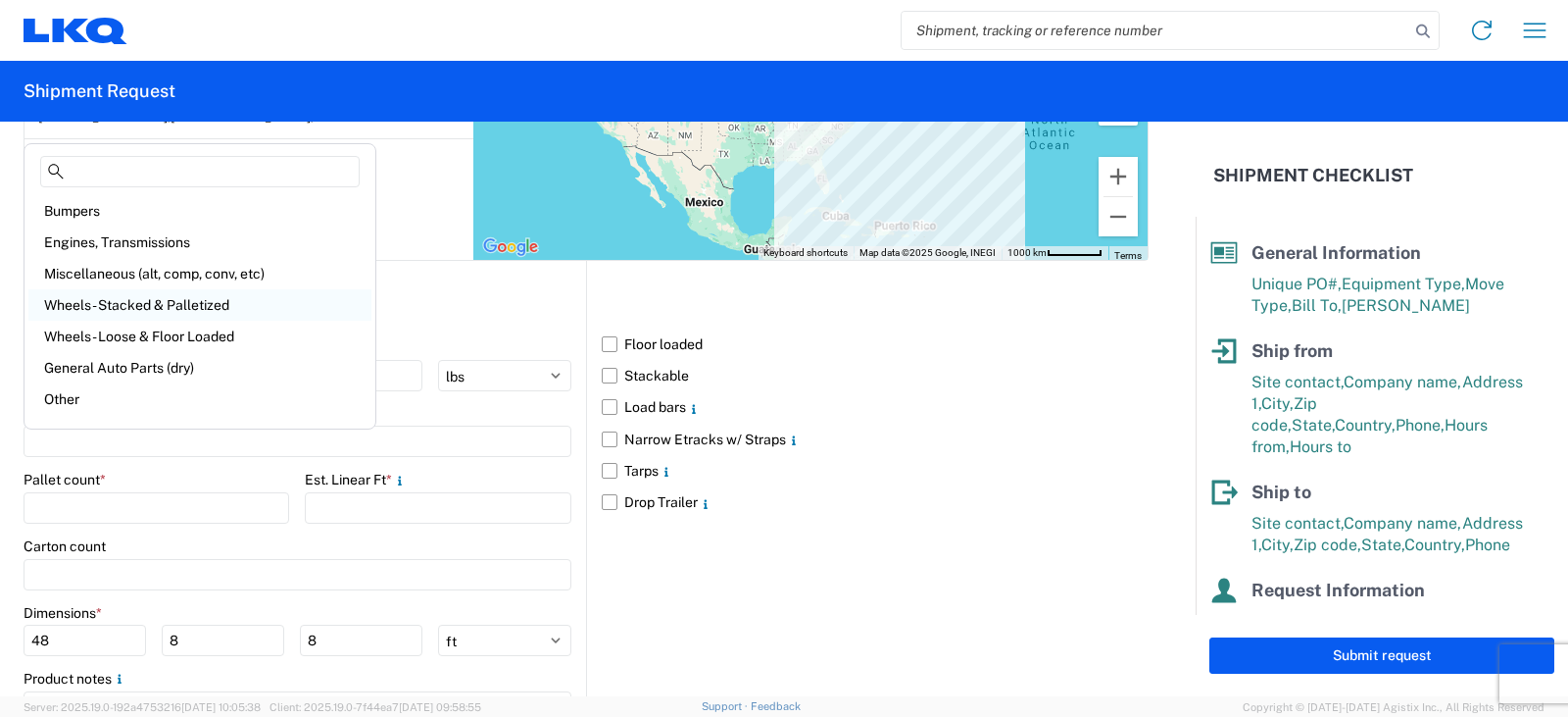
click at [113, 302] on div "Wheels - Stacked & Palletized" at bounding box center [200, 305] width 343 height 32
type input "Wheels - Stacked & Palletized"
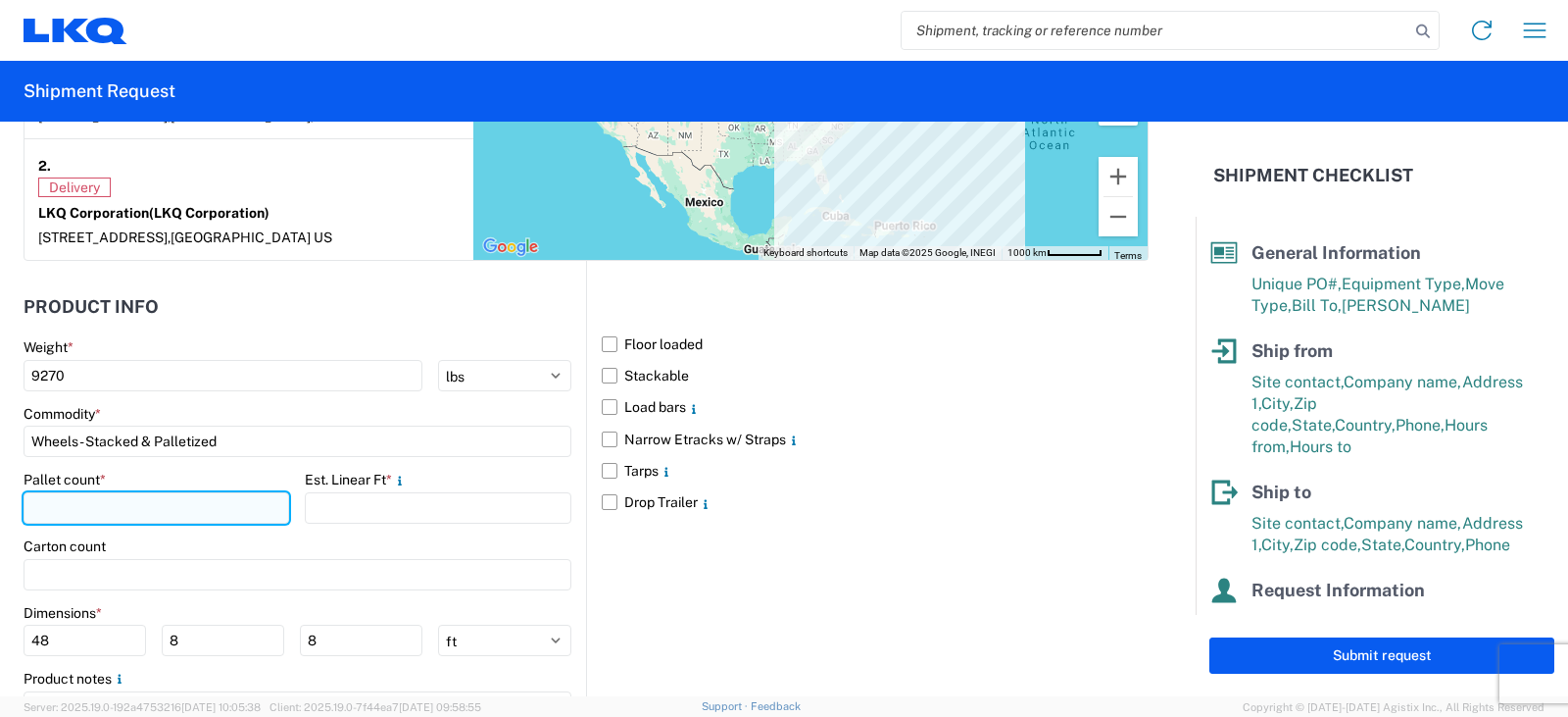
click at [62, 508] on input "number" at bounding box center [157, 508] width 266 height 32
type input "10"
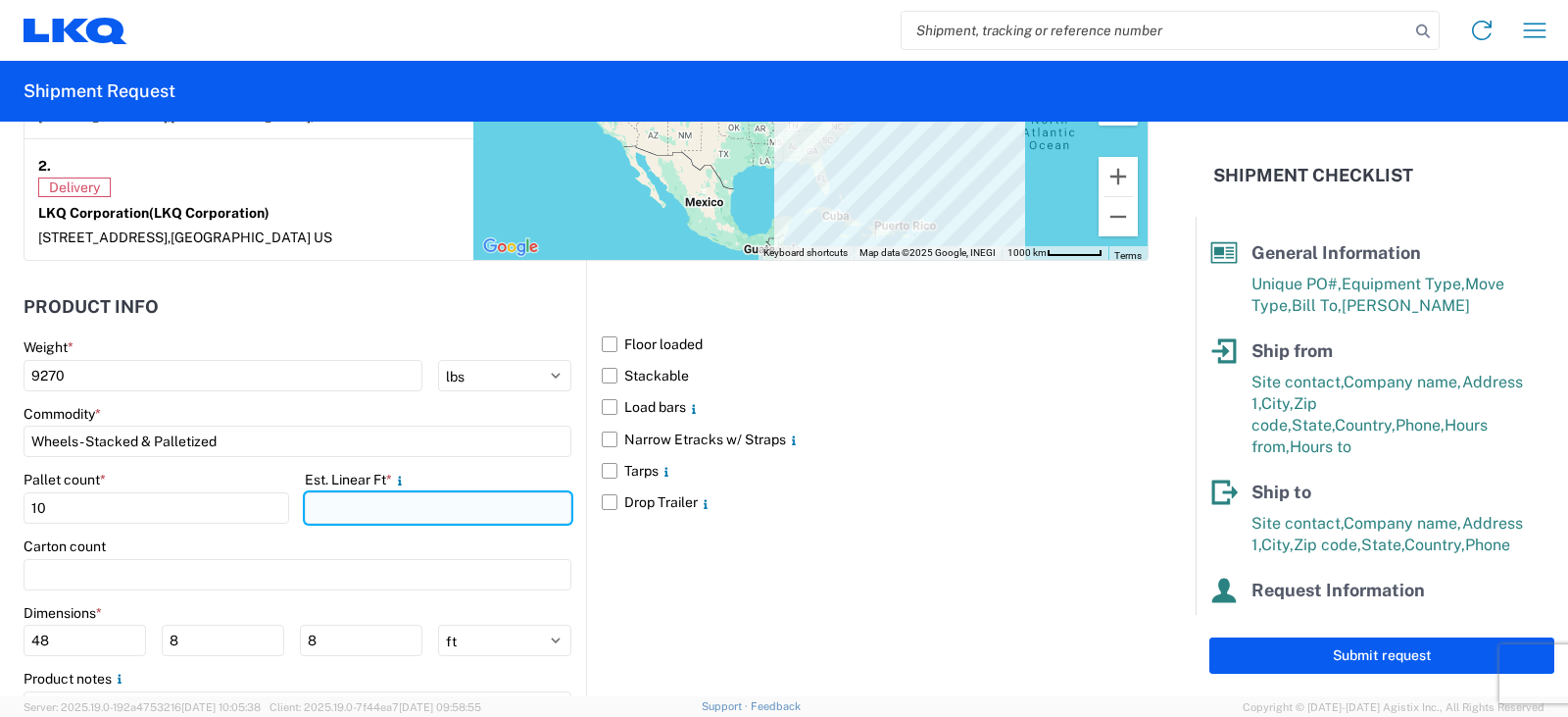
click at [379, 516] on input "number" at bounding box center [438, 508] width 266 height 32
type input "20"
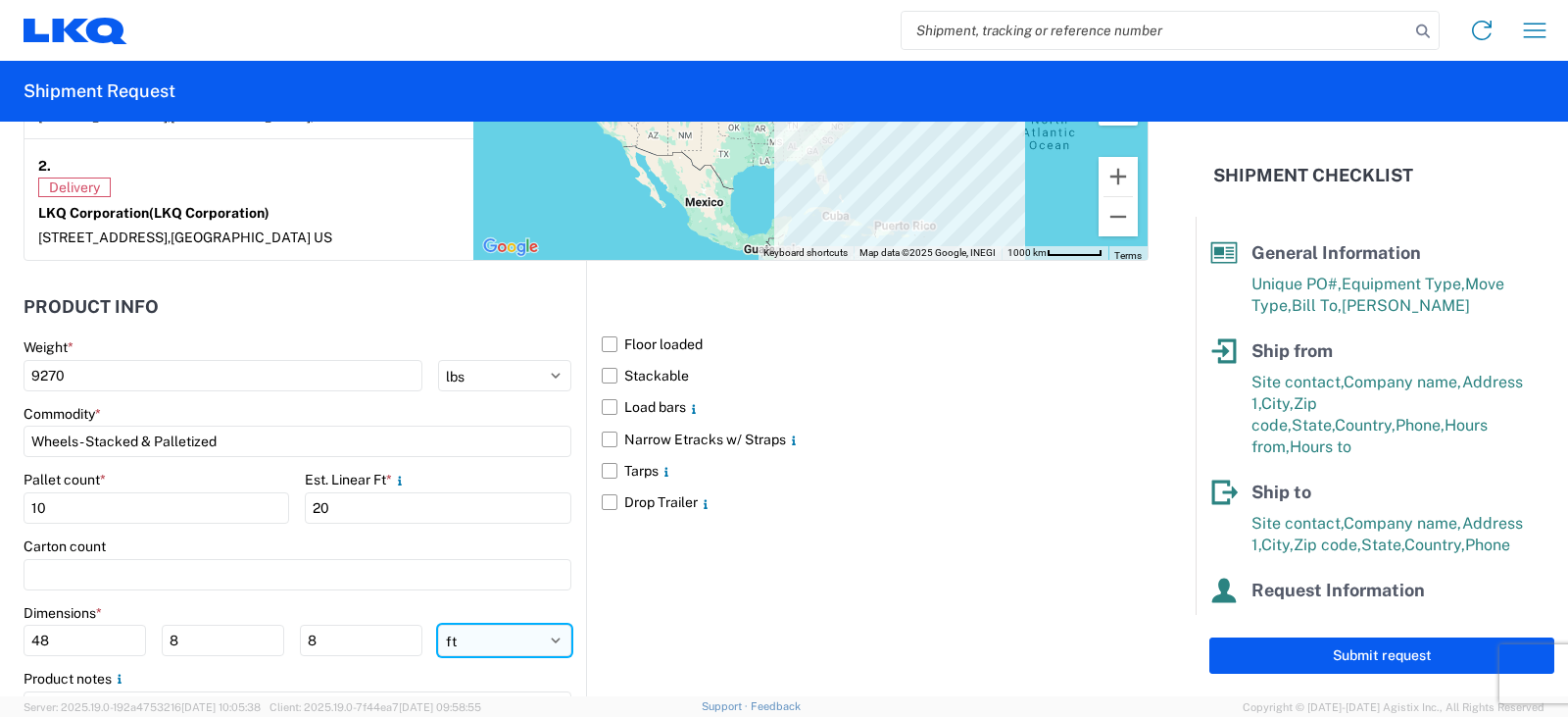
click at [548, 634] on select "ft in cm" at bounding box center [504, 640] width 133 height 32
select select "IN"
click at [438, 624] on select "ft in cm" at bounding box center [504, 640] width 133 height 32
type input "576"
type input "96"
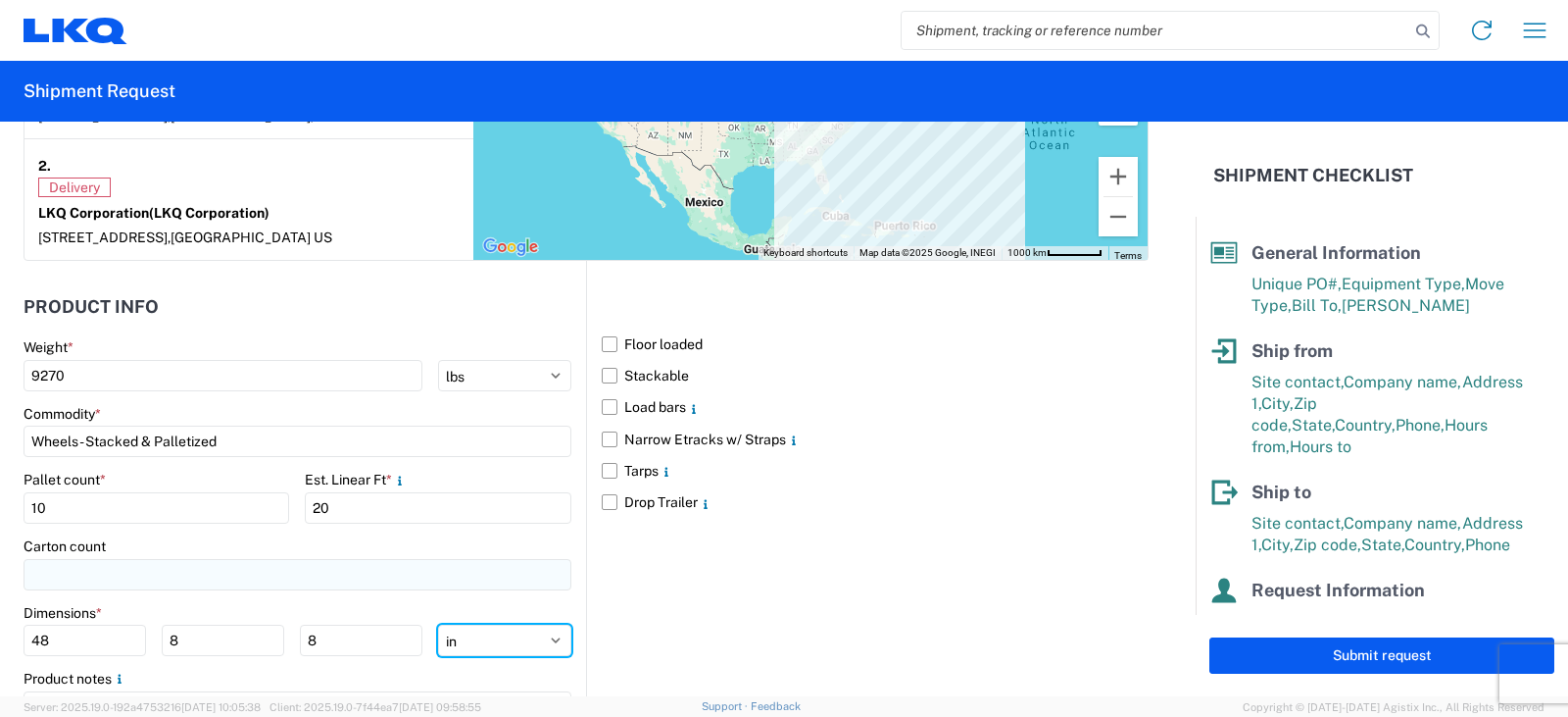
type input "96"
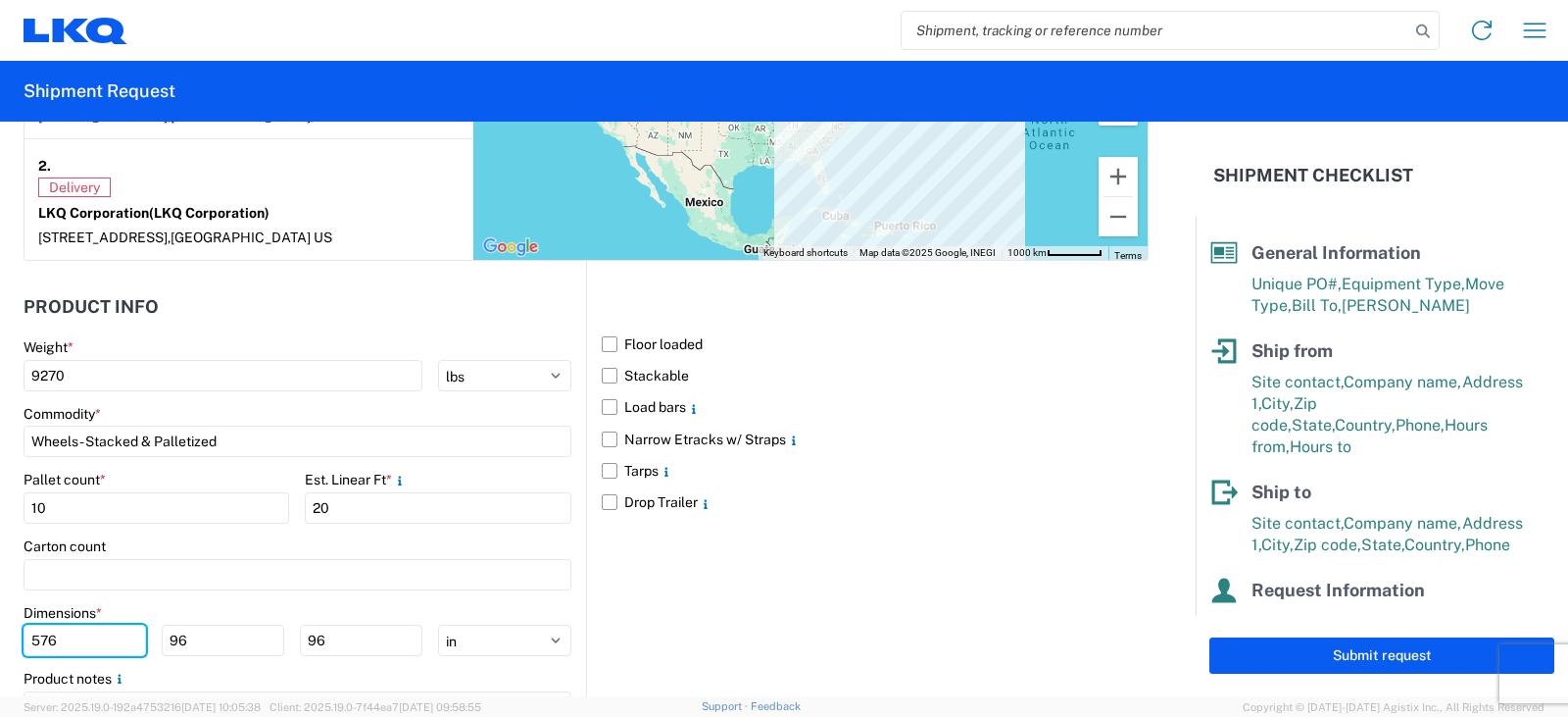
drag, startPoint x: 58, startPoint y: 636, endPoint x: 3, endPoint y: 640, distance: 55.1
click at [3, 640] on form "General Information Template PO# TRN#'S TH734262, TH734353 Equipment Type * Sel…" at bounding box center [598, 408] width 1196 height 574
type input "48"
type input "42"
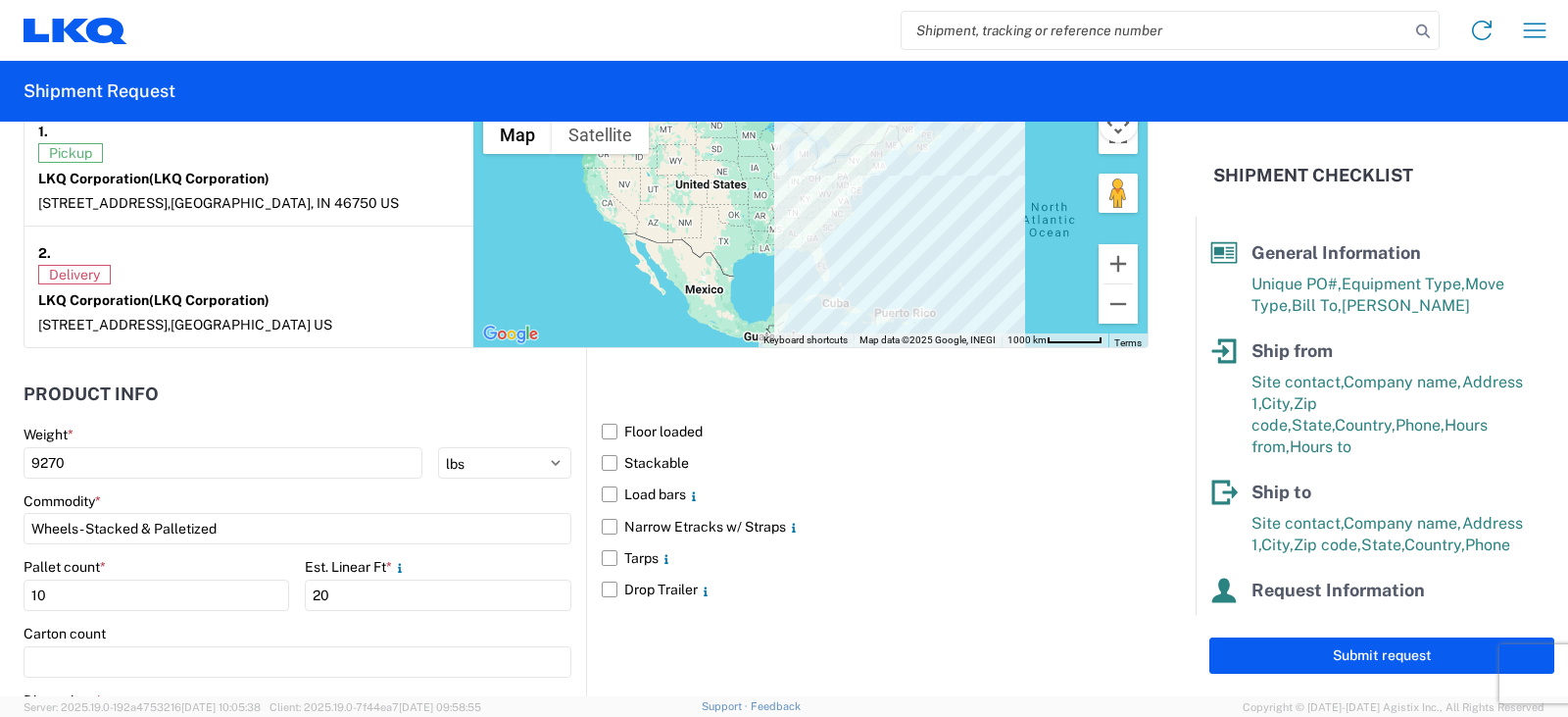
scroll to position [1764, 0]
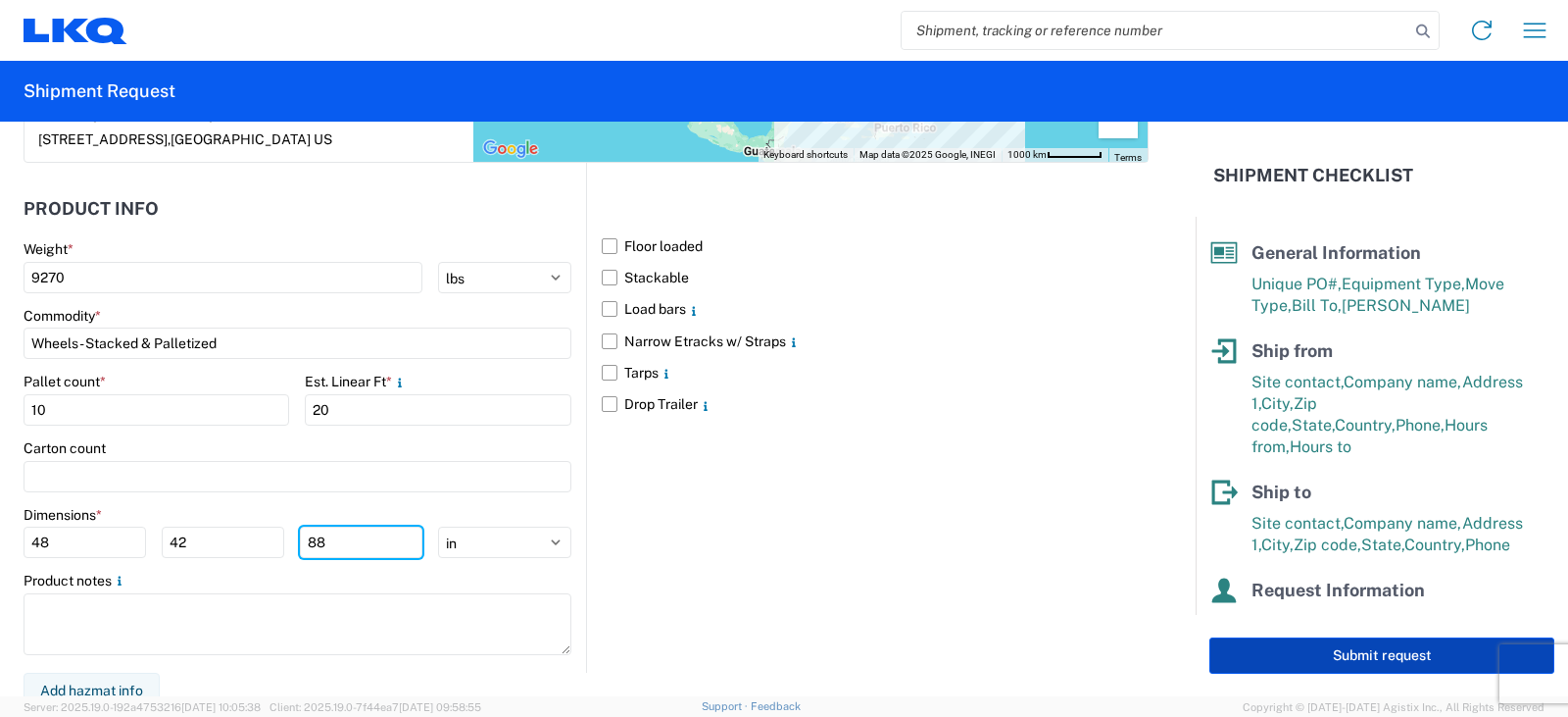
type input "88"
click at [1389, 660] on button "Submit request" at bounding box center [1382, 655] width 345 height 36
select select "IN"
select select "US"
select select "FL"
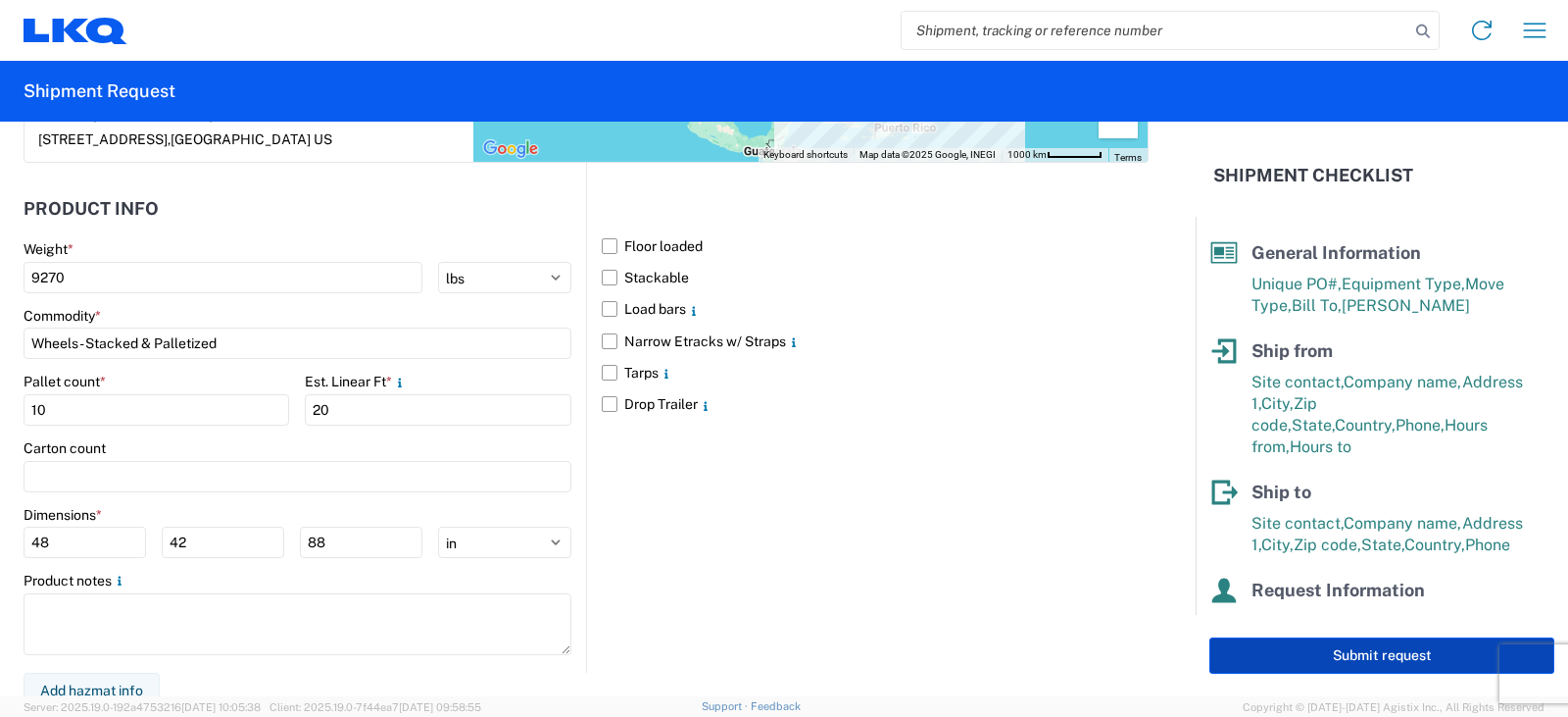
select select "US"
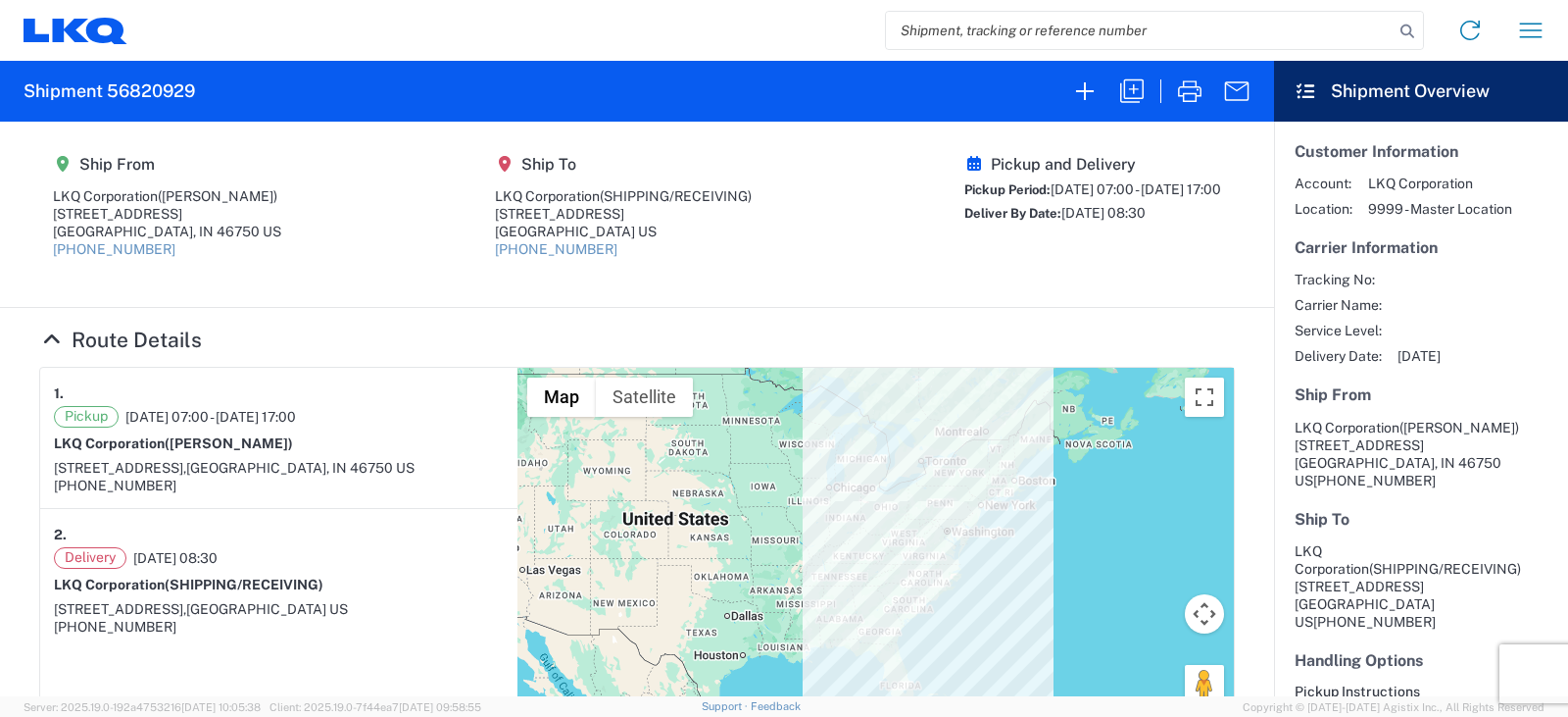
click at [1482, 294] on div "Tracking No: Carrier Name: Service Level: Delivery Date: 09/19/2025" at bounding box center [1421, 318] width 253 height 95
